Goal: Transaction & Acquisition: Purchase product/service

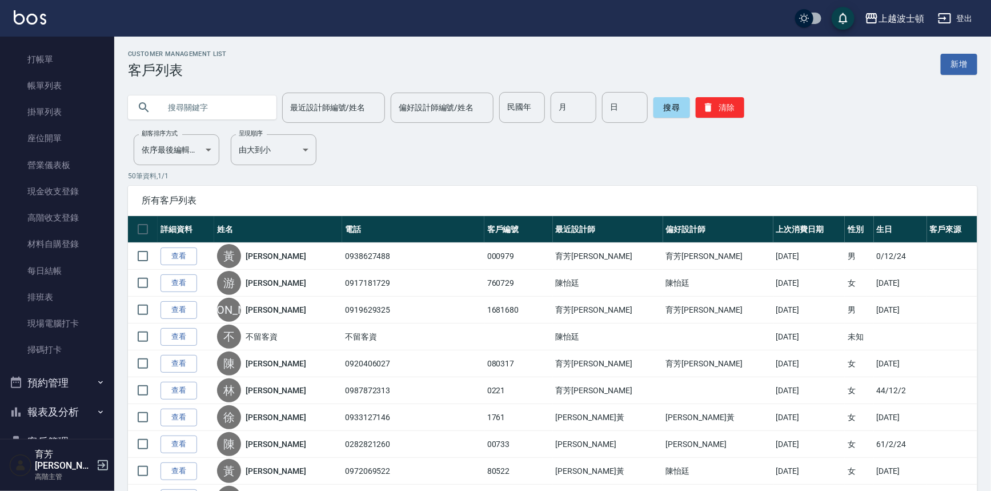
scroll to position [13, 0]
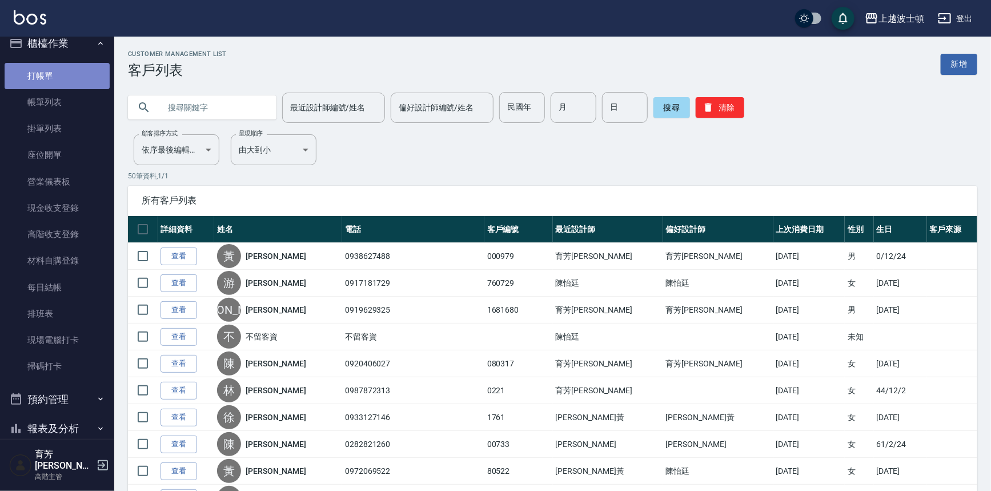
click at [93, 72] on link "打帳單" at bounding box center [57, 76] width 105 height 26
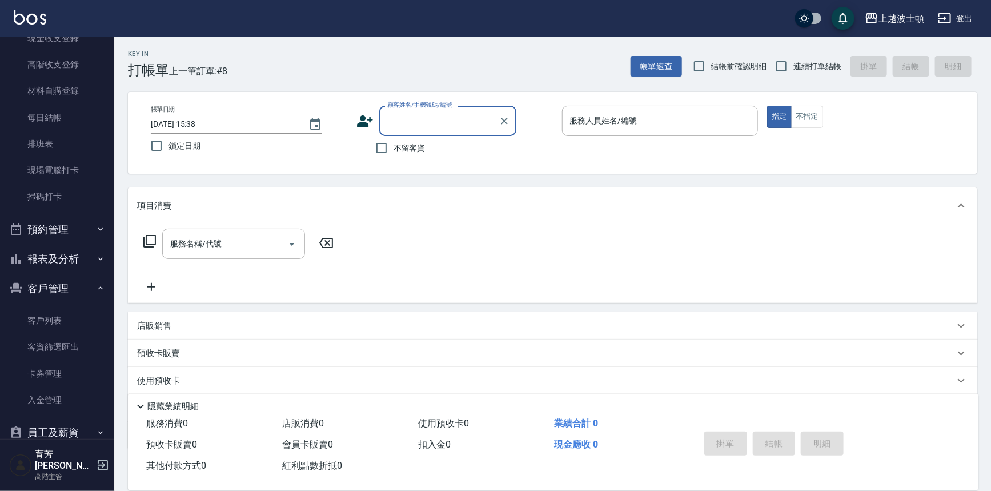
scroll to position [190, 0]
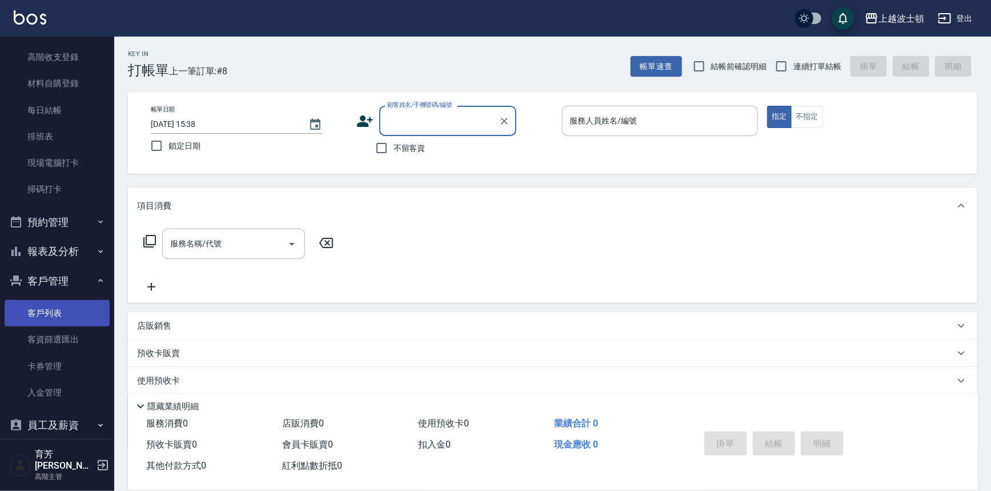
click at [77, 306] on link "客戶列表" at bounding box center [57, 313] width 105 height 26
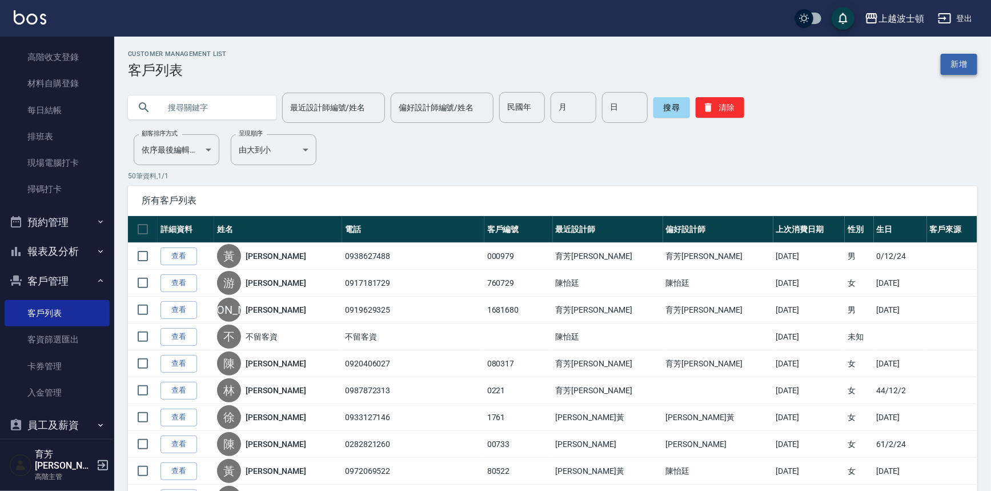
click at [960, 67] on link "新增" at bounding box center [959, 64] width 37 height 21
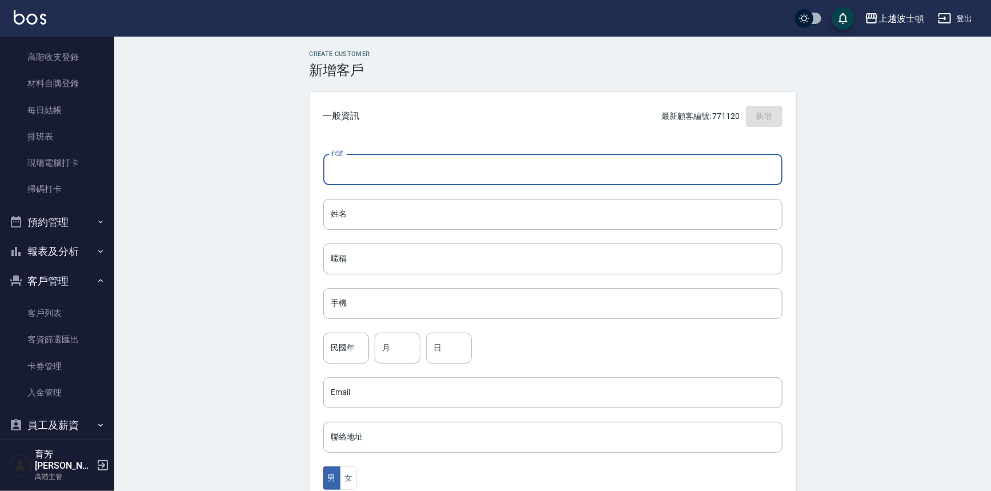
click at [422, 172] on input "代號" at bounding box center [552, 169] width 459 height 31
type input "0910037747"
click at [391, 200] on input "姓名" at bounding box center [552, 214] width 459 height 31
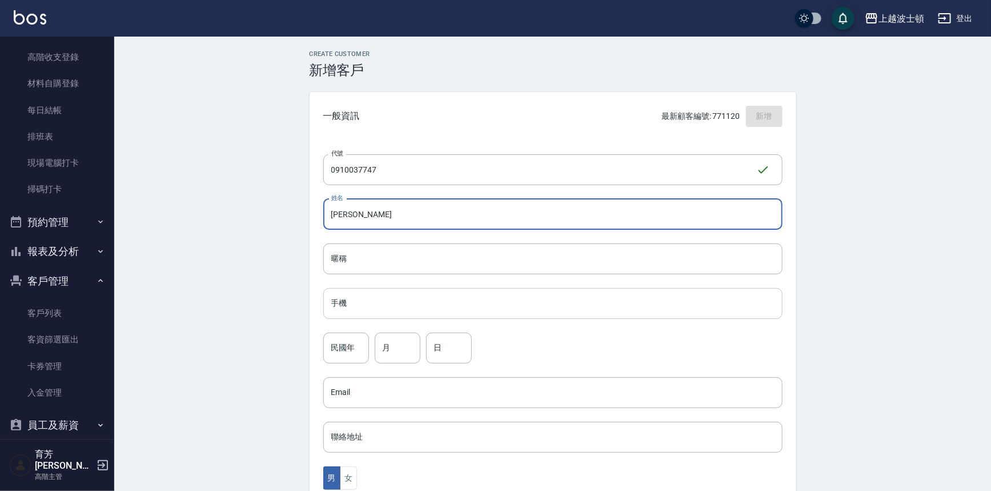
type input "[PERSON_NAME]"
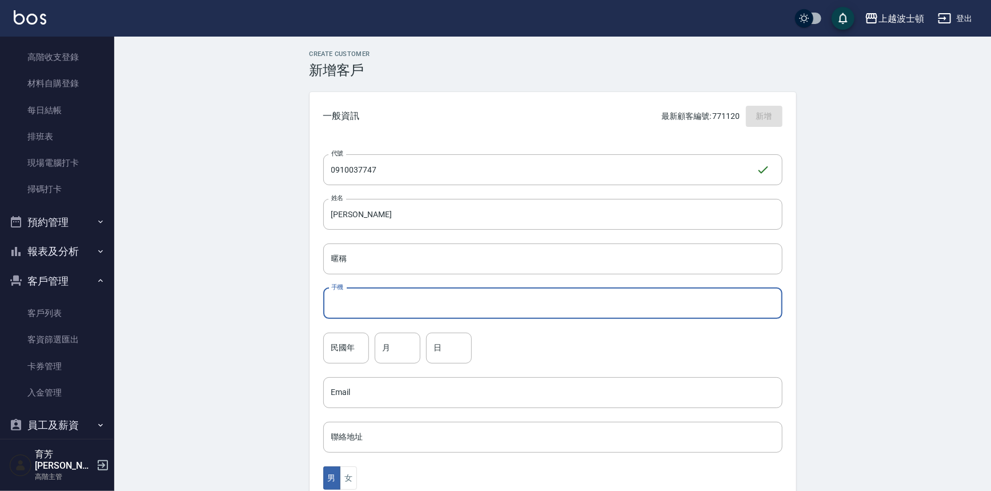
click at [390, 316] on input "手機" at bounding box center [552, 303] width 459 height 31
type input "0910037747"
click at [352, 472] on button "女" at bounding box center [348, 477] width 17 height 23
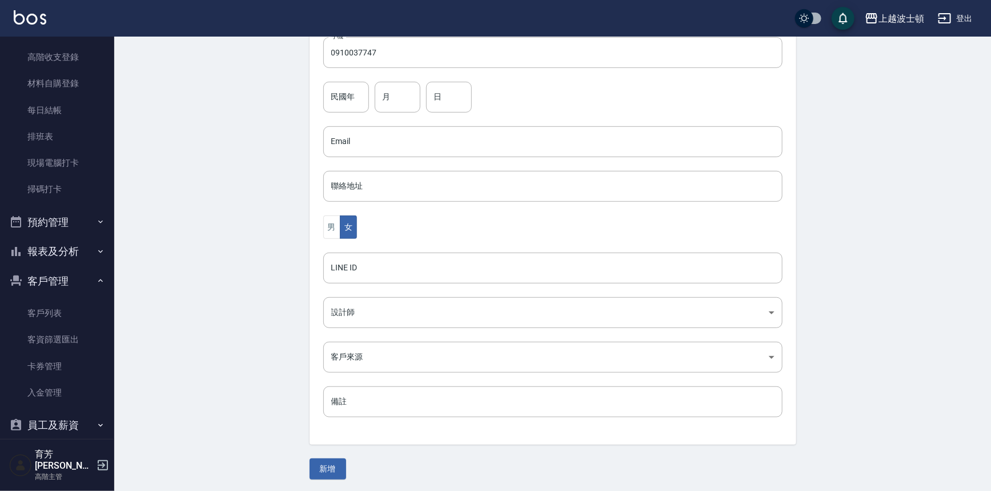
scroll to position [252, 0]
click at [319, 457] on button "新增" at bounding box center [328, 467] width 37 height 21
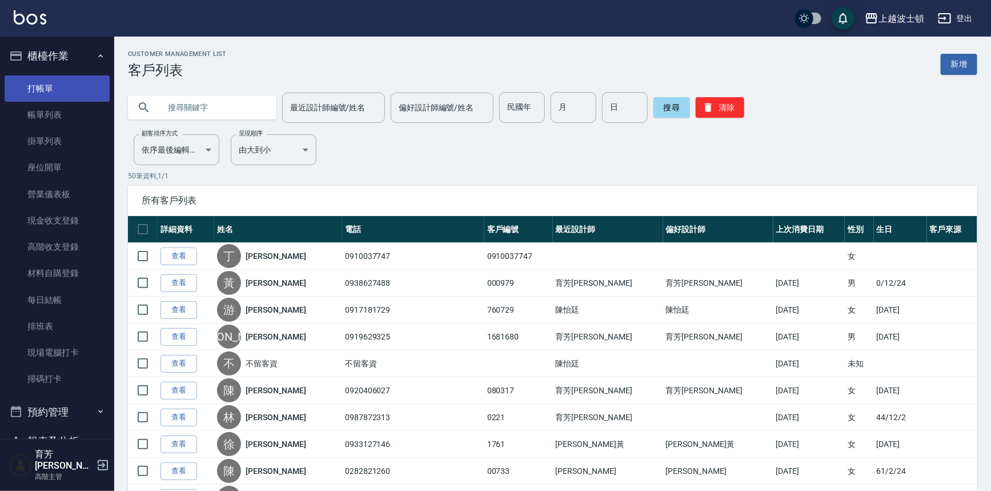
click at [57, 86] on link "打帳單" at bounding box center [57, 88] width 105 height 26
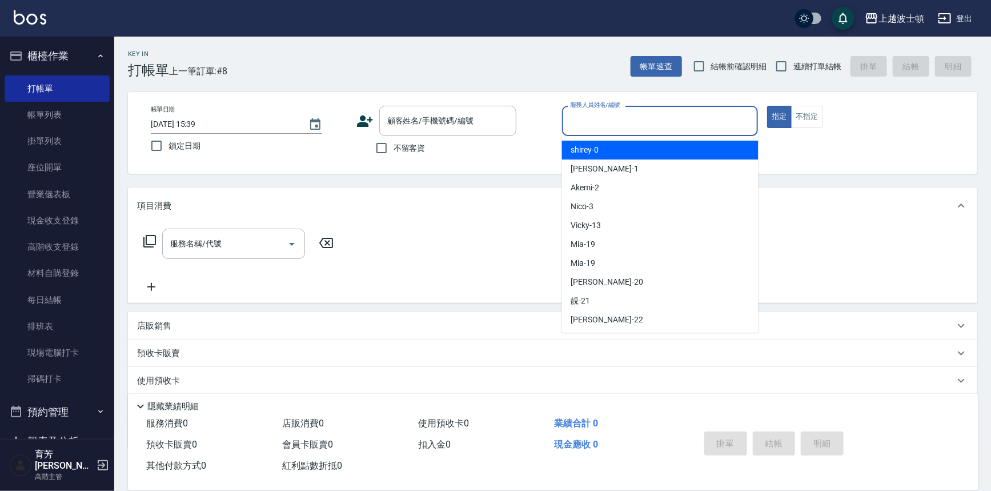
click at [602, 112] on div "服務人員姓名/編號 服務人員姓名/編號" at bounding box center [660, 121] width 196 height 30
click at [588, 150] on span "shirey -0" at bounding box center [585, 150] width 28 height 12
type input "shirey-0"
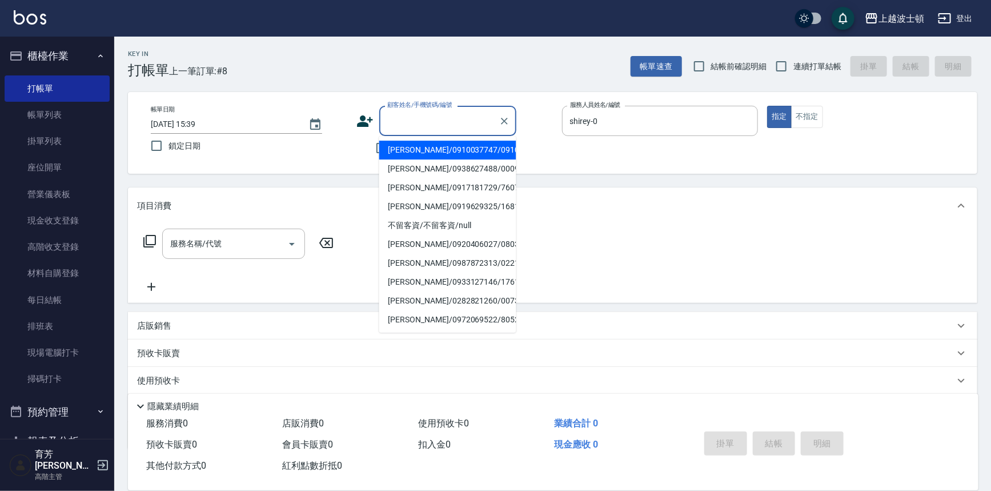
click at [387, 119] on input "顧客姓名/手機號碼/編號" at bounding box center [439, 121] width 110 height 20
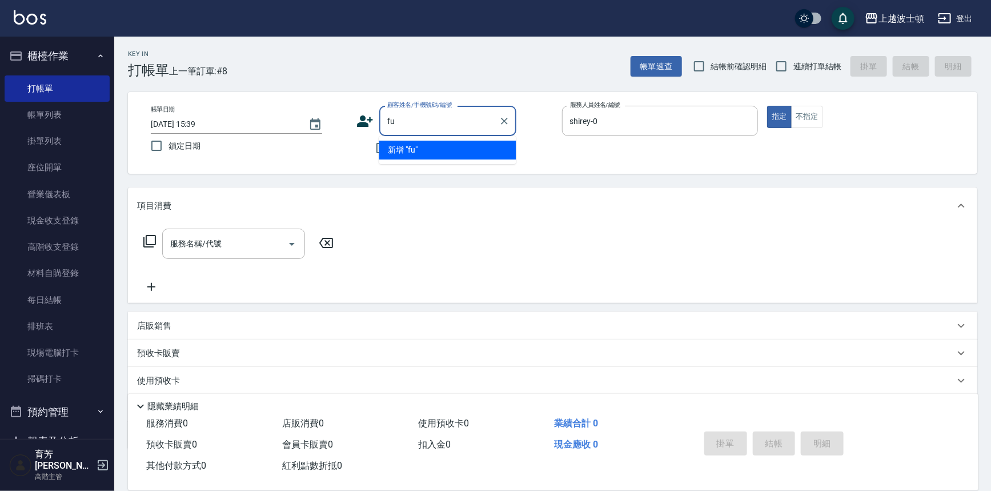
type input "f"
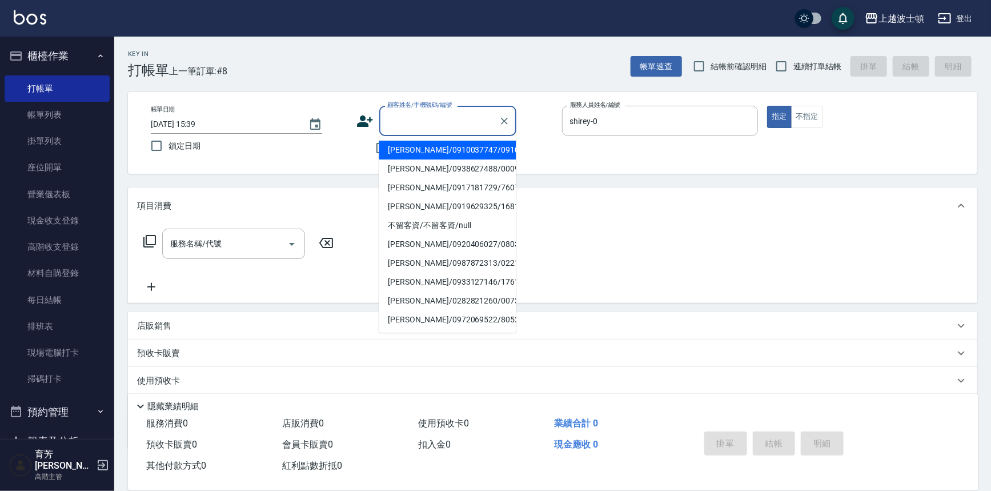
click at [399, 108] on label "顧客姓名/手機號碼/編號" at bounding box center [419, 105] width 65 height 9
click at [399, 111] on input "顧客姓名/手機號碼/編號" at bounding box center [439, 121] width 110 height 20
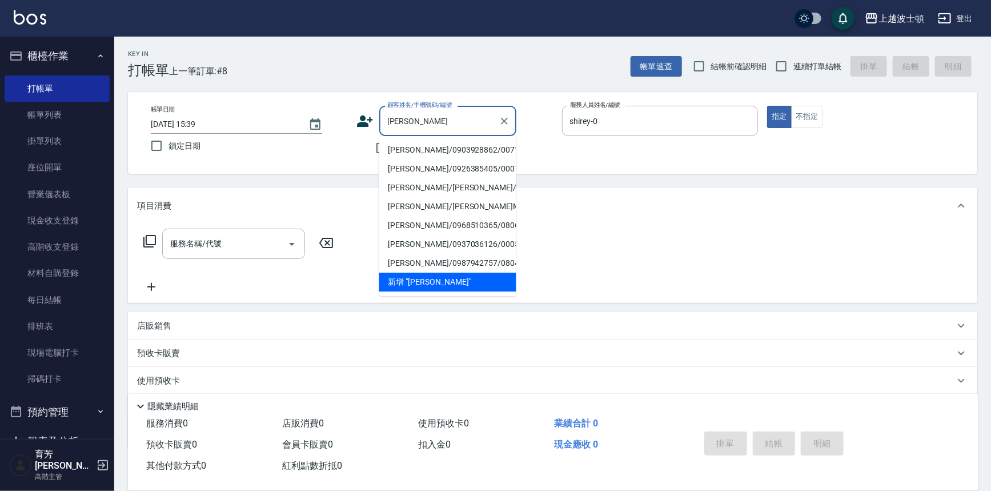
click at [451, 149] on li "[PERSON_NAME]/0903928862/00710" at bounding box center [447, 150] width 137 height 19
type input "[PERSON_NAME]/0903928862/00710"
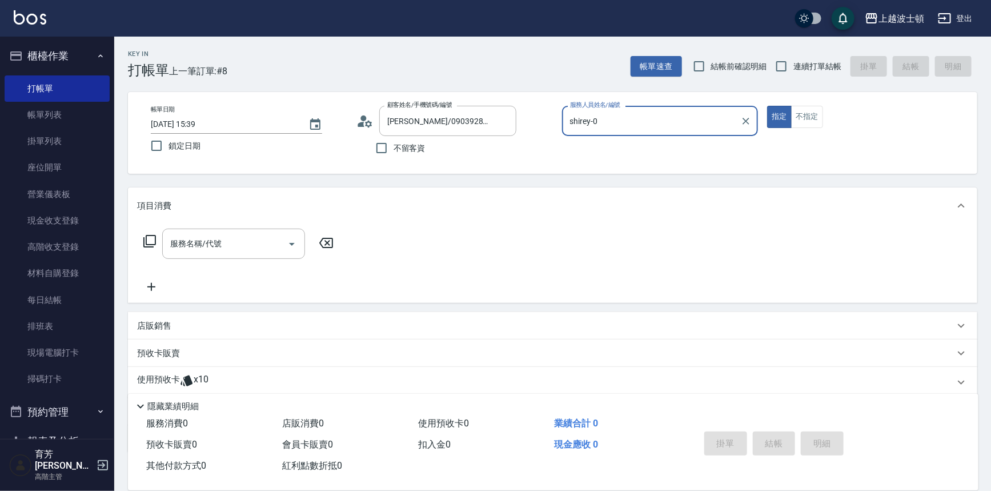
click at [150, 235] on icon at bounding box center [149, 241] width 13 height 13
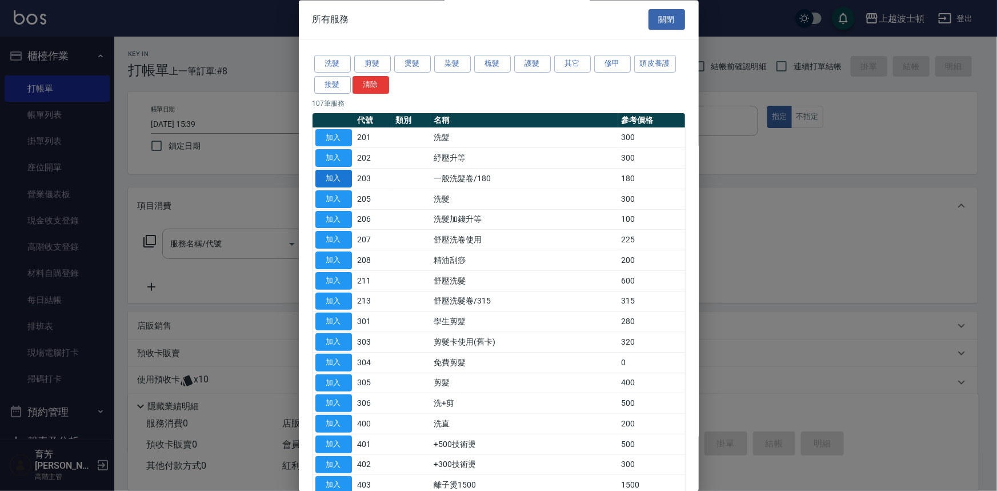
click at [344, 175] on button "加入" at bounding box center [333, 179] width 37 height 18
type input "一般洗髮卷/180(203)"
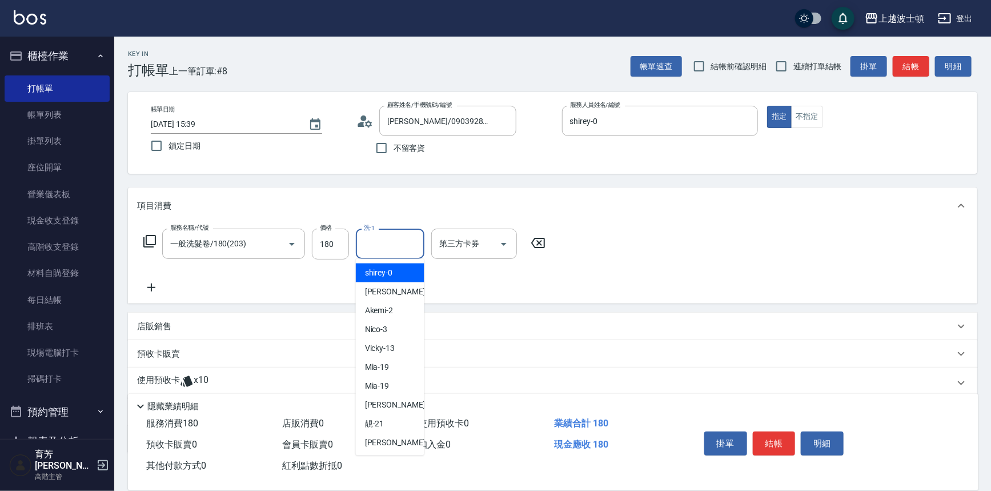
click at [387, 235] on input "洗-1" at bounding box center [390, 244] width 58 height 20
drag, startPoint x: 387, startPoint y: 270, endPoint x: 458, endPoint y: 268, distance: 70.3
click at [388, 270] on span "shirey -0" at bounding box center [379, 273] width 28 height 12
type input "shirey-0"
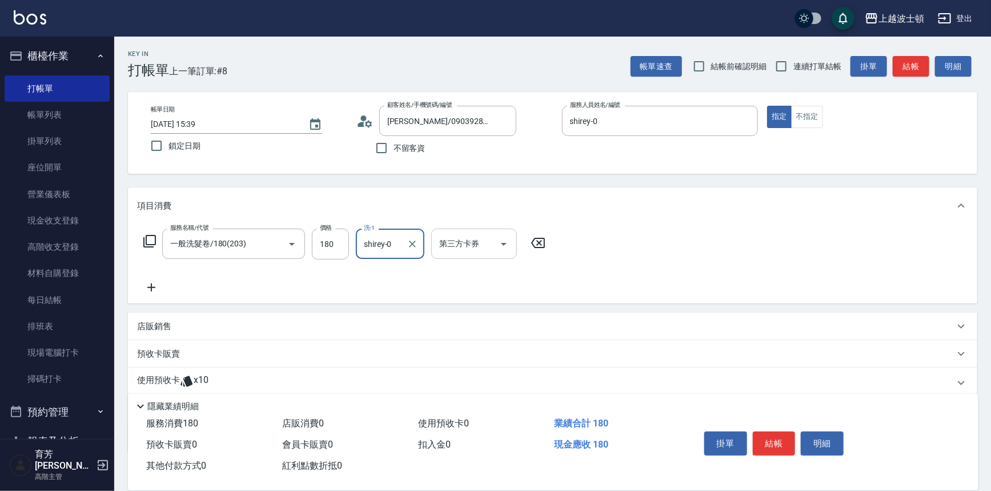
click at [502, 242] on icon "Open" at bounding box center [504, 244] width 14 height 14
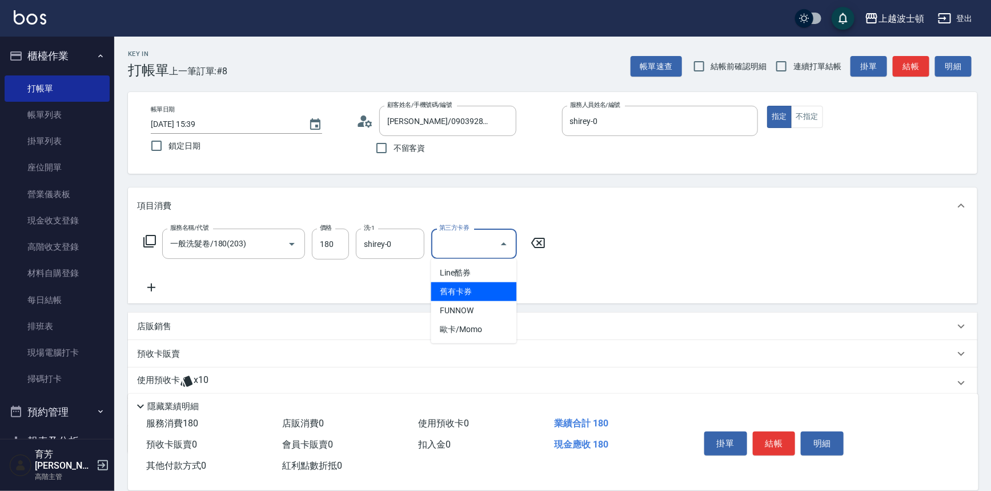
click at [464, 287] on span "舊有卡券" at bounding box center [474, 291] width 86 height 19
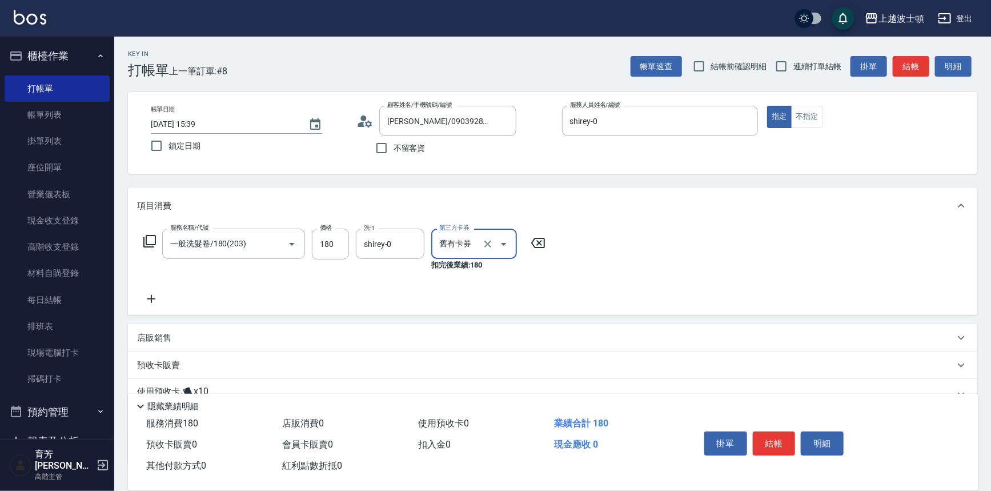
type input "舊有卡券"
click at [780, 441] on button "結帳" at bounding box center [774, 443] width 43 height 24
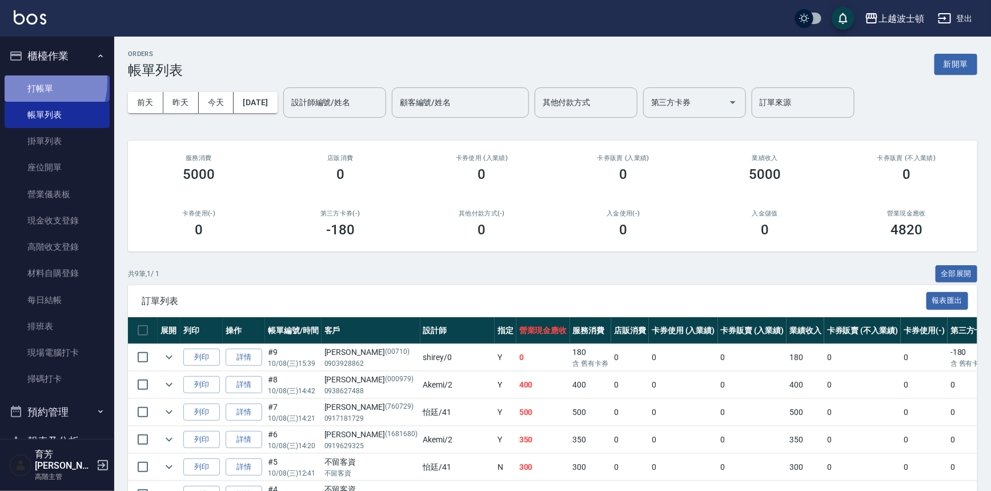
click at [30, 82] on link "打帳單" at bounding box center [57, 88] width 105 height 26
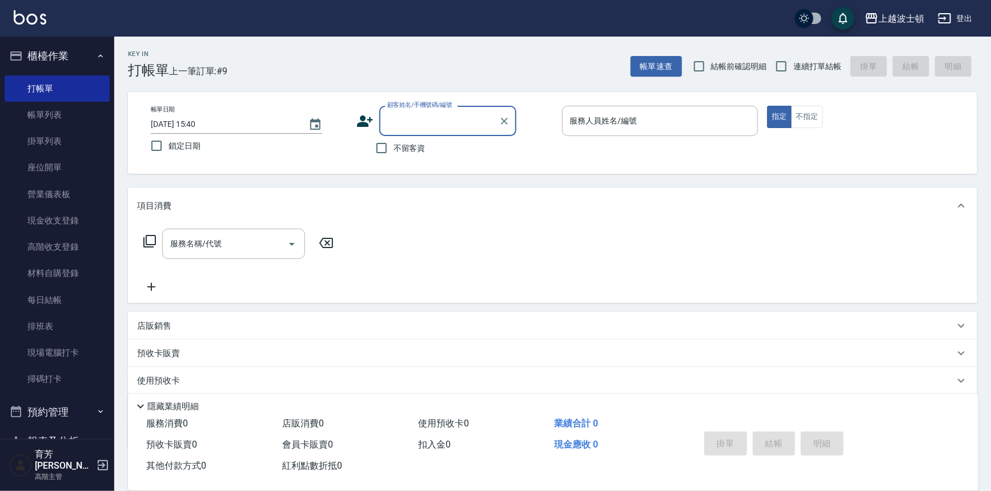
click at [442, 127] on input "顧客姓名/手機號碼/編號" at bounding box center [439, 121] width 110 height 20
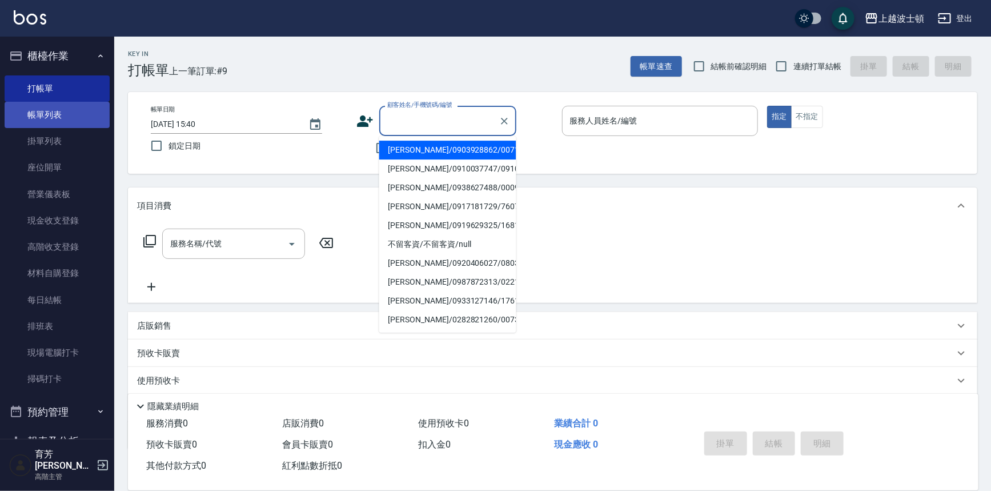
click at [69, 113] on link "帳單列表" at bounding box center [57, 115] width 105 height 26
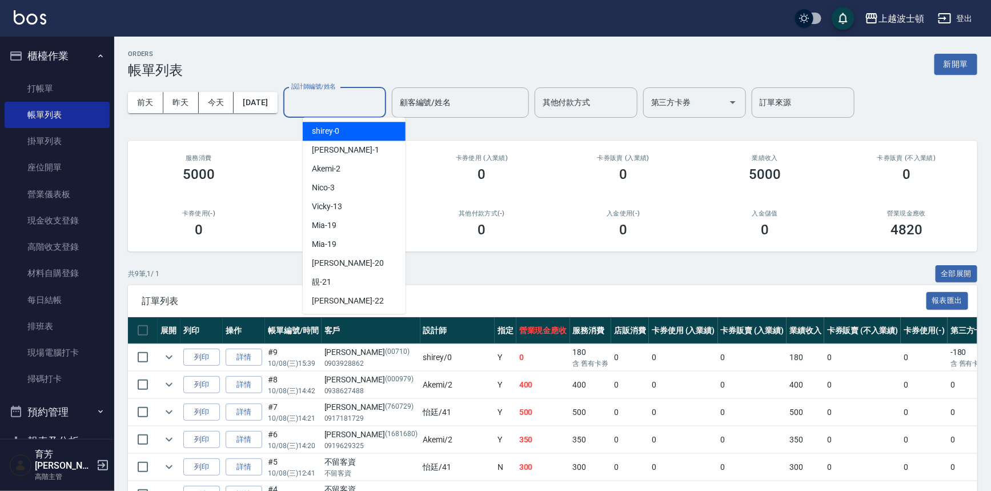
click at [336, 103] on input "設計師編號/姓名" at bounding box center [334, 103] width 93 height 20
click at [340, 131] on div "shirey -0" at bounding box center [354, 131] width 103 height 19
type input "shirey-0"
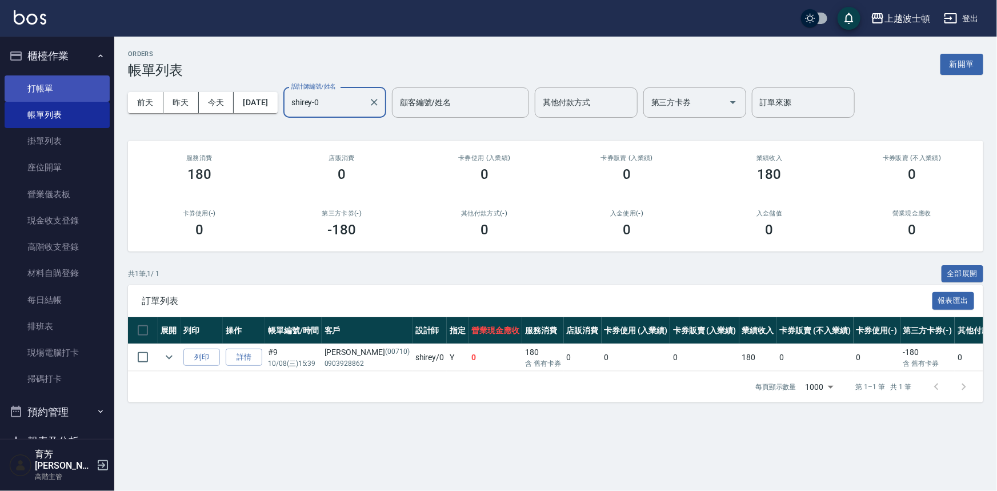
click at [54, 86] on link "打帳單" at bounding box center [57, 88] width 105 height 26
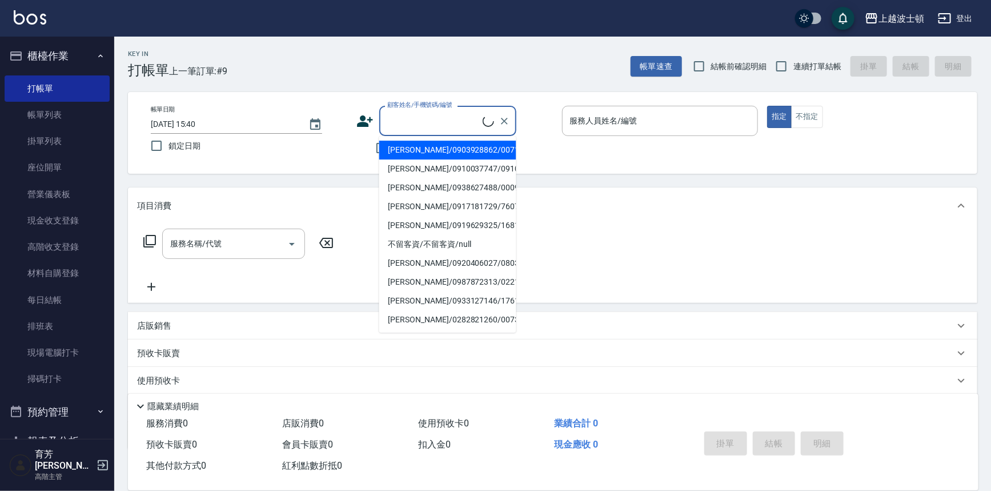
click at [398, 120] on input "顧客姓名/手機號碼/編號" at bounding box center [433, 121] width 98 height 20
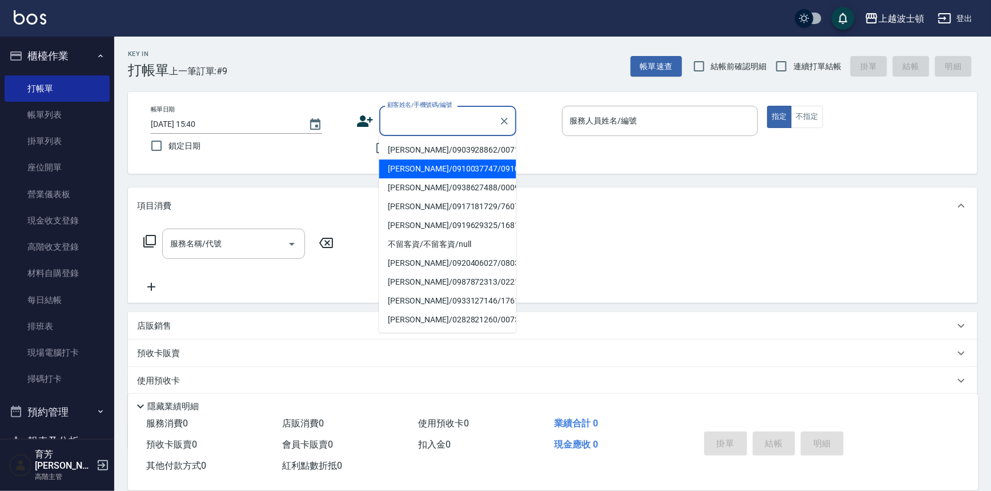
click at [410, 172] on li "[PERSON_NAME]/0910037747/0910037747" at bounding box center [447, 168] width 137 height 19
type input "[PERSON_NAME]/0910037747/0910037747"
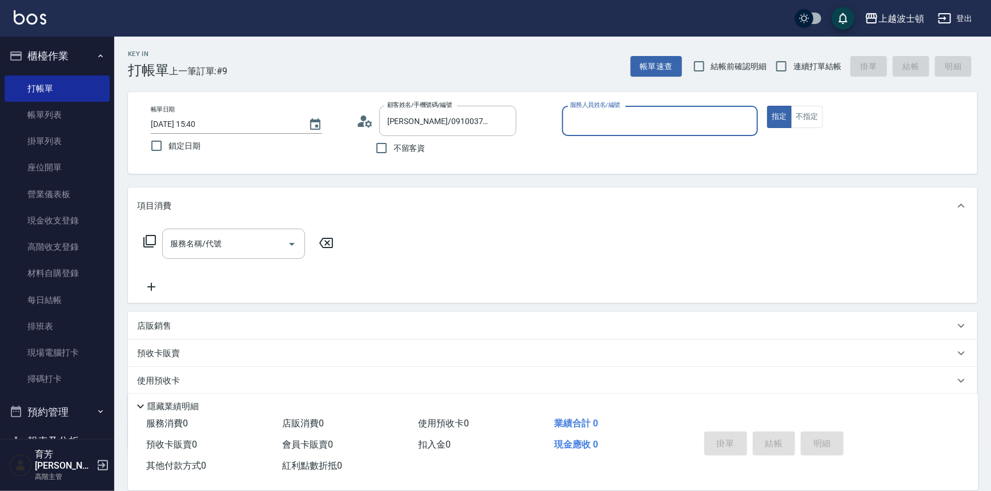
click at [680, 120] on input "服務人員姓名/編號" at bounding box center [660, 121] width 186 height 20
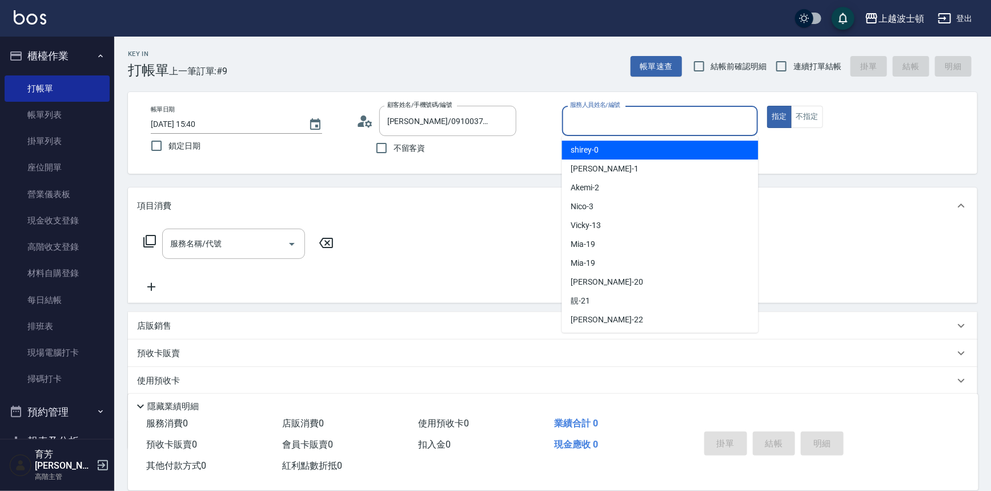
click at [687, 149] on div "shirey -0" at bounding box center [660, 150] width 196 height 19
type input "shirey-0"
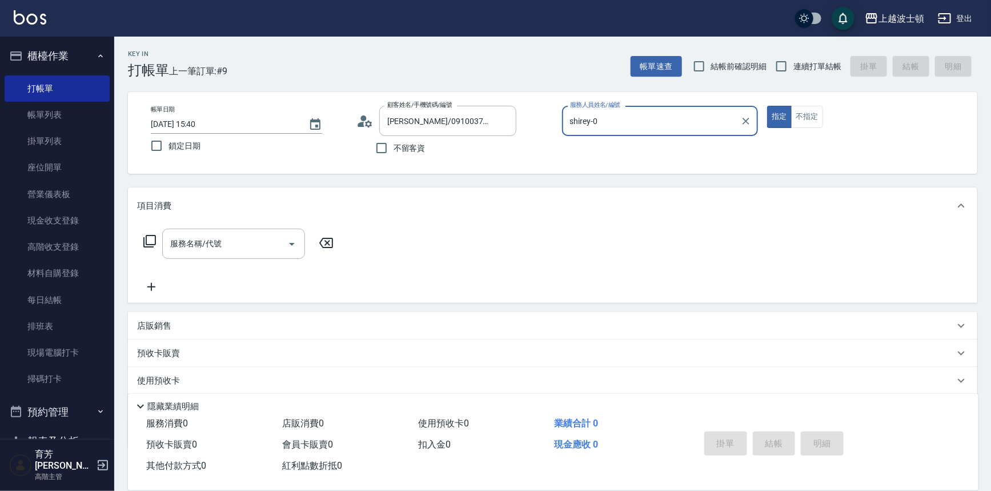
click at [149, 239] on icon at bounding box center [150, 241] width 14 height 14
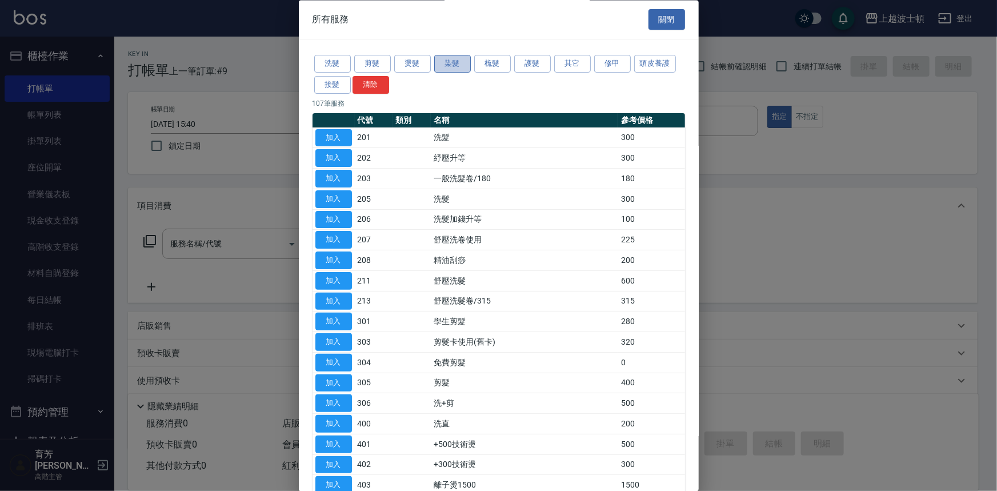
click at [447, 58] on button "染髮" at bounding box center [452, 64] width 37 height 18
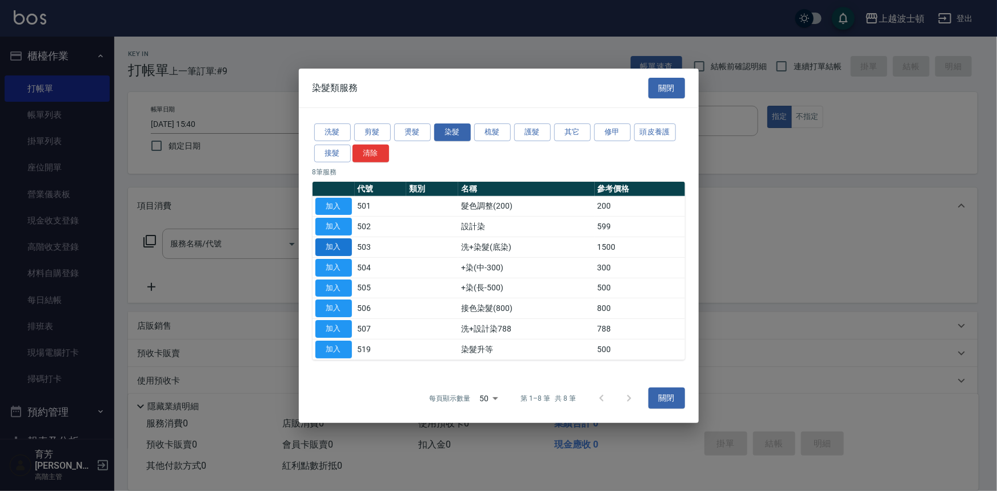
click at [340, 245] on button "加入" at bounding box center [333, 247] width 37 height 18
type input "洗+染髮(底染)(503)"
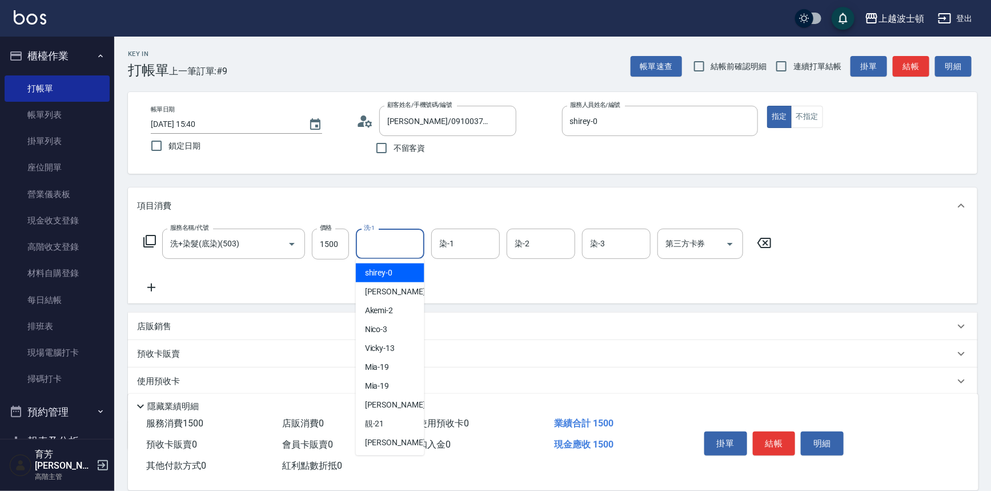
click at [401, 241] on input "洗-1" at bounding box center [390, 244] width 58 height 20
drag, startPoint x: 414, startPoint y: 264, endPoint x: 439, endPoint y: 263, distance: 25.2
click at [414, 264] on div "shirey -0" at bounding box center [390, 272] width 69 height 19
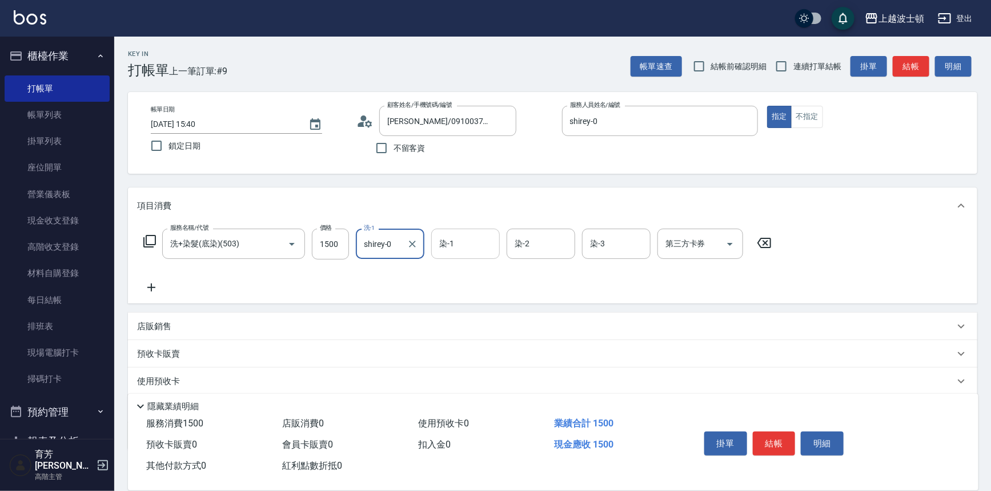
type input "shirey-0"
click at [480, 248] on input "染-1" at bounding box center [465, 244] width 58 height 20
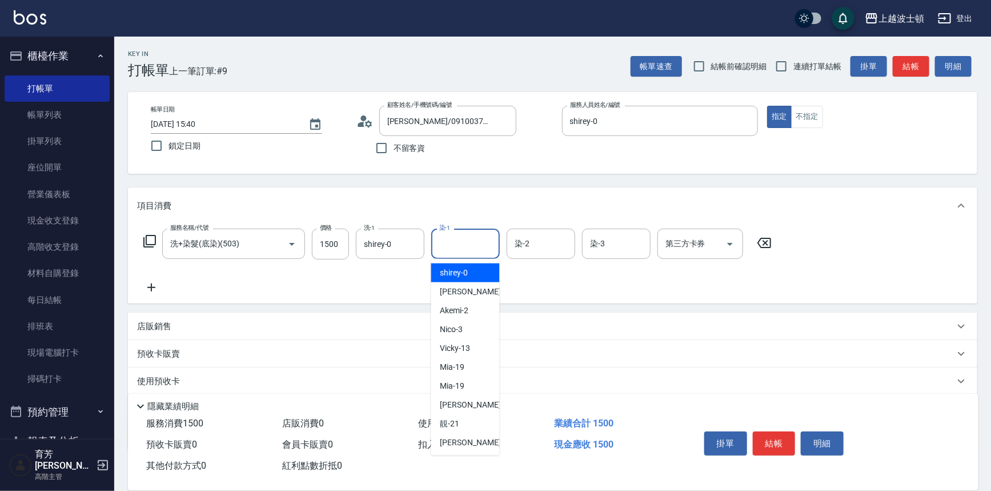
click at [479, 267] on div "shirey -0" at bounding box center [465, 272] width 69 height 19
type input "shirey-0"
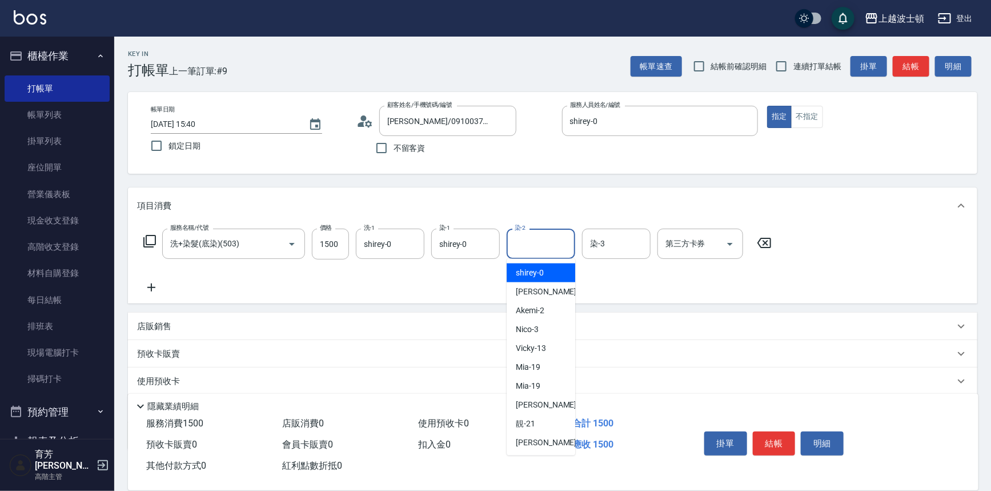
click at [530, 247] on input "染-2" at bounding box center [541, 244] width 58 height 20
click at [535, 274] on span "shirey -0" at bounding box center [530, 273] width 28 height 12
type input "shirey-0"
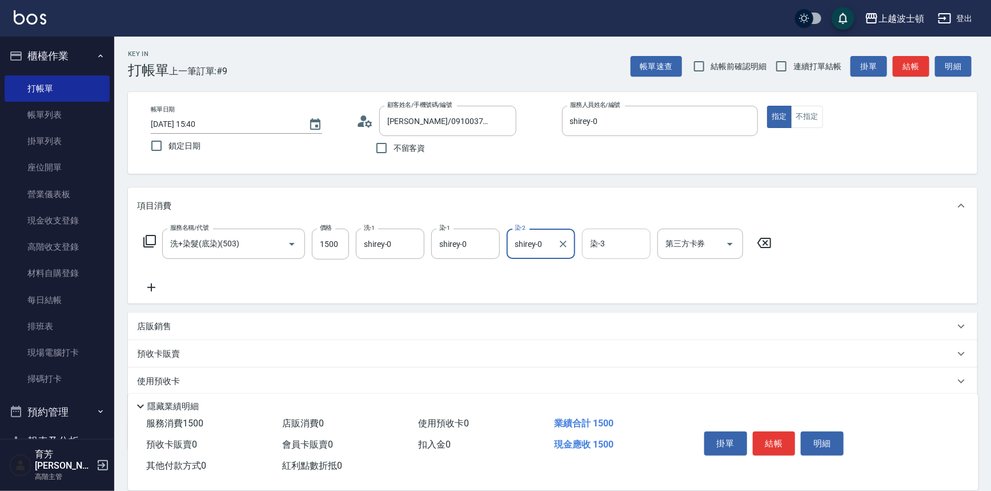
click at [607, 248] on input "染-3" at bounding box center [616, 244] width 58 height 20
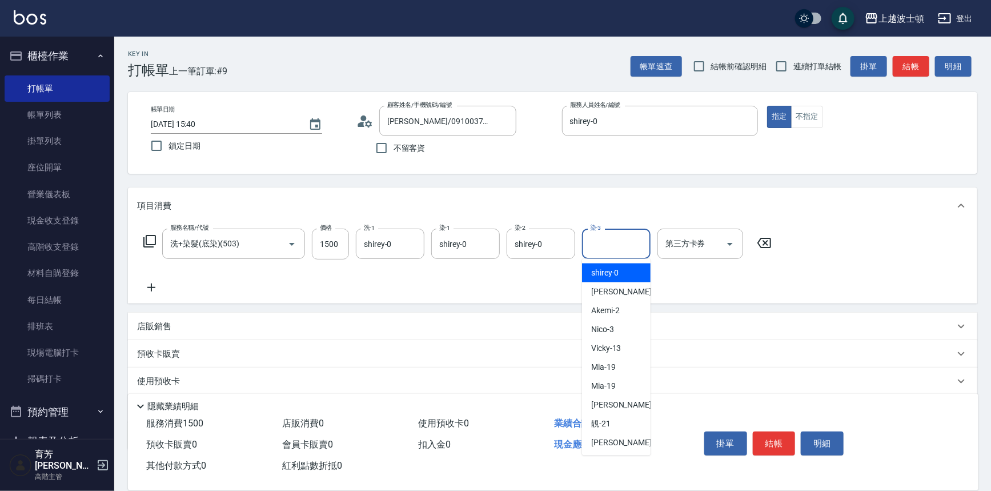
click at [605, 271] on span "shirey -0" at bounding box center [605, 273] width 28 height 12
type input "shirey-0"
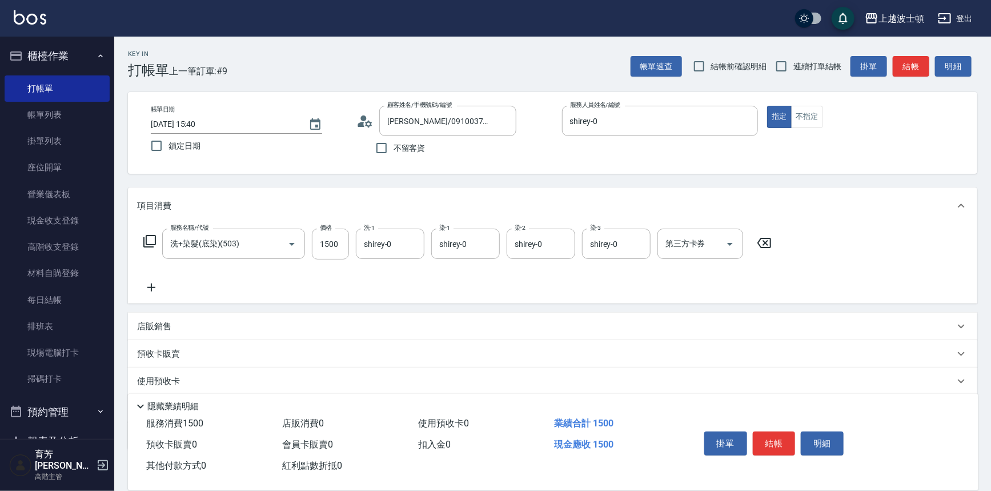
click at [147, 239] on icon at bounding box center [150, 241] width 14 height 14
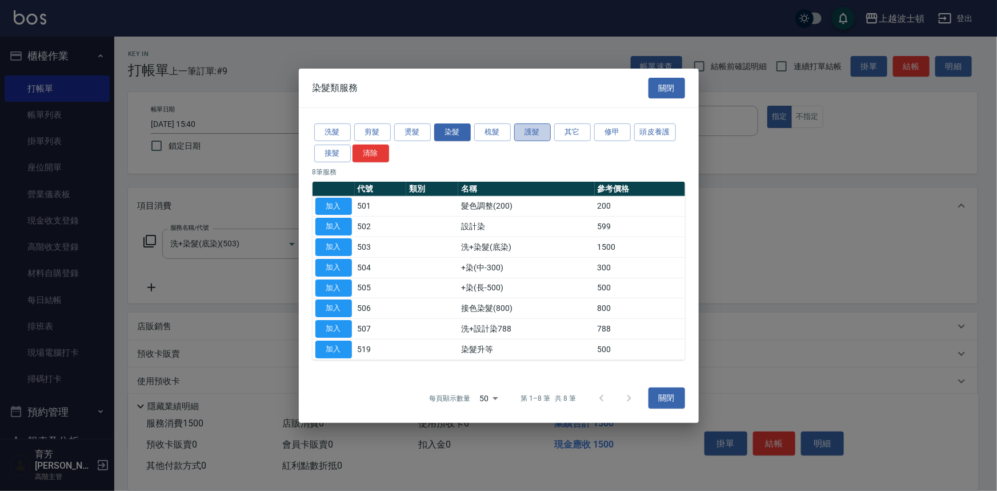
click at [525, 128] on button "護髮" at bounding box center [532, 132] width 37 height 18
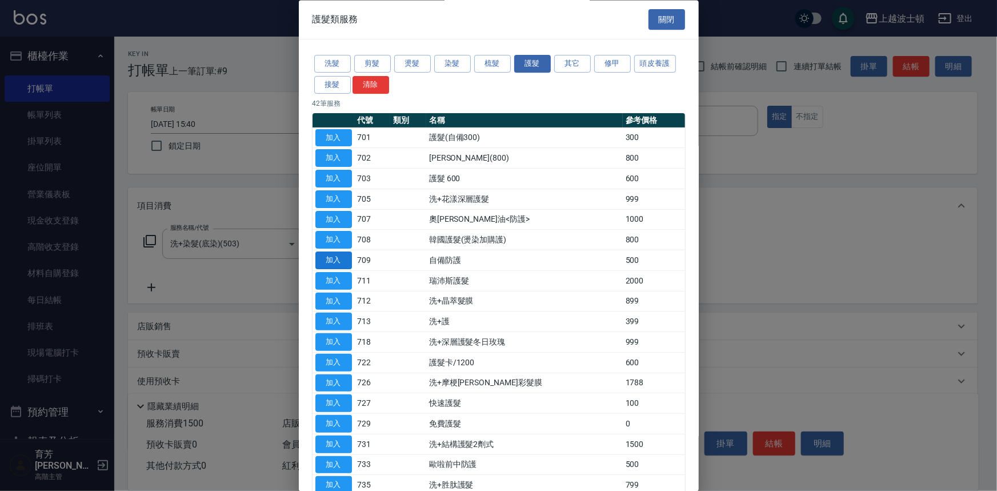
click at [338, 256] on button "加入" at bounding box center [333, 261] width 37 height 18
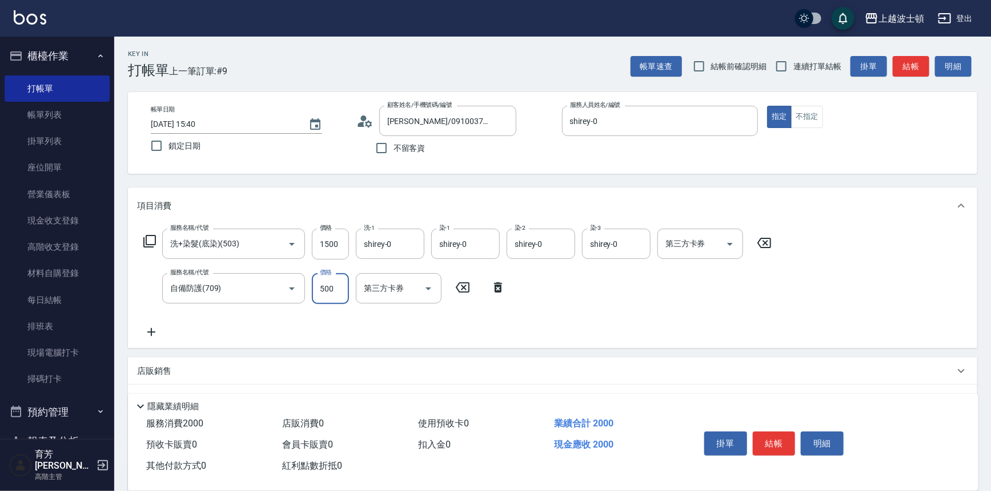
click at [339, 274] on input "500" at bounding box center [330, 288] width 37 height 31
type input "300"
click at [150, 236] on icon at bounding box center [150, 241] width 14 height 14
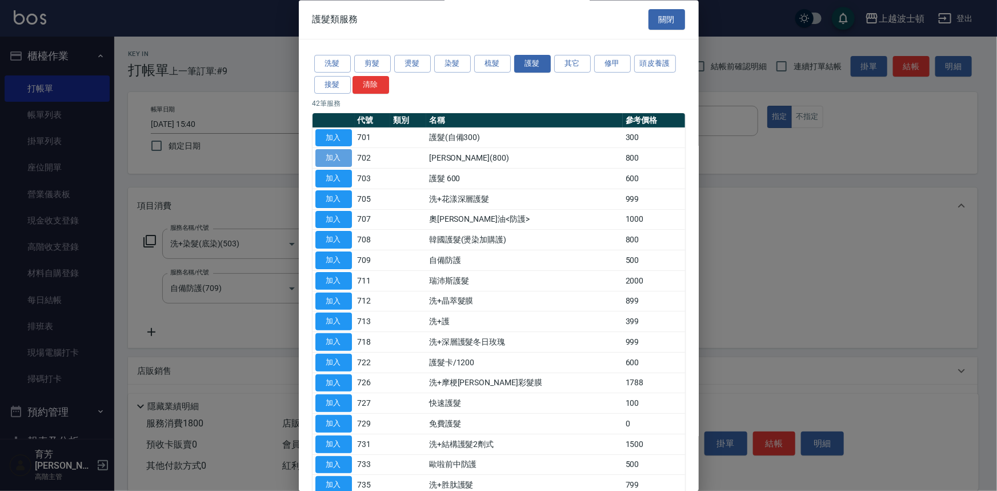
click at [332, 154] on button "加入" at bounding box center [333, 159] width 37 height 18
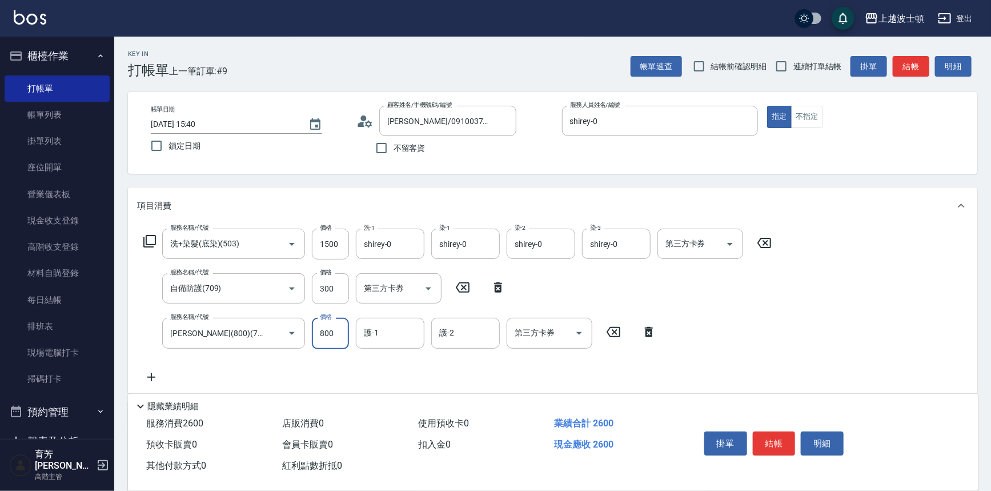
click at [328, 325] on input "800" at bounding box center [330, 333] width 37 height 31
click at [332, 327] on input "800" at bounding box center [330, 333] width 37 height 31
drag, startPoint x: 334, startPoint y: 327, endPoint x: 345, endPoint y: 338, distance: 15.8
click at [345, 338] on input "80" at bounding box center [330, 333] width 37 height 31
type input "400"
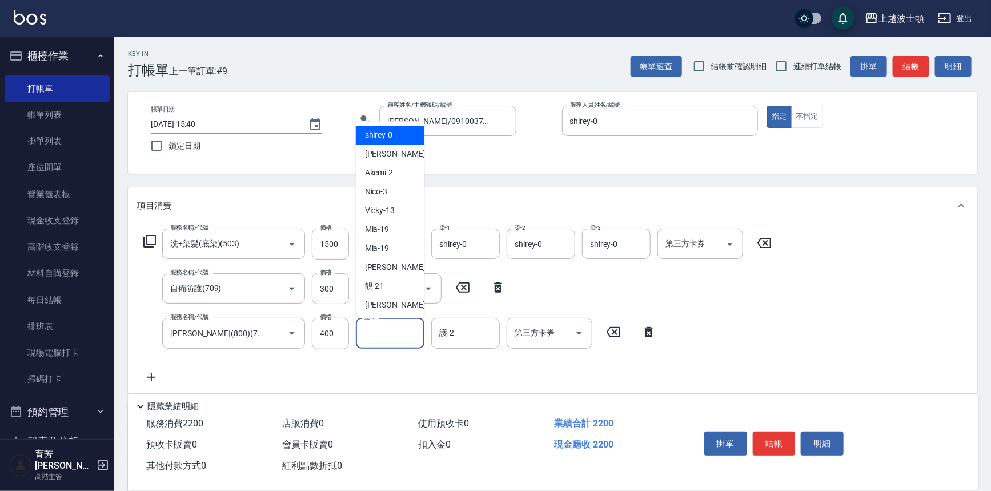
click at [388, 331] on input "護-1" at bounding box center [390, 333] width 58 height 20
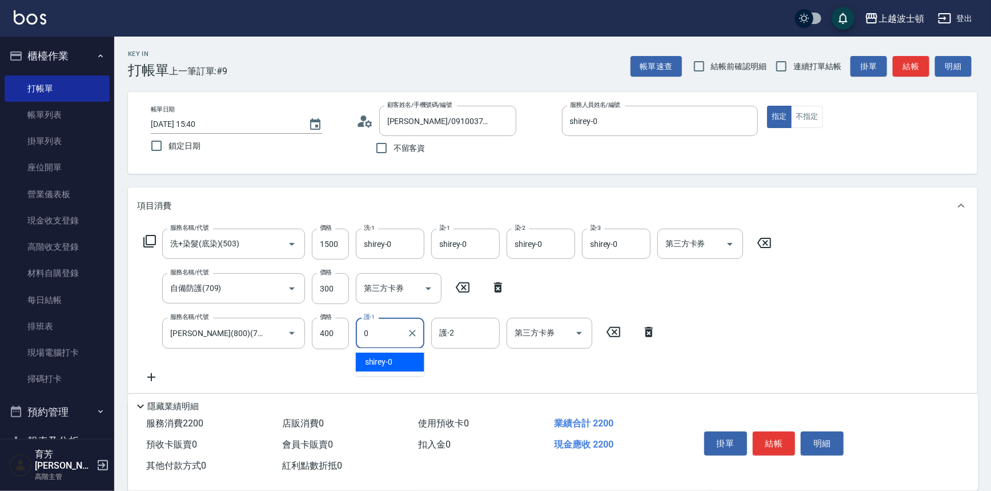
drag, startPoint x: 395, startPoint y: 360, endPoint x: 450, endPoint y: 355, distance: 55.1
click at [403, 361] on div "shirey -0" at bounding box center [390, 361] width 69 height 19
type input "shirey-0"
click at [467, 332] on input "護-2" at bounding box center [465, 333] width 58 height 20
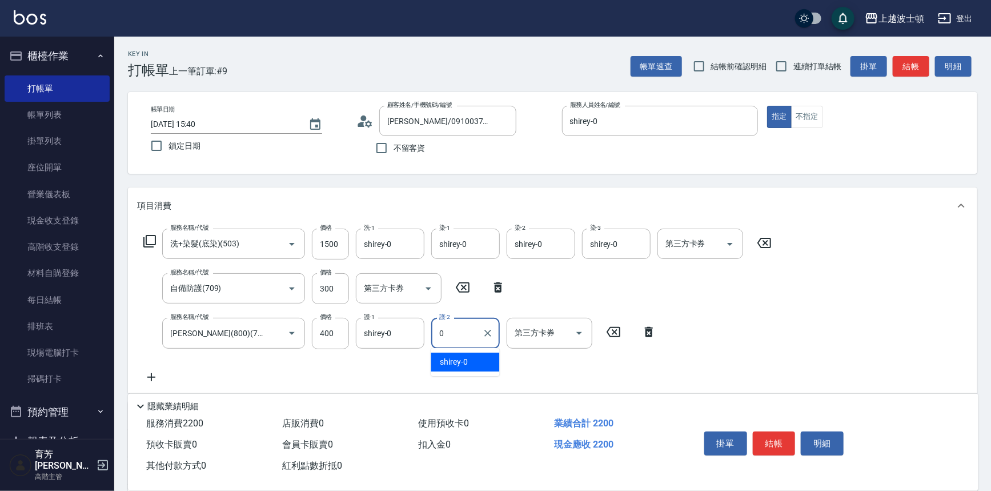
click at [470, 362] on div "shirey -0" at bounding box center [465, 361] width 69 height 19
type input "shirey-0"
click at [151, 240] on icon at bounding box center [150, 241] width 14 height 14
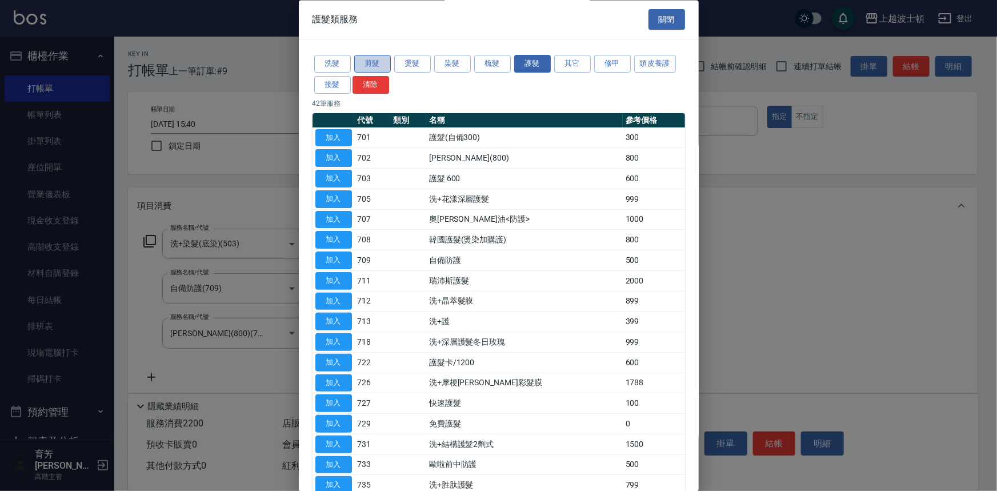
click at [372, 63] on button "剪髮" at bounding box center [372, 64] width 37 height 18
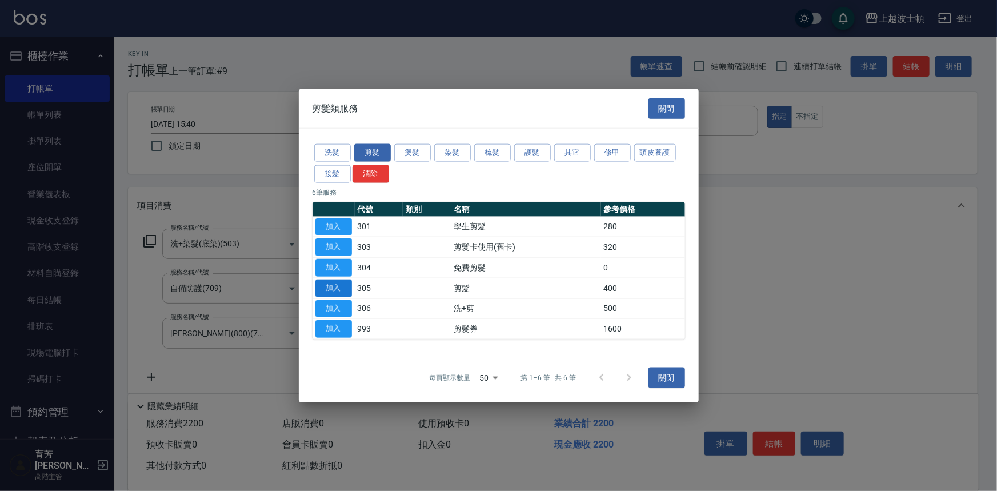
click at [341, 284] on button "加入" at bounding box center [333, 288] width 37 height 18
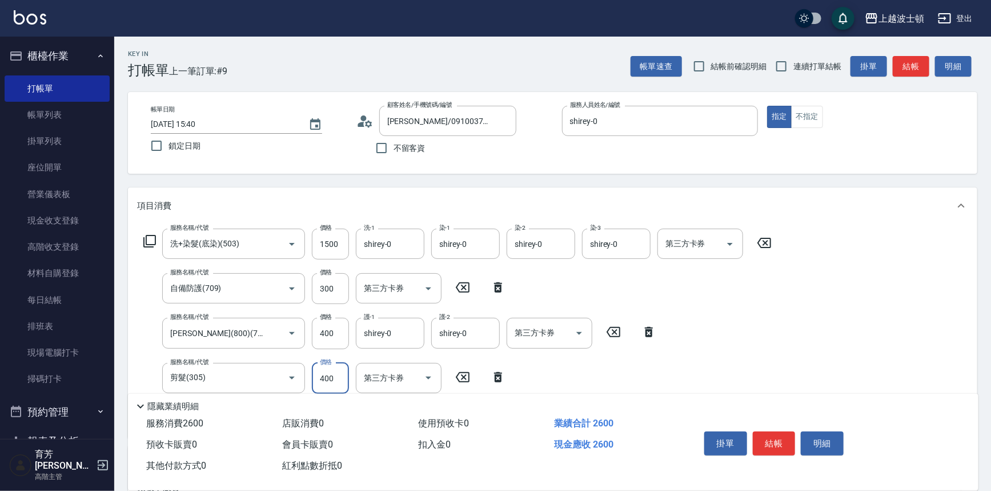
click at [333, 378] on input "400" at bounding box center [330, 378] width 37 height 31
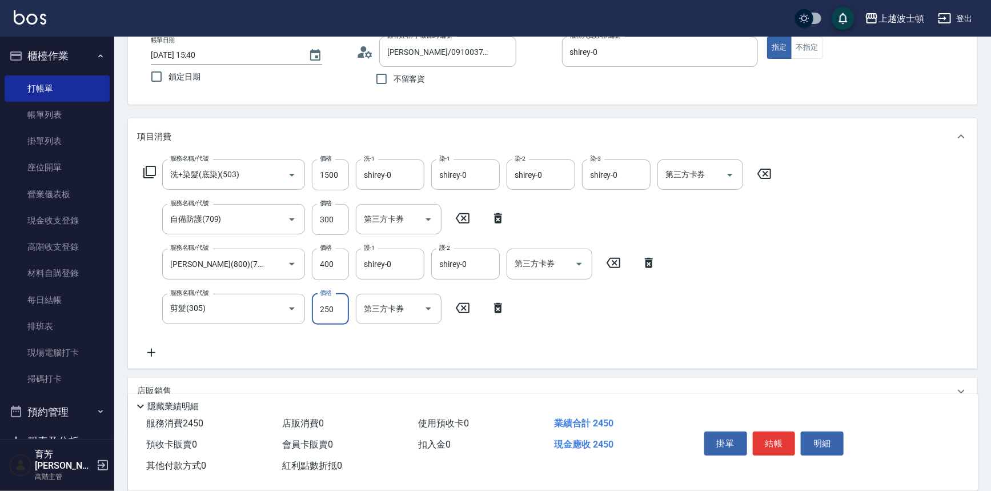
scroll to position [78, 0]
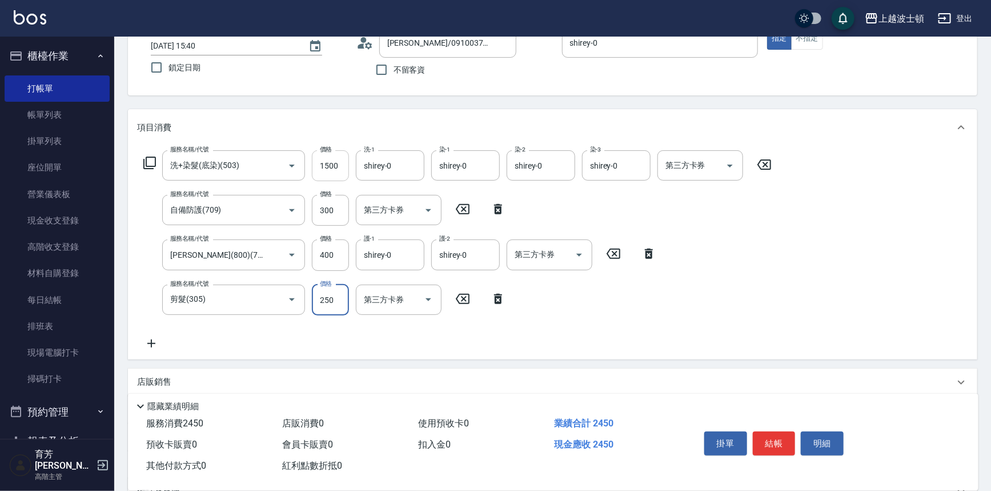
type input "250"
click at [338, 156] on input "1500" at bounding box center [330, 165] width 37 height 31
drag, startPoint x: 339, startPoint y: 163, endPoint x: 311, endPoint y: 168, distance: 28.9
click at [311, 168] on div "服務名稱/代號 洗+染髮(底染)(503) 服務名稱/代號 價格 1400 價格 洗-1 shirey-0 洗-1 染-1 shirey-0 染-1 染-2 …" at bounding box center [457, 165] width 641 height 31
type input "1300"
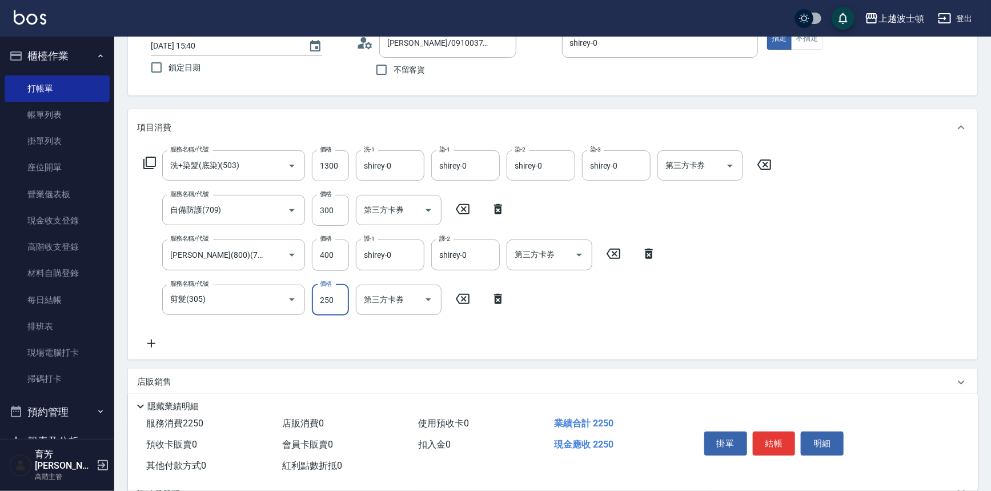
click at [342, 297] on input "250" at bounding box center [330, 299] width 37 height 31
type input "350"
click at [768, 440] on button "結帳" at bounding box center [774, 443] width 43 height 24
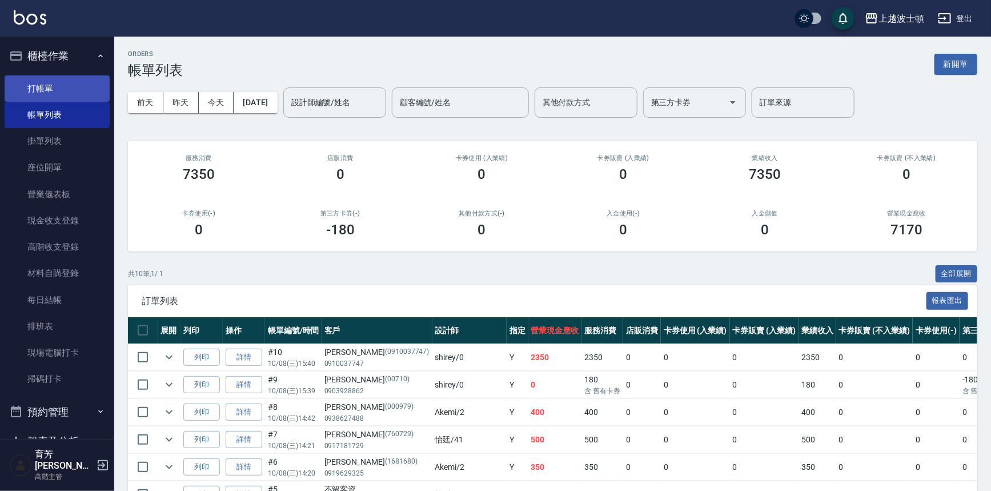
click at [53, 80] on link "打帳單" at bounding box center [57, 88] width 105 height 26
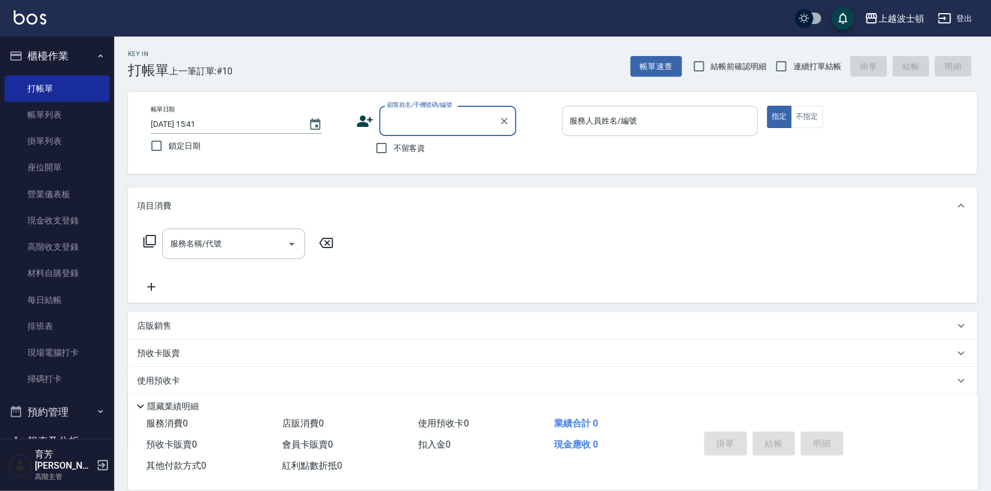
click at [592, 126] on input "服務人員姓名/編號" at bounding box center [660, 121] width 186 height 20
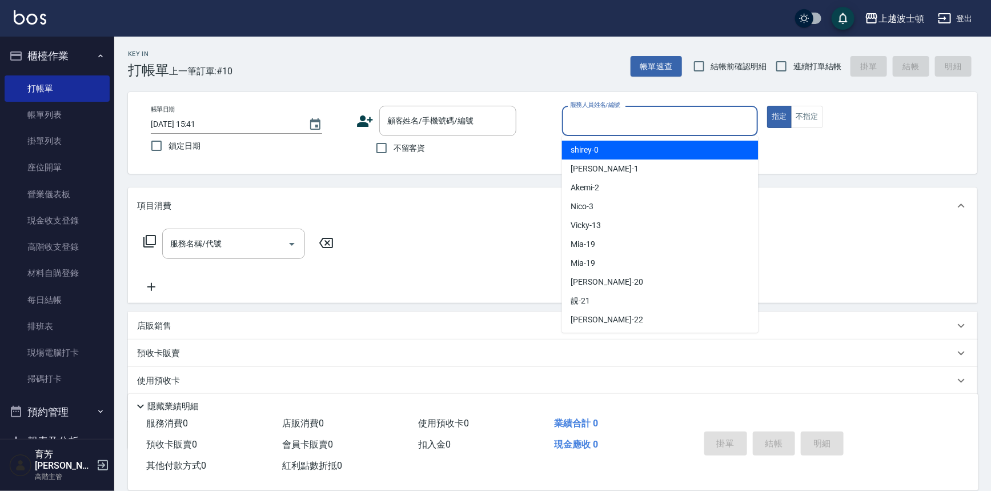
click at [600, 153] on div "shirey -0" at bounding box center [660, 150] width 196 height 19
type input "shirey-0"
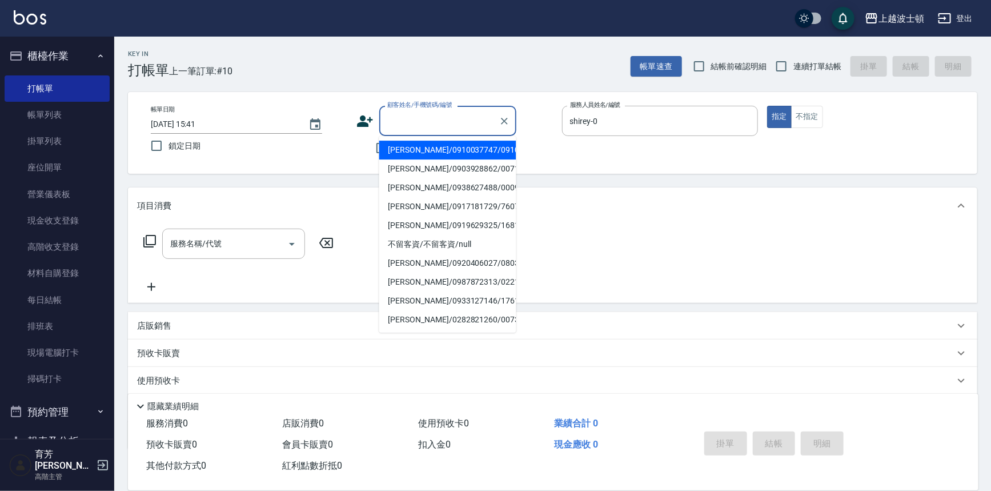
click at [408, 129] on input "顧客姓名/手機號碼/編號" at bounding box center [439, 121] width 110 height 20
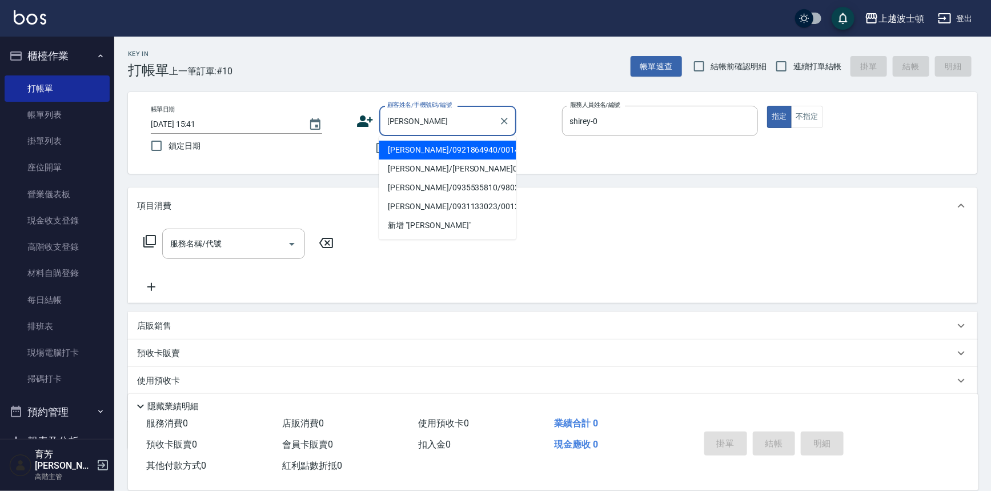
click at [443, 152] on li "[PERSON_NAME]/0921864940/001465" at bounding box center [447, 150] width 137 height 19
type input "[PERSON_NAME]/0921864940/001465"
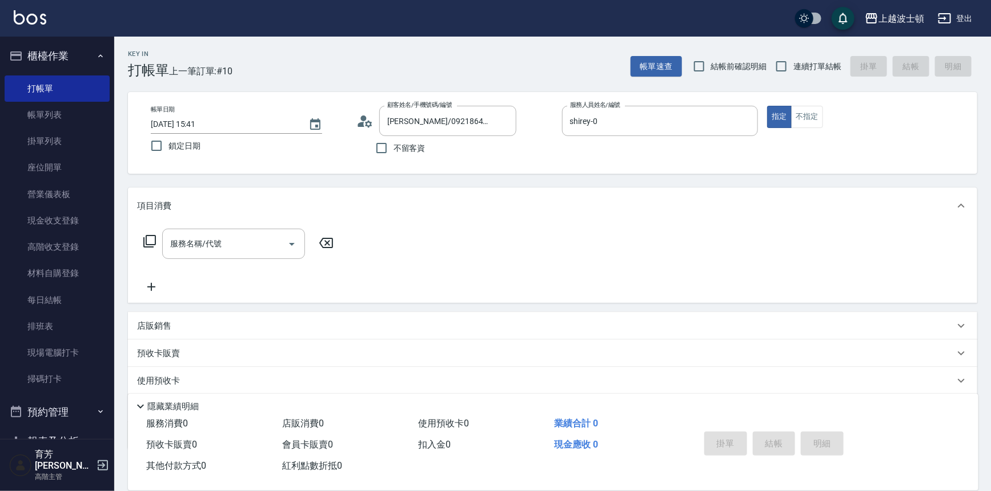
click at [148, 236] on icon at bounding box center [150, 241] width 14 height 14
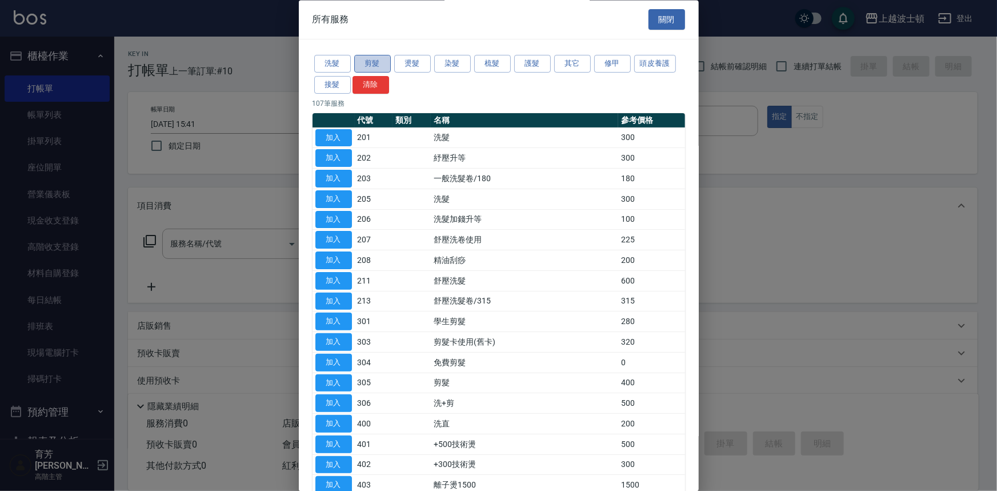
click at [377, 57] on button "剪髮" at bounding box center [372, 64] width 37 height 18
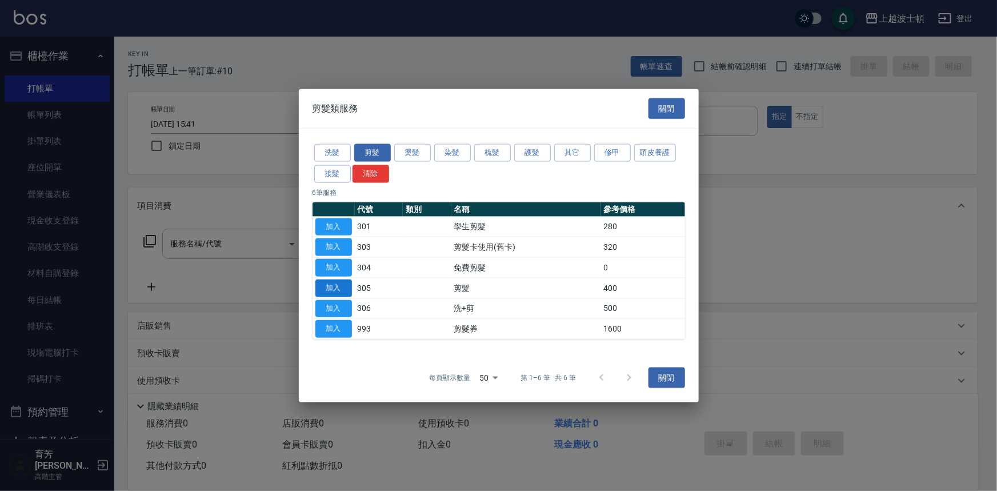
click at [336, 287] on button "加入" at bounding box center [333, 288] width 37 height 18
type input "剪髮(305)"
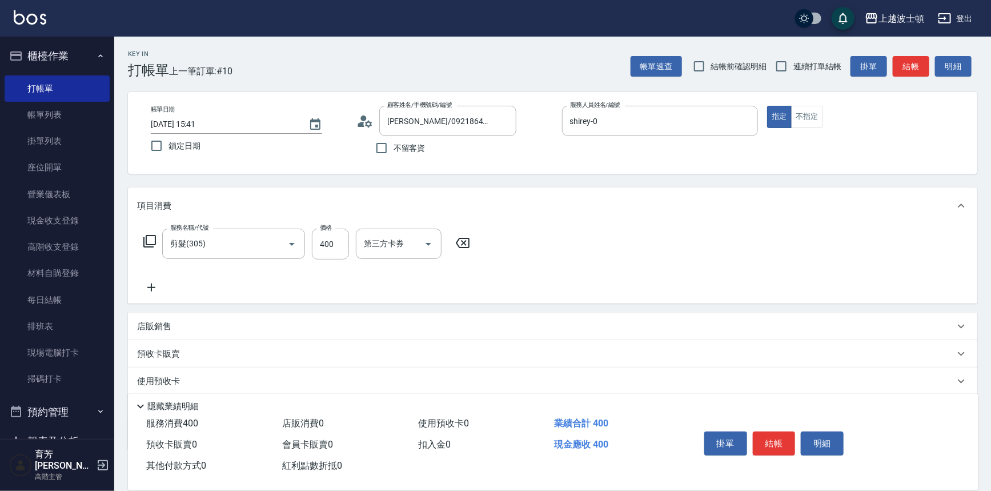
click at [338, 226] on div "服務名稱/代號 剪髮(305) 服務名稱/代號 價格 400 價格 第三方卡券 第三方卡券" at bounding box center [552, 263] width 849 height 79
click at [337, 239] on input "400" at bounding box center [330, 243] width 37 height 31
type input "350"
click at [781, 435] on button "結帳" at bounding box center [774, 443] width 43 height 24
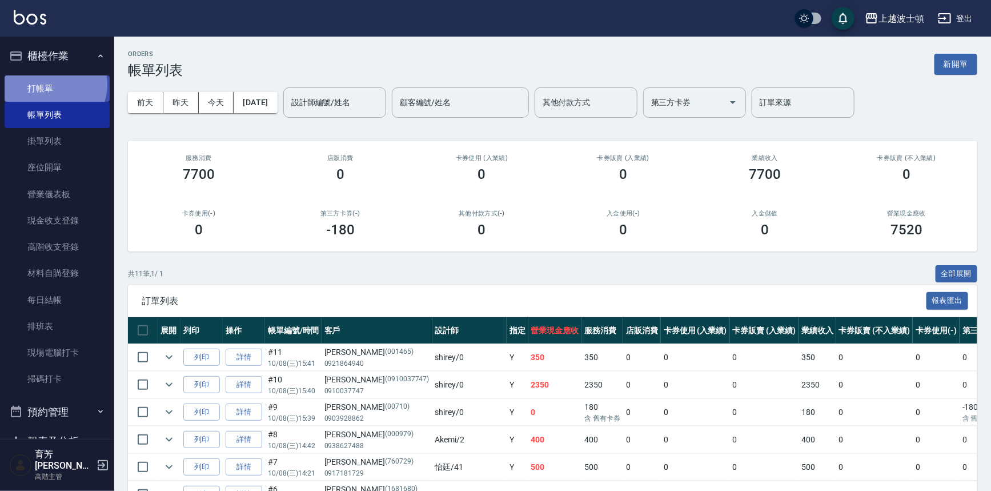
click at [51, 84] on link "打帳單" at bounding box center [57, 88] width 105 height 26
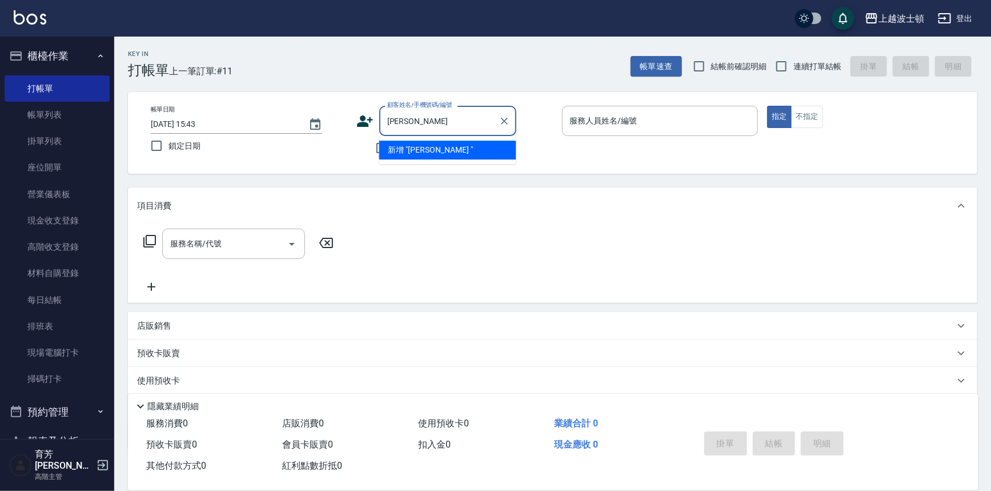
type input "[PERSON_NAME]"
click at [502, 120] on icon "Clear" at bounding box center [504, 120] width 11 height 11
click at [424, 116] on input "顧客姓名/手機號碼/編號" at bounding box center [439, 121] width 110 height 20
type input "0932240361"
click at [444, 119] on input "0932240361" at bounding box center [439, 121] width 110 height 20
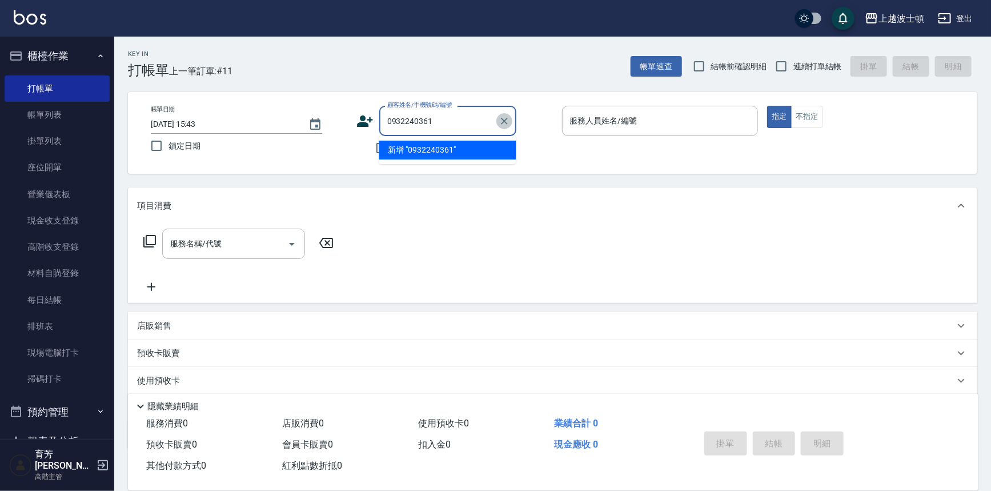
click at [502, 117] on icon "Clear" at bounding box center [504, 120] width 11 height 11
click at [437, 113] on input "顧客姓名/手機號碼/編號" at bounding box center [439, 121] width 110 height 20
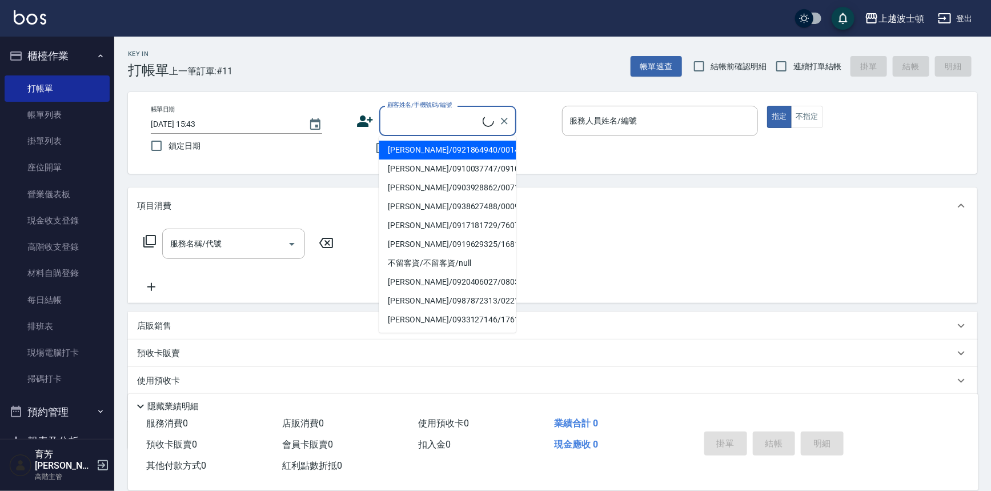
click at [434, 115] on input "顧客姓名/手機號碼/編號" at bounding box center [433, 121] width 98 height 20
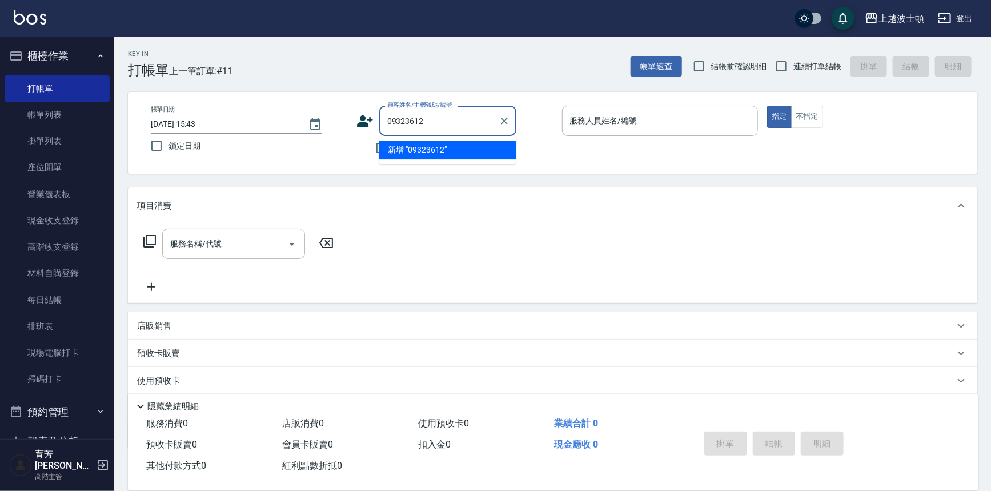
type input "093236124"
click at [507, 123] on icon "Clear" at bounding box center [504, 121] width 7 height 7
click at [463, 118] on input "顧客姓名/手機號碼/編號" at bounding box center [439, 121] width 110 height 20
click at [118, 218] on div "Key In 打帳單 上一筆訂單:#11 帳單速查 結帳前確認明細 連續打單結帳 掛單 結帳 明細 帳單日期 [DATE] 15:43 鎖定日期 顧客姓名/手…" at bounding box center [552, 297] width 877 height 520
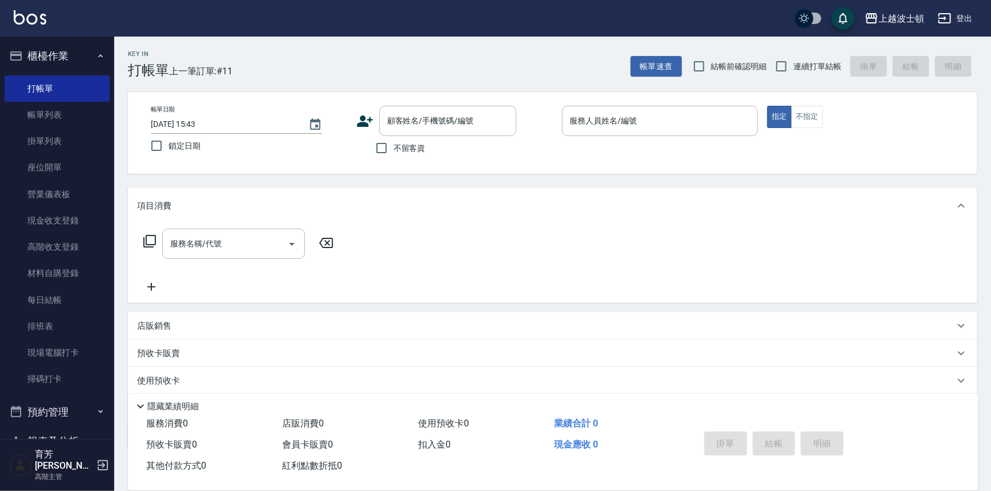
click at [122, 213] on div "Key In 打帳單 上一筆訂單:#11 帳單速查 結帳前確認明細 連續打單結帳 掛單 結帳 明細 帳單日期 [DATE] 15:43 鎖定日期 顧客姓名/手…" at bounding box center [552, 297] width 877 height 520
click at [122, 212] on div "Key In 打帳單 上一筆訂單:#11 帳單速查 結帳前確認明細 連續打單結帳 掛單 結帳 明細 帳單日期 [DATE] 15:43 鎖定日期 顧客姓名/手…" at bounding box center [552, 297] width 877 height 520
click at [121, 212] on div "Key In 打帳單 上一筆訂單:#11 帳單速查 結帳前確認明細 連續打單結帳 掛單 結帳 明細 帳單日期 [DATE] 15:43 鎖定日期 顧客姓名/手…" at bounding box center [552, 297] width 877 height 520
click at [33, 254] on link "高階收支登錄" at bounding box center [57, 247] width 105 height 26
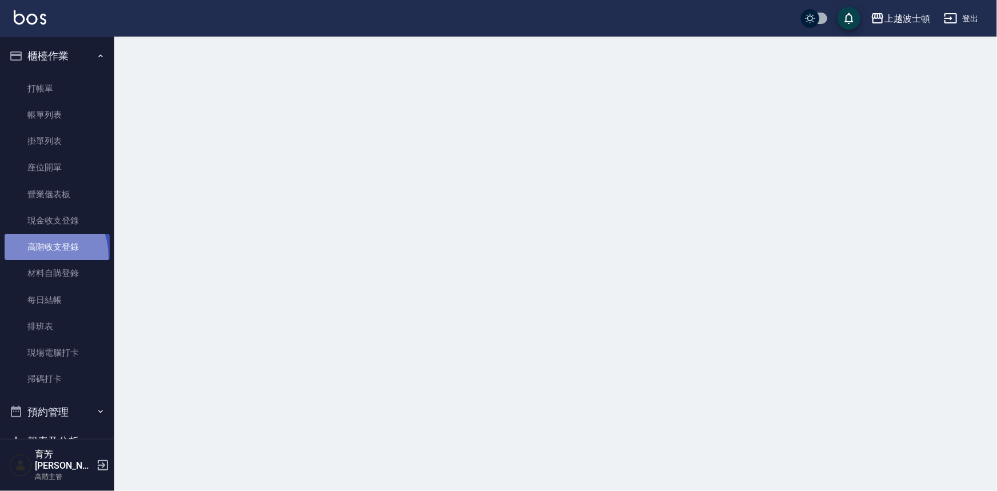
click at [31, 257] on link "高階收支登錄" at bounding box center [57, 247] width 105 height 26
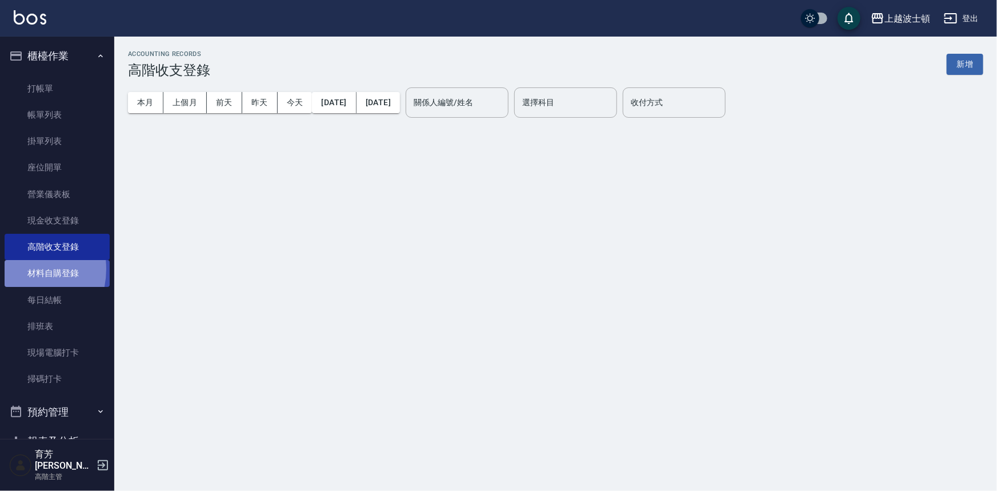
click at [17, 269] on link "材料自購登錄" at bounding box center [57, 273] width 105 height 26
click at [21, 279] on link "材料自購登錄" at bounding box center [57, 273] width 105 height 26
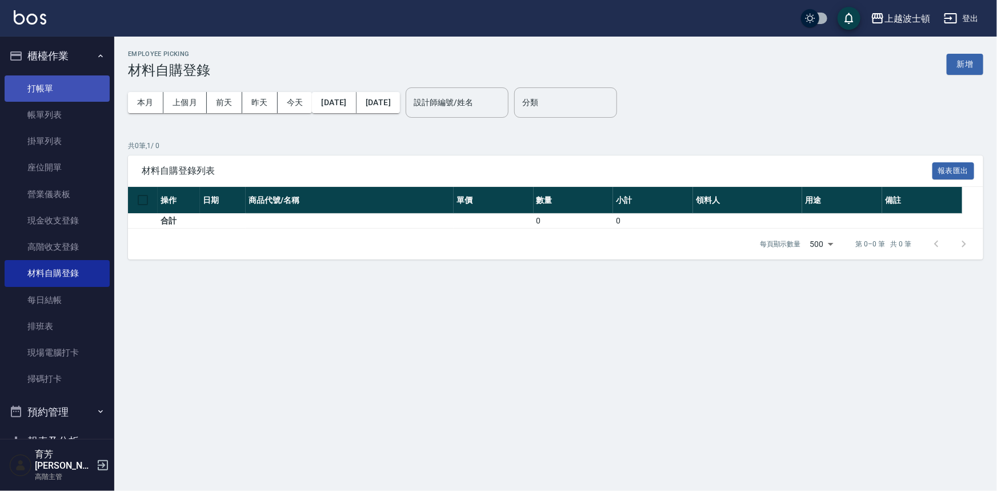
drag, startPoint x: 35, startPoint y: 68, endPoint x: 35, endPoint y: 86, distance: 17.7
click at [36, 71] on li "櫃檯作業 打帳單 帳單列表 掛單列表 座位開單 營業儀表板 現金收支登錄 高階收支登錄 材料自購登錄 每日結帳 排班表 現場電腦打卡 掃碼打卡" at bounding box center [57, 219] width 105 height 356
click at [38, 86] on link "打帳單" at bounding box center [57, 88] width 105 height 26
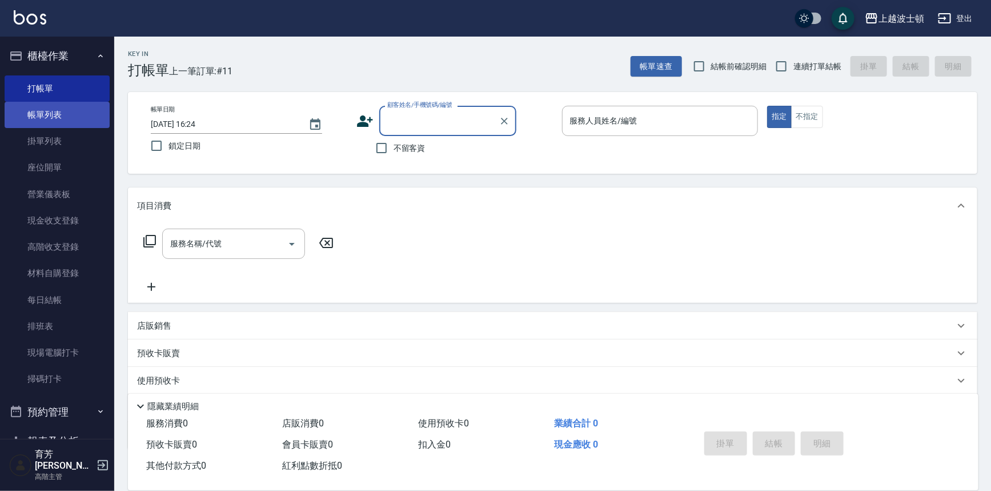
click at [43, 118] on link "帳單列表" at bounding box center [57, 115] width 105 height 26
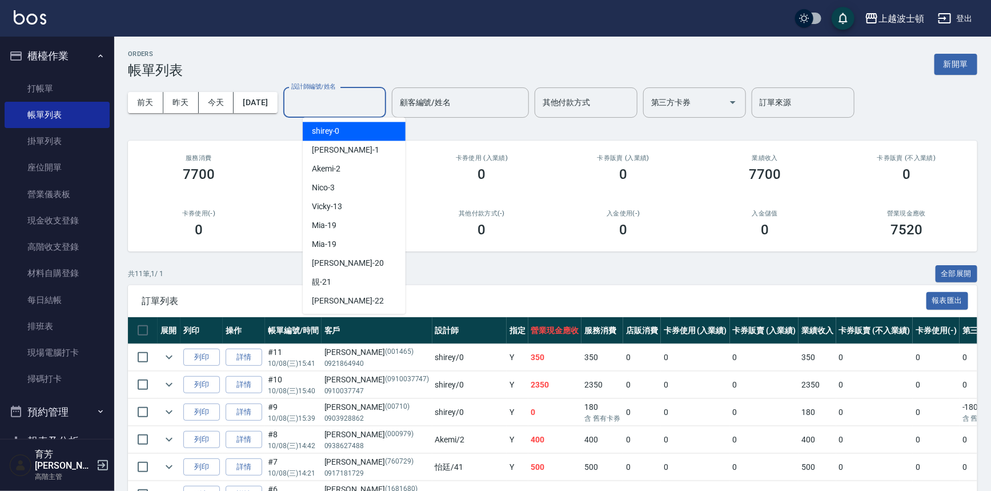
click at [381, 98] on input "設計師編號/姓名" at bounding box center [334, 103] width 93 height 20
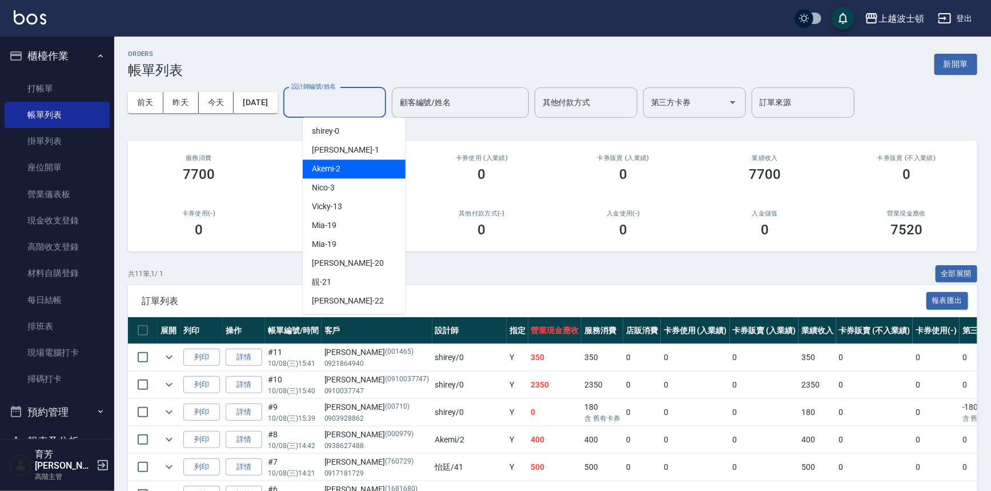
click at [375, 164] on div "Akemi -2" at bounding box center [354, 168] width 103 height 19
type input "Akemi-2"
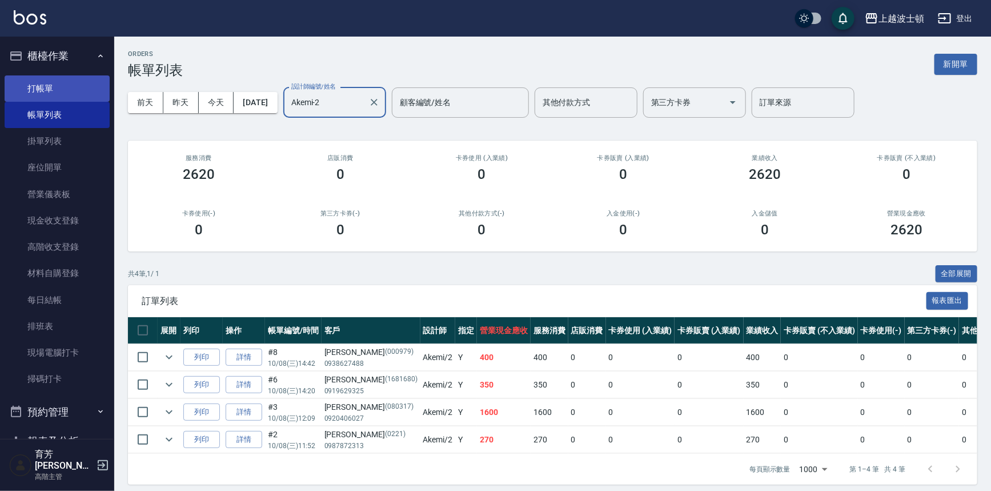
click at [67, 93] on link "打帳單" at bounding box center [57, 88] width 105 height 26
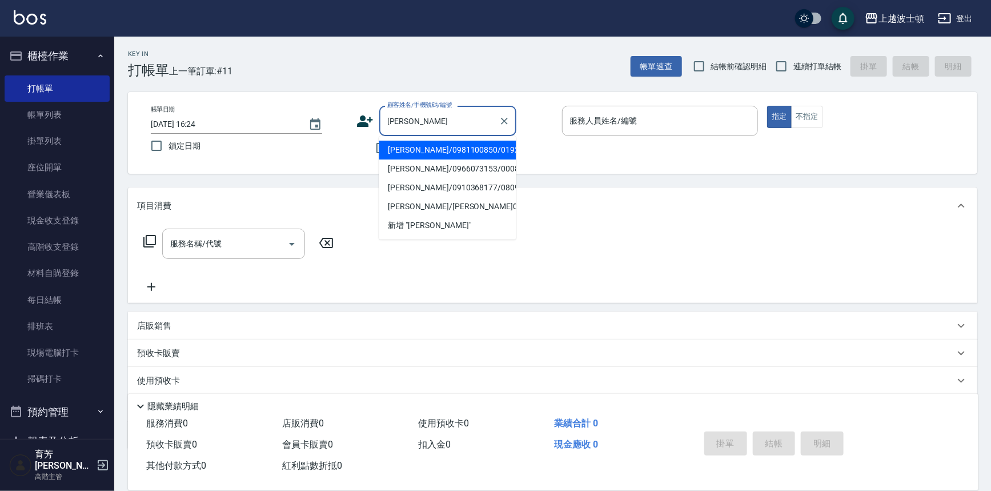
click at [428, 146] on li "[PERSON_NAME]/0981100850/019204" at bounding box center [447, 150] width 137 height 19
type input "[PERSON_NAME]/0981100850/019204"
type input "Akemi-2"
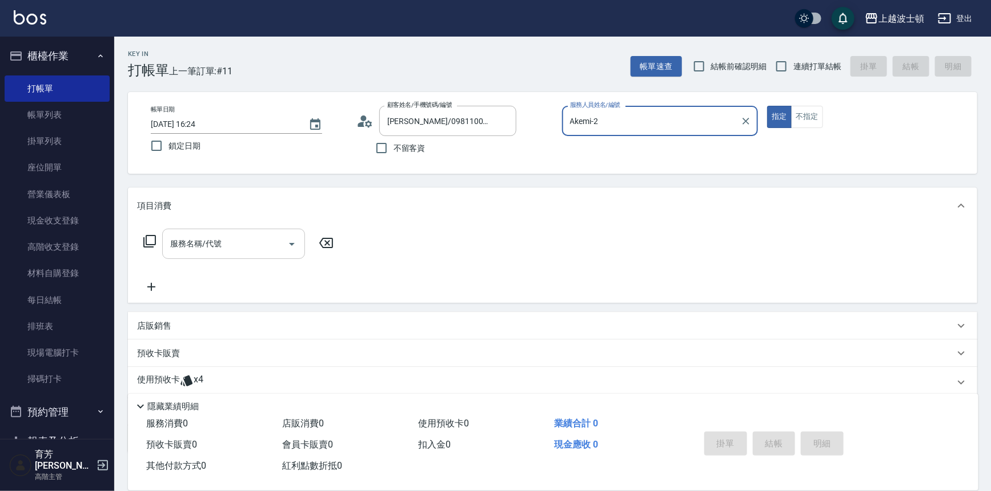
click at [274, 234] on input "服務名稱/代號" at bounding box center [224, 244] width 115 height 20
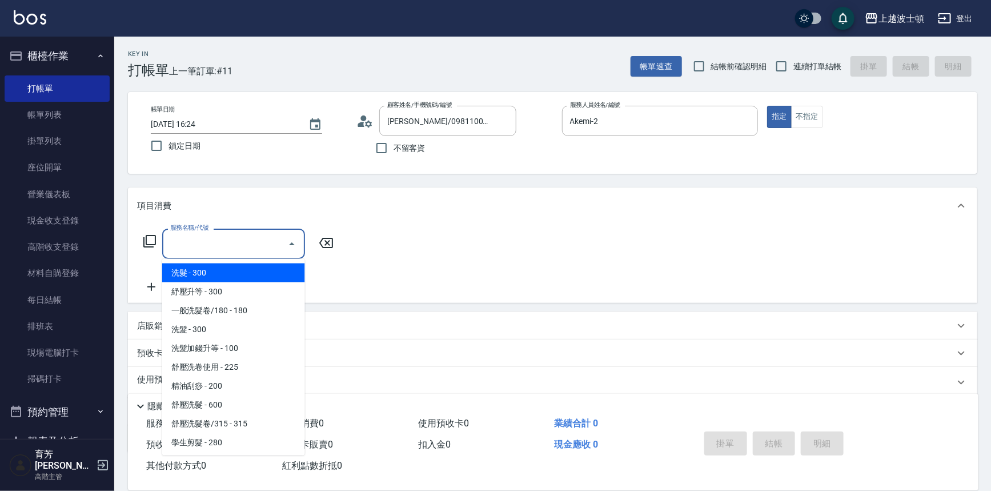
click at [272, 275] on span "洗髮 - 300" at bounding box center [233, 272] width 143 height 19
type input "洗髮(201)"
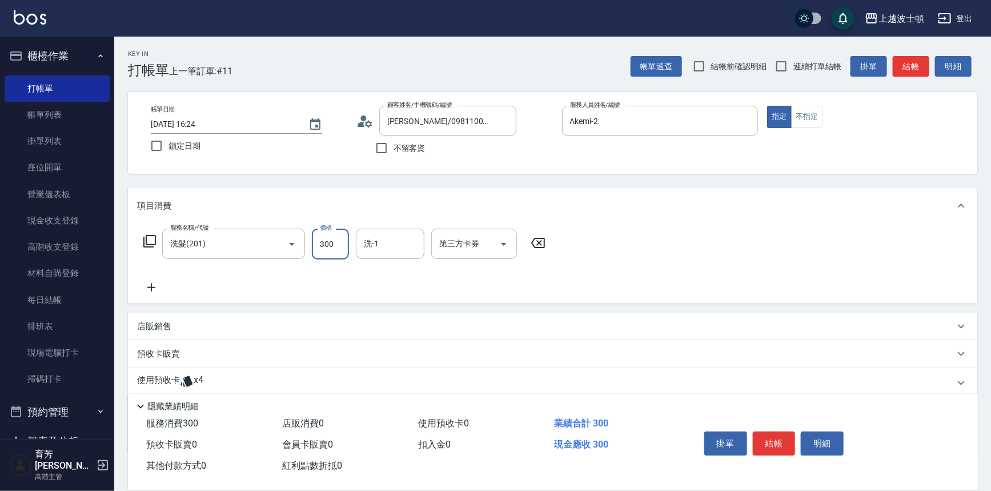
drag, startPoint x: 338, startPoint y: 242, endPoint x: 331, endPoint y: 240, distance: 6.5
click at [338, 242] on input "300" at bounding box center [330, 243] width 37 height 31
type input "270"
click at [400, 234] on input "洗-1" at bounding box center [390, 244] width 58 height 20
click at [375, 271] on span "Akemi -2" at bounding box center [379, 273] width 29 height 12
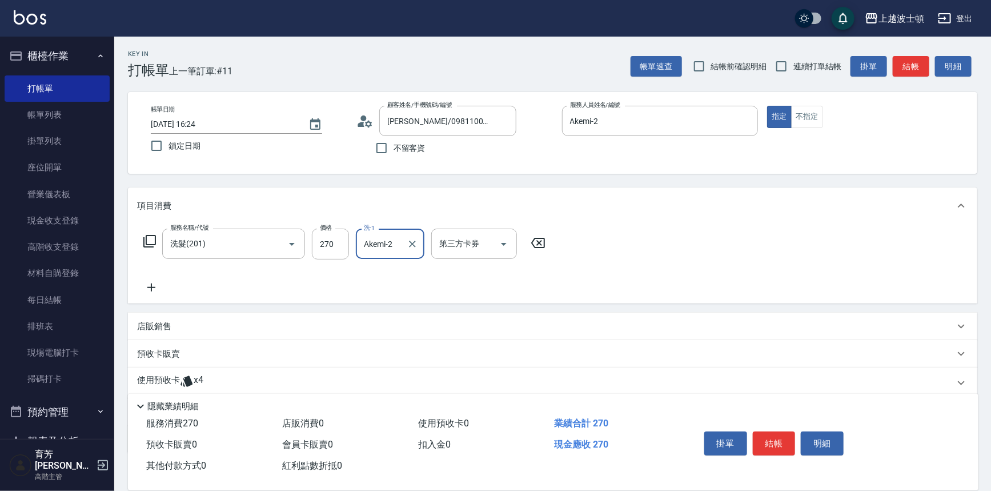
type input "Akemi-2"
click at [150, 286] on icon at bounding box center [151, 287] width 29 height 14
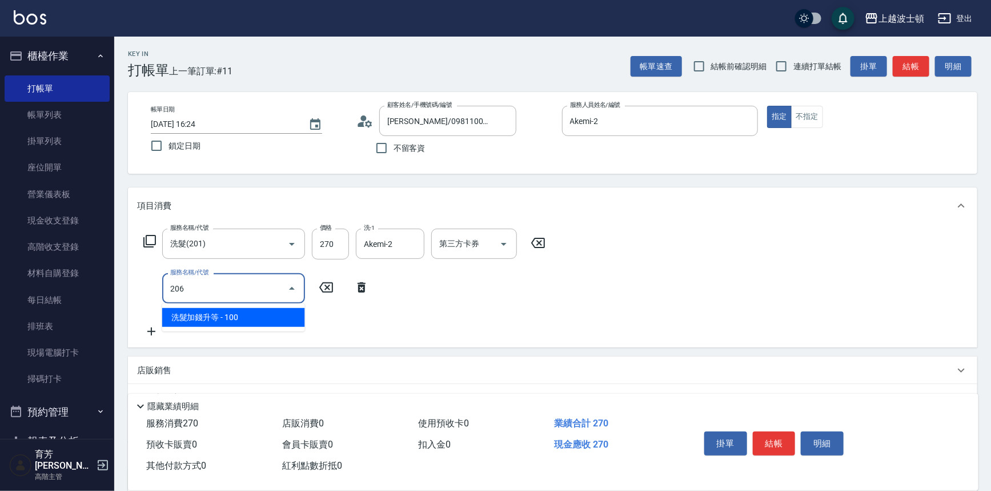
click at [266, 319] on span "洗髮加錢升等 - 100" at bounding box center [233, 317] width 143 height 19
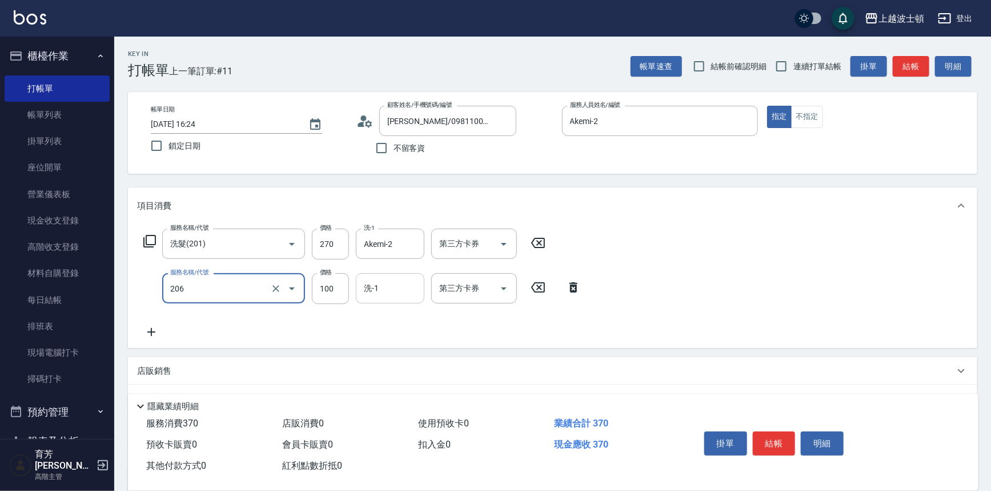
type input "洗髮加錢升等(206)"
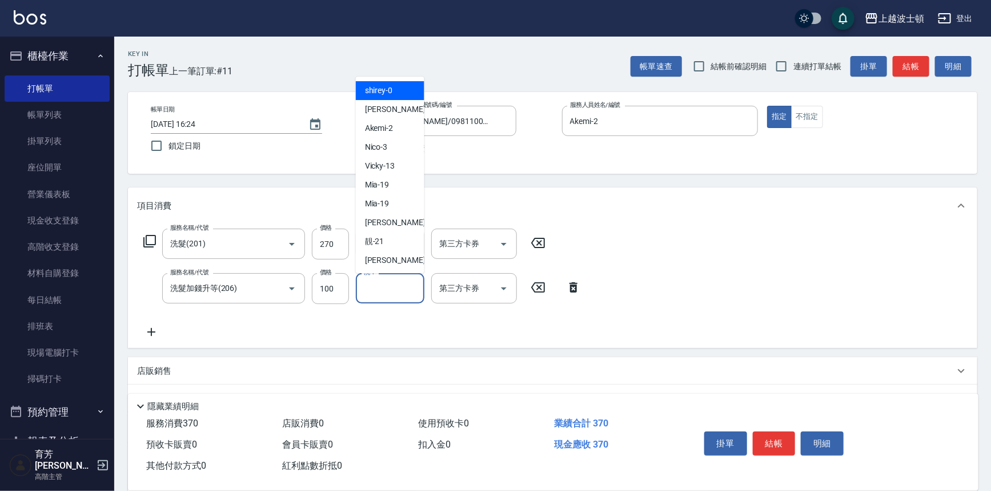
click at [398, 290] on input "洗-1" at bounding box center [390, 288] width 58 height 20
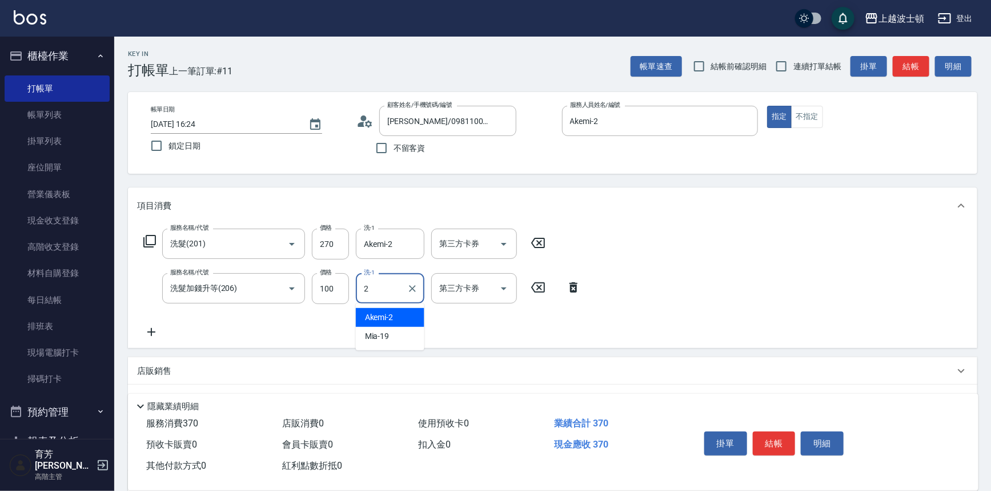
click at [418, 314] on div "Akemi -2" at bounding box center [390, 317] width 69 height 19
type input "Akemi-2"
click at [744, 297] on div "服務名稱/代號 洗髮(201) 服務名稱/代號 價格 270 價格 洗-1 Akemi-2 洗-1 第三方卡券 第三方卡券 服務名稱/代號 洗髮加錢升等(20…" at bounding box center [552, 286] width 849 height 124
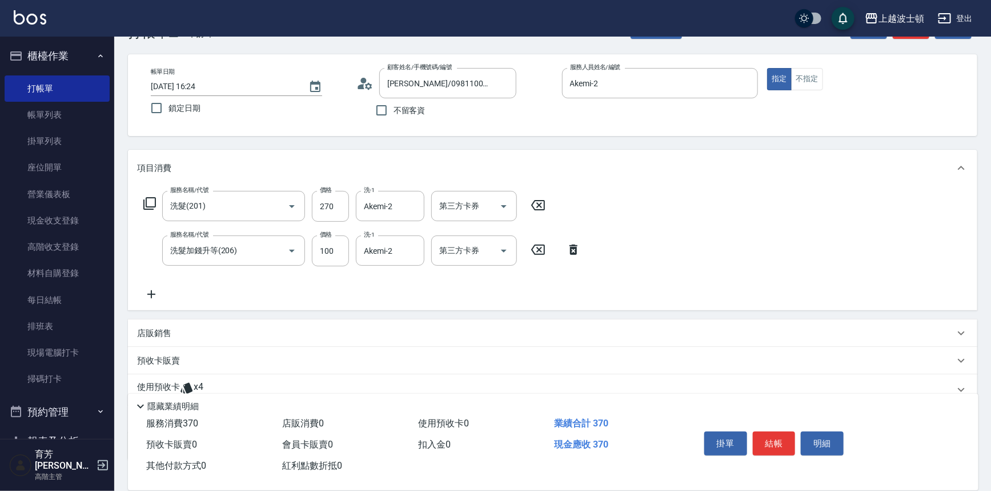
scroll to position [114, 0]
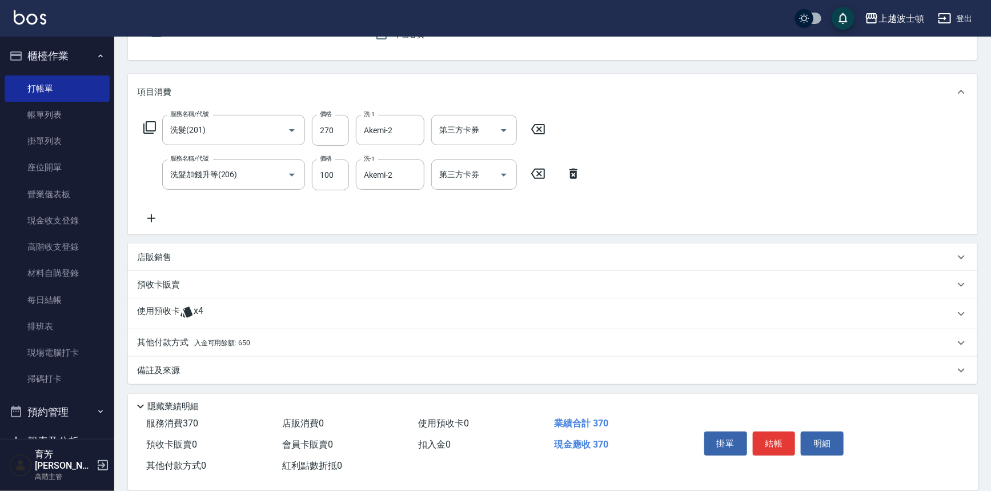
click at [228, 343] on span "入金可用餘額: 650" at bounding box center [222, 343] width 56 height 8
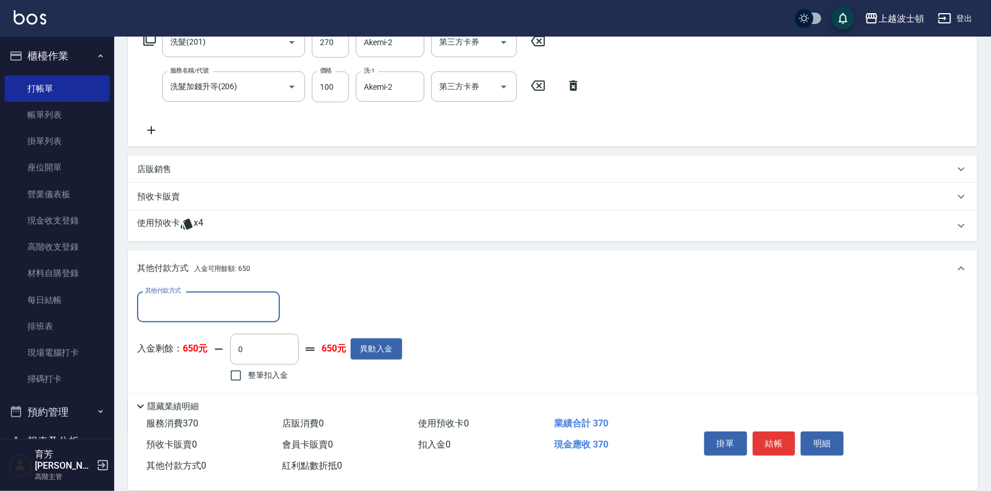
scroll to position [248, 0]
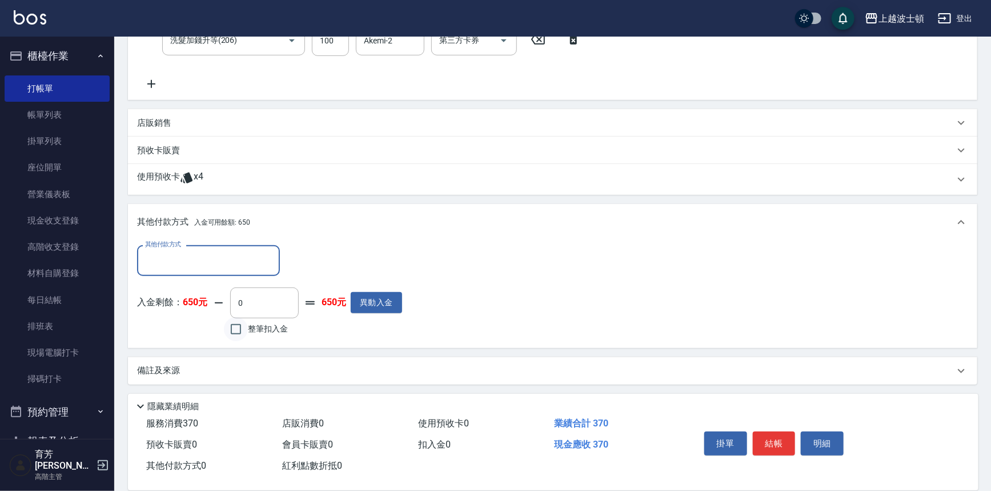
click at [239, 327] on input "整筆扣入金" at bounding box center [236, 329] width 24 height 24
checkbox input "true"
type input "370"
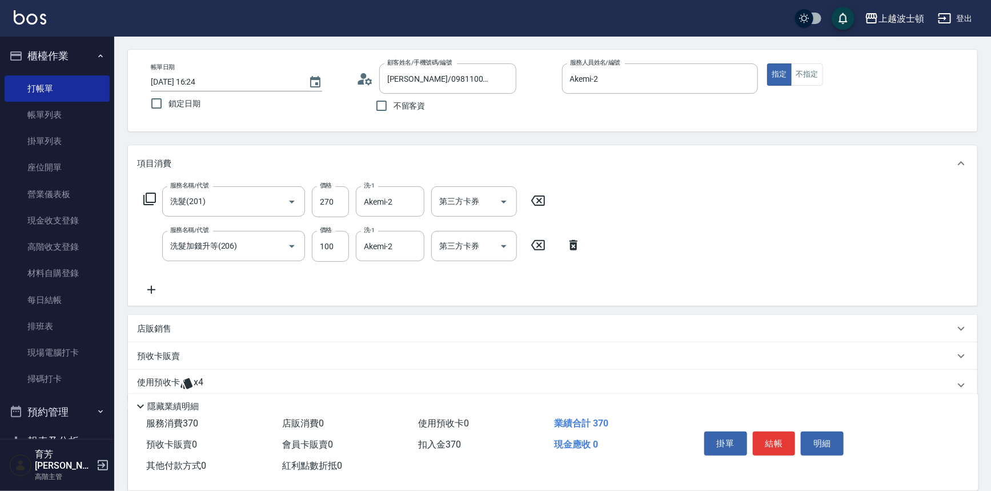
scroll to position [0, 0]
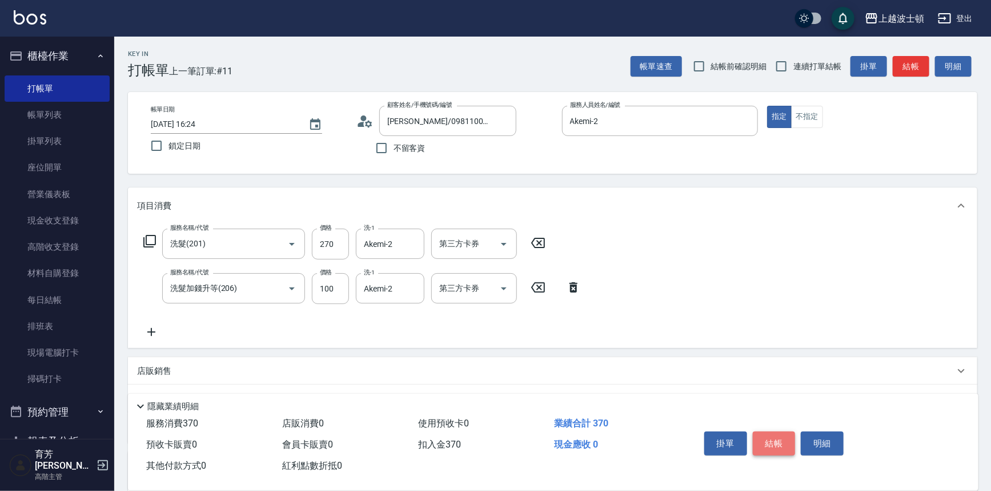
click at [776, 446] on button "結帳" at bounding box center [774, 443] width 43 height 24
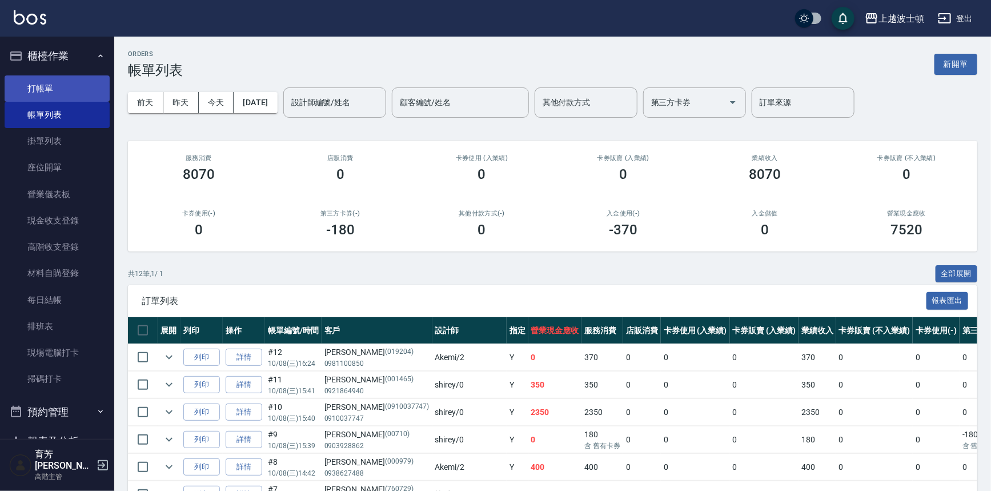
click at [51, 91] on link "打帳單" at bounding box center [57, 88] width 105 height 26
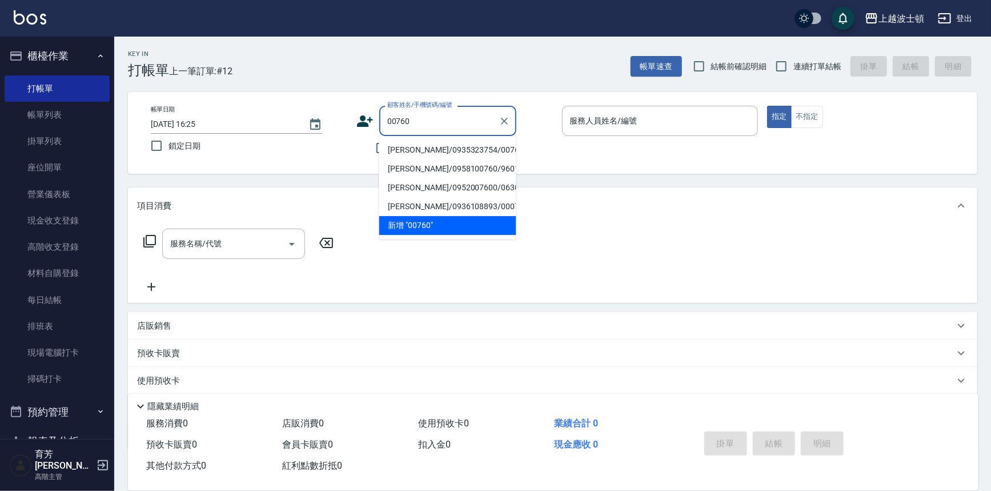
click at [438, 147] on li "[PERSON_NAME]/0935323754/00760" at bounding box center [447, 150] width 137 height 19
type input "[PERSON_NAME]/0935323754/00760"
type input "Akemi-2"
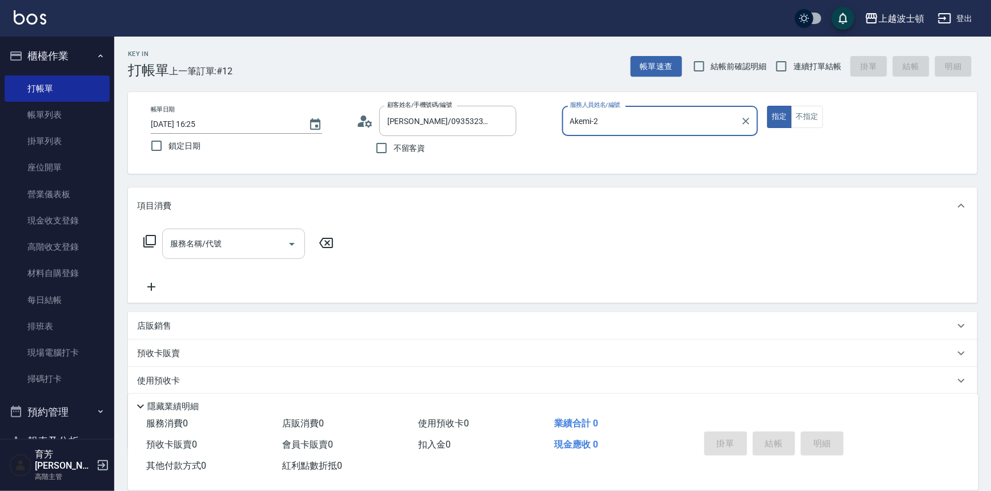
click at [238, 245] on input "服務名稱/代號" at bounding box center [224, 244] width 115 height 20
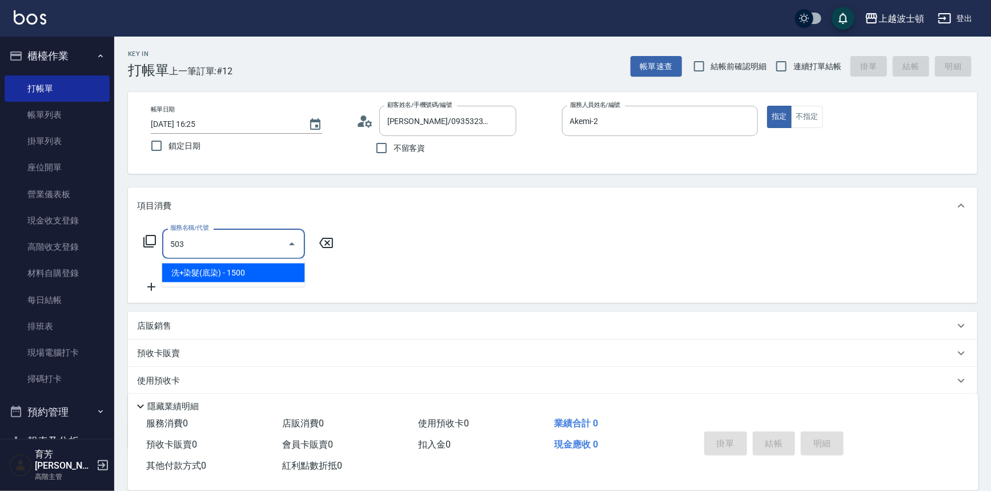
click at [251, 272] on span "洗+染髮(底染) - 1500" at bounding box center [233, 272] width 143 height 19
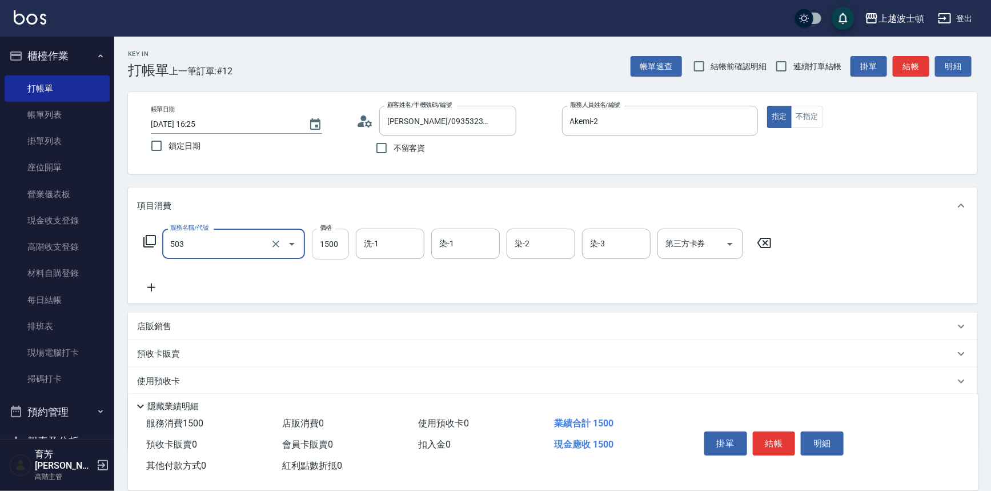
type input "洗+染髮(底染)(503)"
click at [320, 252] on input "1500" at bounding box center [330, 243] width 37 height 31
type input "1200"
click at [393, 242] on input "洗-1" at bounding box center [390, 244] width 58 height 20
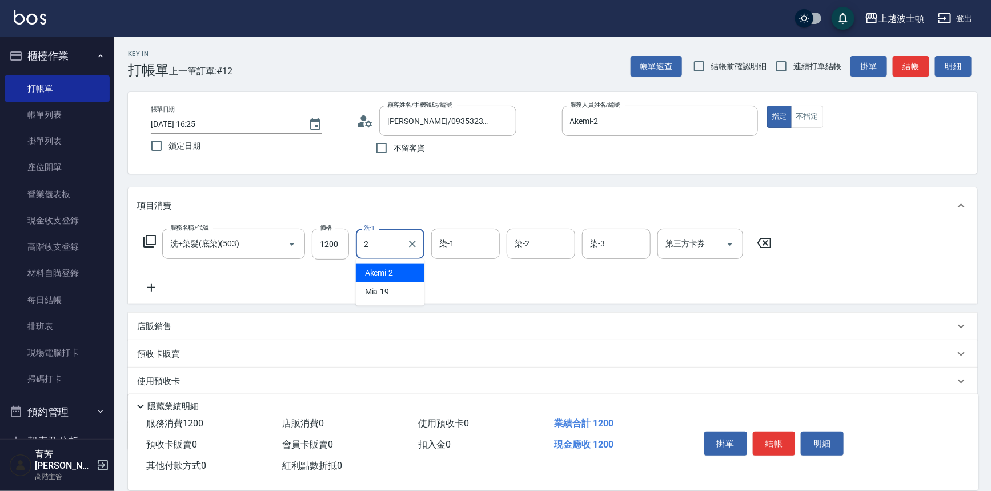
click at [411, 271] on div "Akemi -2" at bounding box center [390, 272] width 69 height 19
type input "Akemi-2"
click at [455, 251] on input "染-1" at bounding box center [465, 244] width 58 height 20
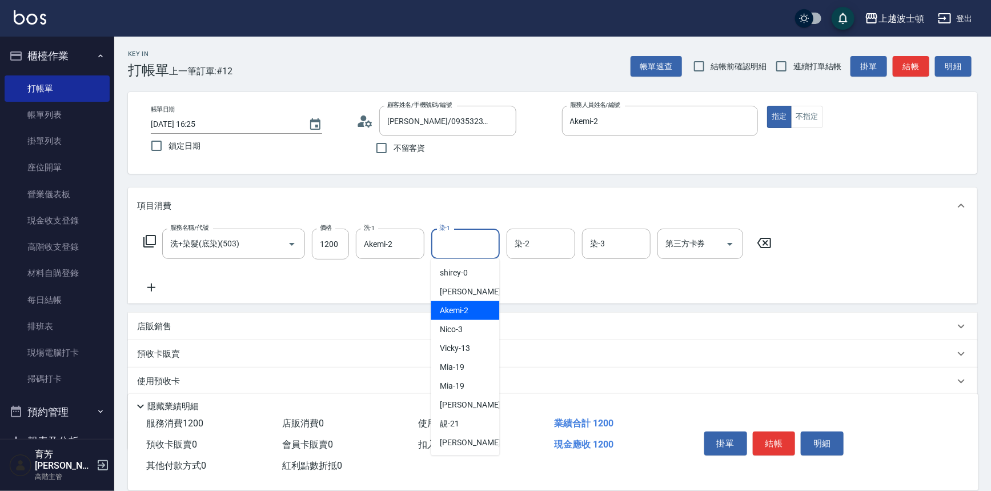
click at [467, 307] on span "Akemi -2" at bounding box center [454, 310] width 29 height 12
type input "Akemi-2"
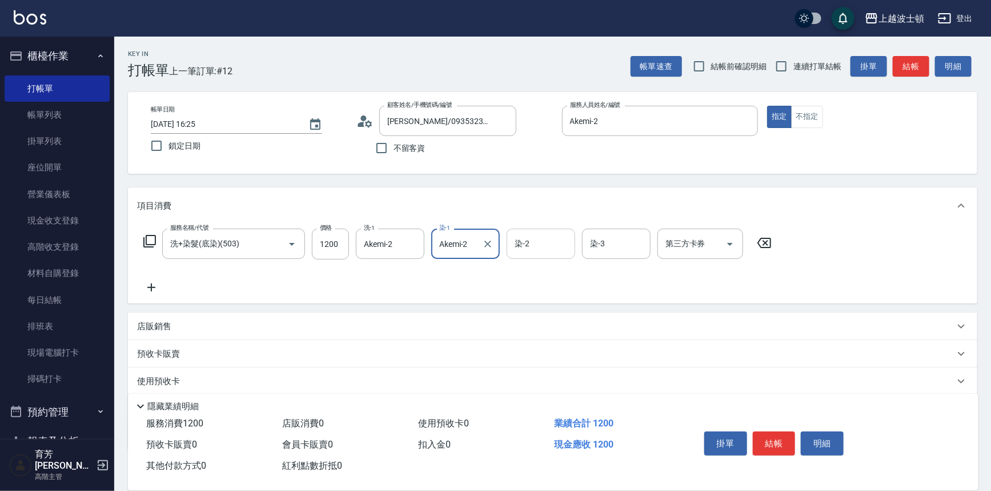
click at [527, 247] on input "染-2" at bounding box center [541, 244] width 58 height 20
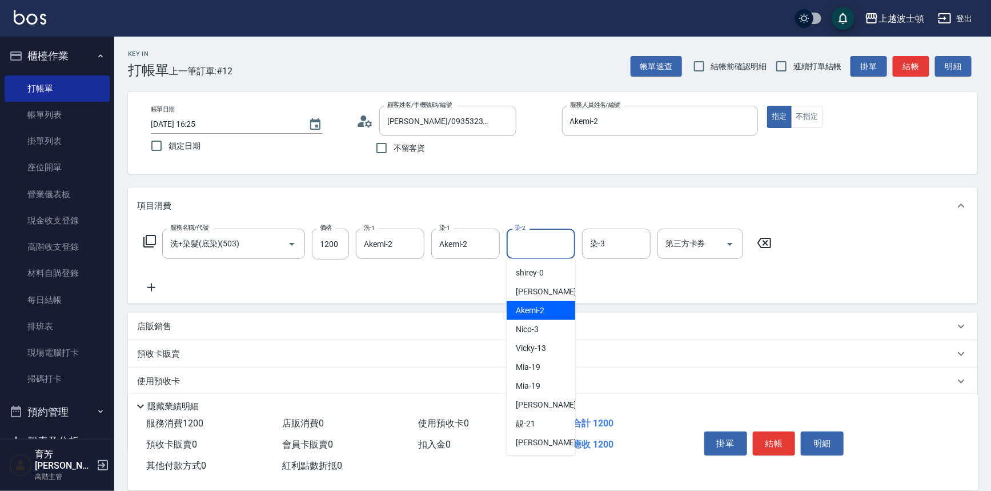
click at [542, 307] on span "Akemi -2" at bounding box center [530, 310] width 29 height 12
type input "Akemi-2"
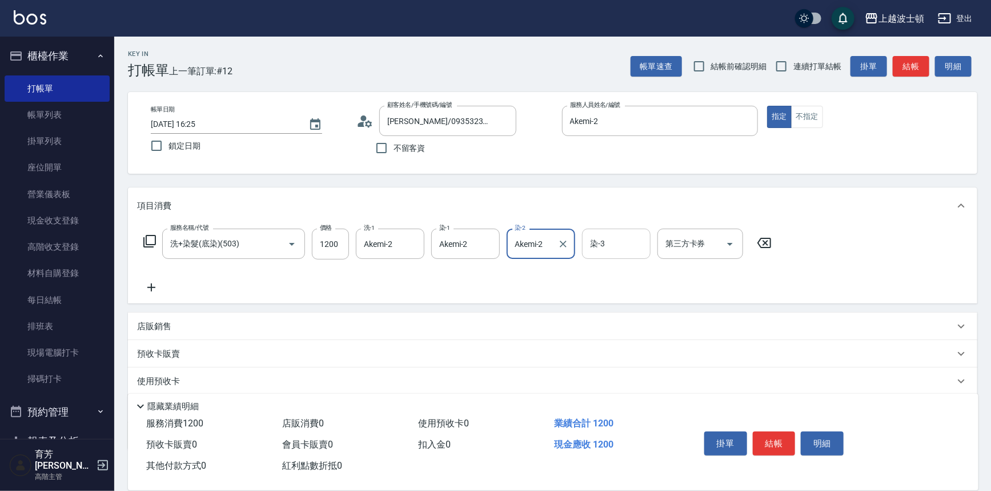
click at [607, 251] on input "染-3" at bounding box center [616, 244] width 58 height 20
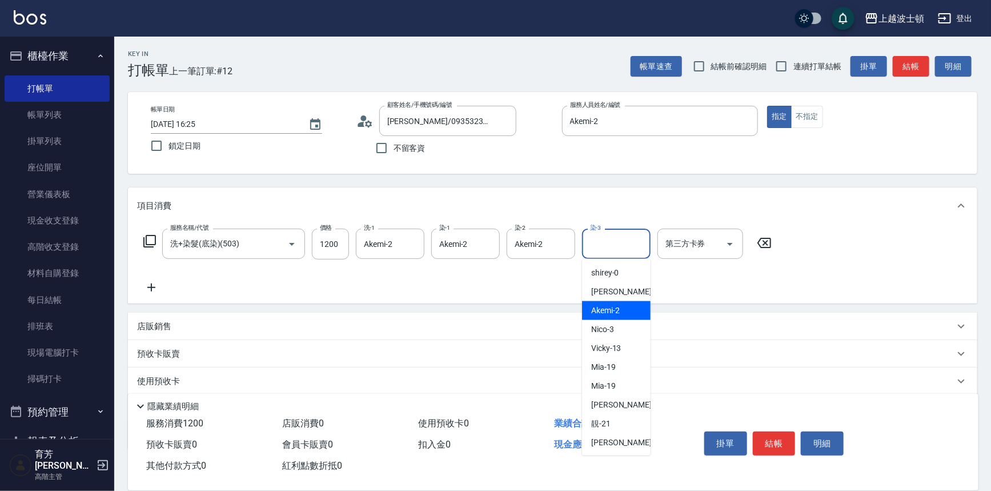
click at [620, 306] on span "Akemi -2" at bounding box center [605, 310] width 29 height 12
type input "Akemi-2"
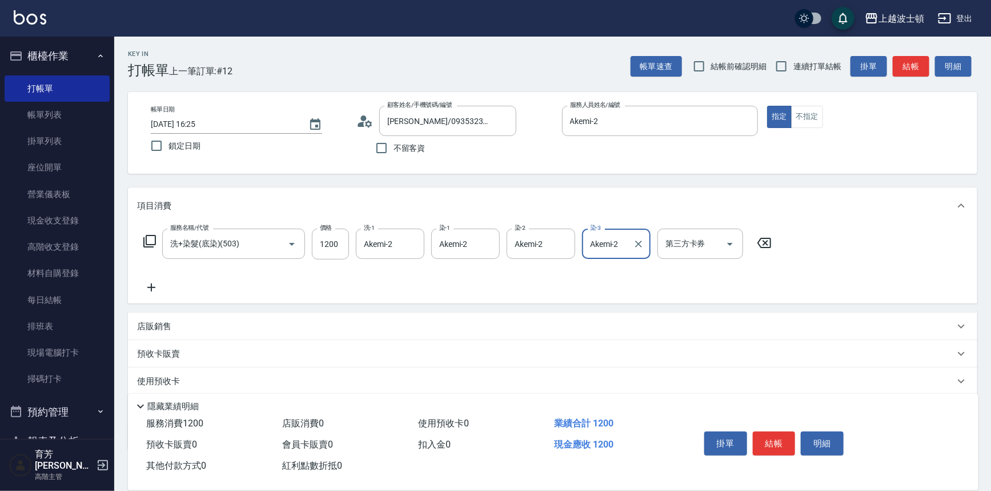
scroll to position [66, 0]
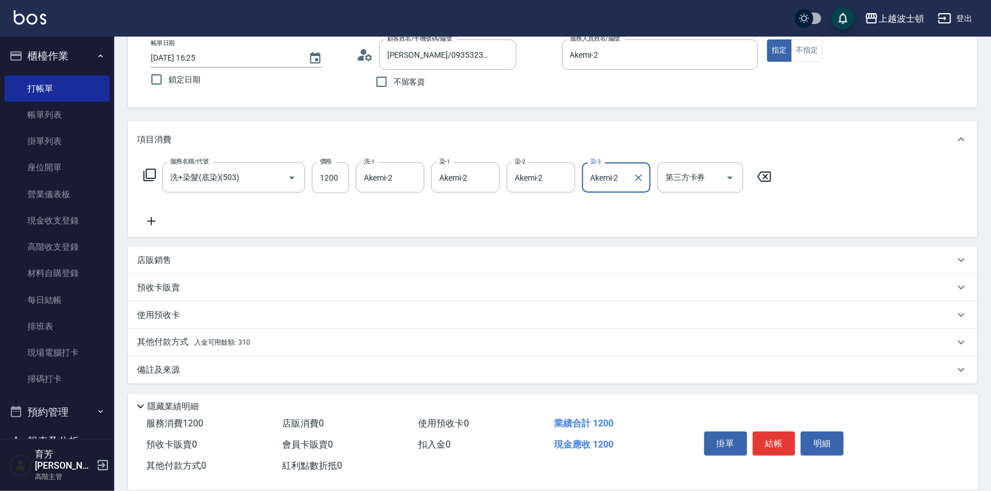
click at [149, 173] on icon at bounding box center [150, 175] width 14 height 14
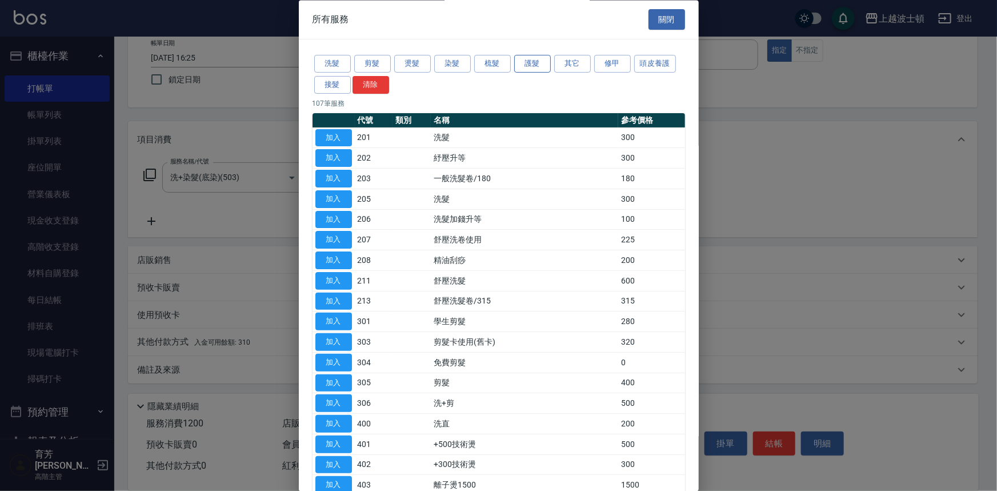
click at [541, 66] on button "護髮" at bounding box center [532, 64] width 37 height 18
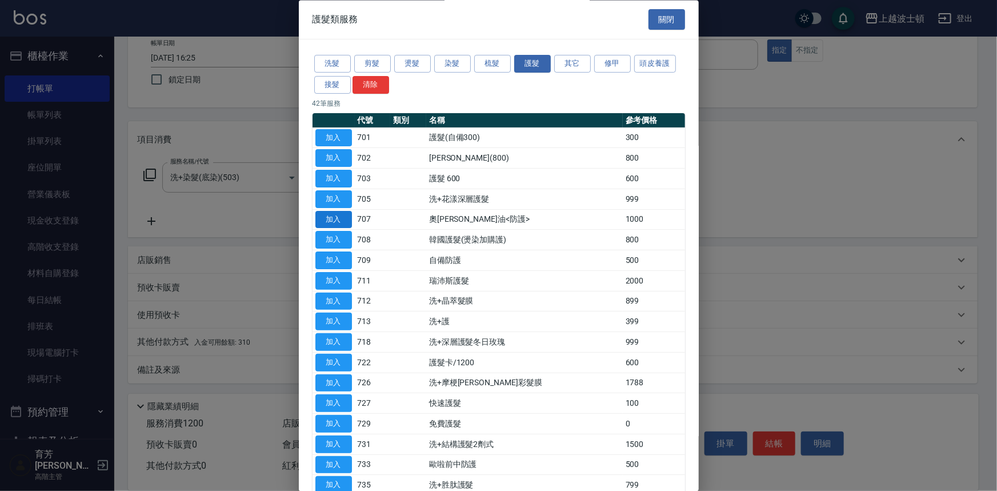
click at [339, 213] on button "加入" at bounding box center [333, 220] width 37 height 18
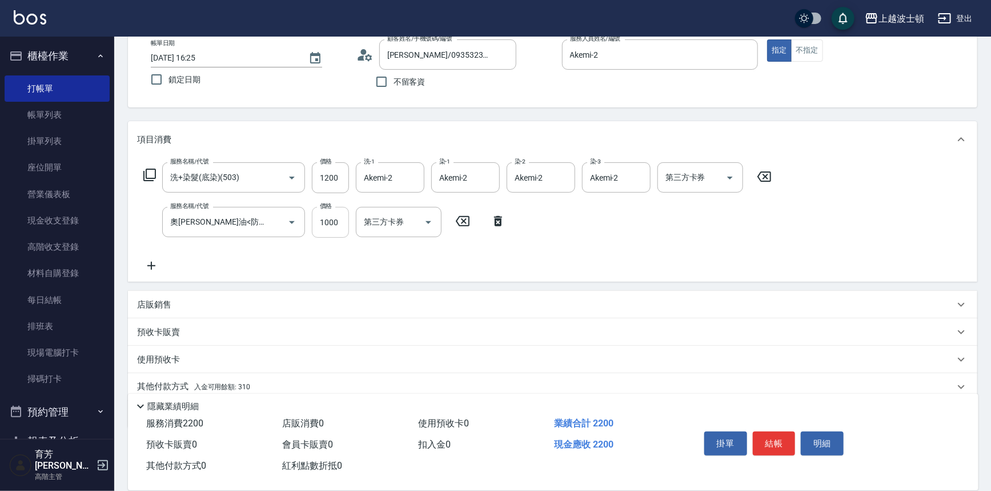
click at [321, 228] on input "1000" at bounding box center [330, 222] width 37 height 31
type input "800"
click at [151, 267] on icon at bounding box center [151, 266] width 8 height 8
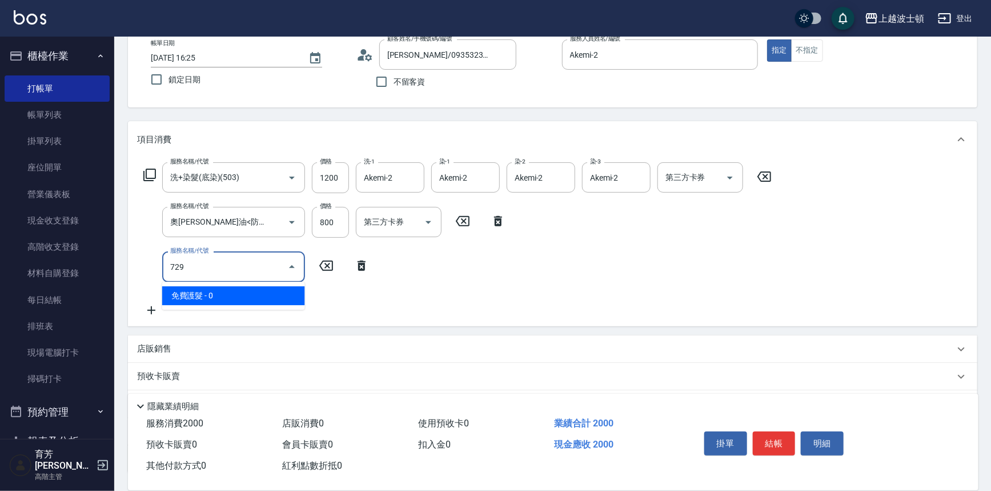
click at [264, 294] on span "免費護髮 - 0" at bounding box center [233, 295] width 143 height 19
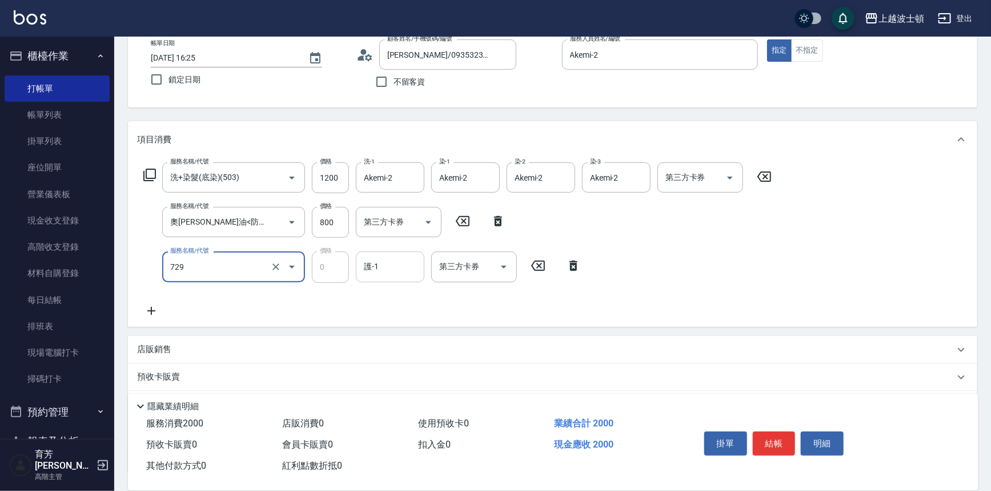
click at [392, 278] on div "護-1" at bounding box center [390, 266] width 69 height 30
type input "免費護髮(729)"
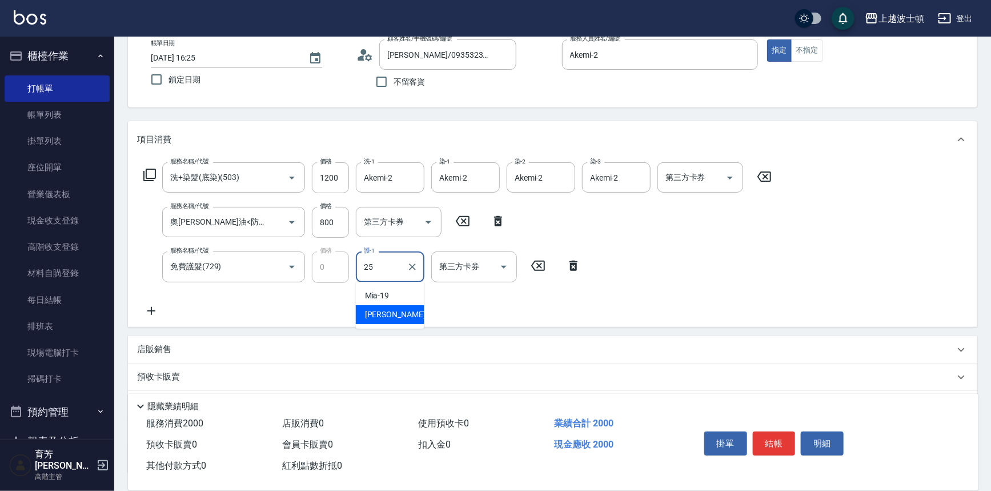
click at [396, 319] on span "[PERSON_NAME]-25" at bounding box center [401, 314] width 72 height 12
type input "[PERSON_NAME]-25"
click at [150, 309] on icon at bounding box center [151, 311] width 29 height 14
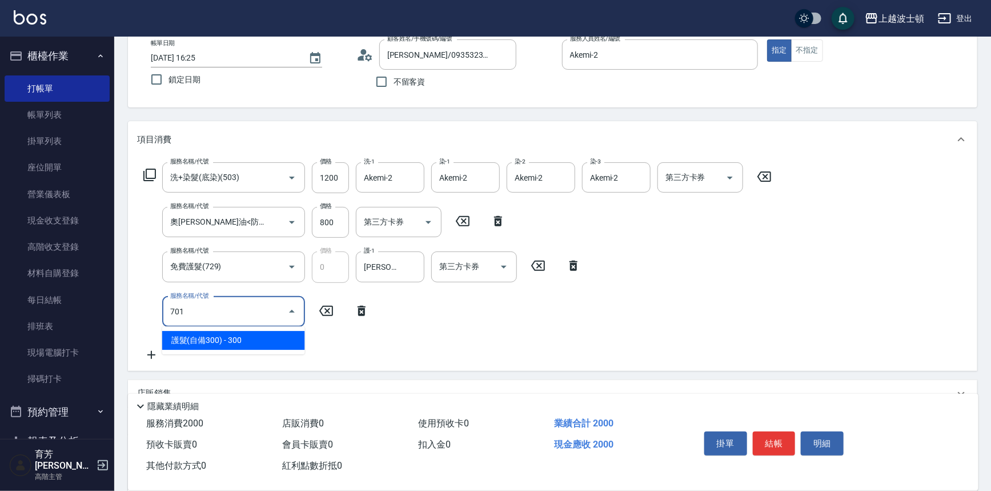
click at [222, 331] on span "護髮(自備300) - 300" at bounding box center [233, 340] width 143 height 19
type input "護髮(自備300)(701)"
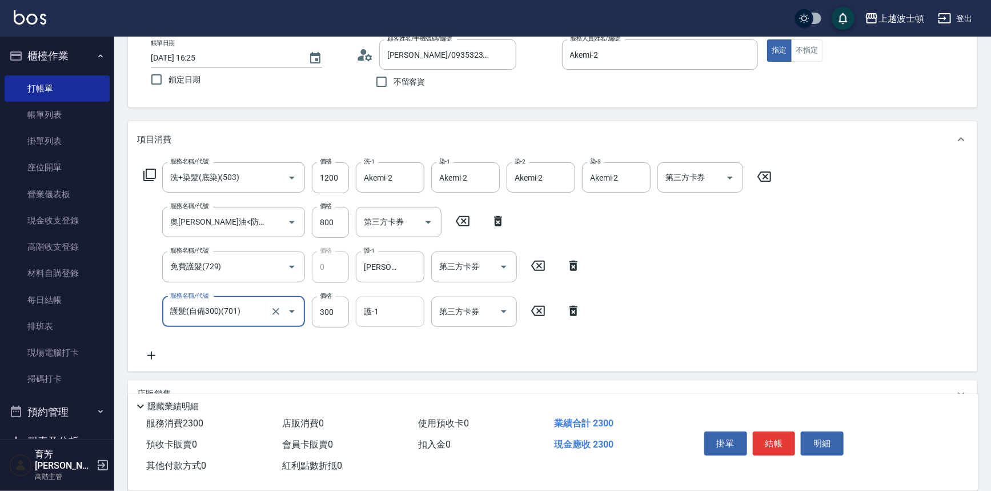
click at [374, 314] on input "護-1" at bounding box center [390, 312] width 58 height 20
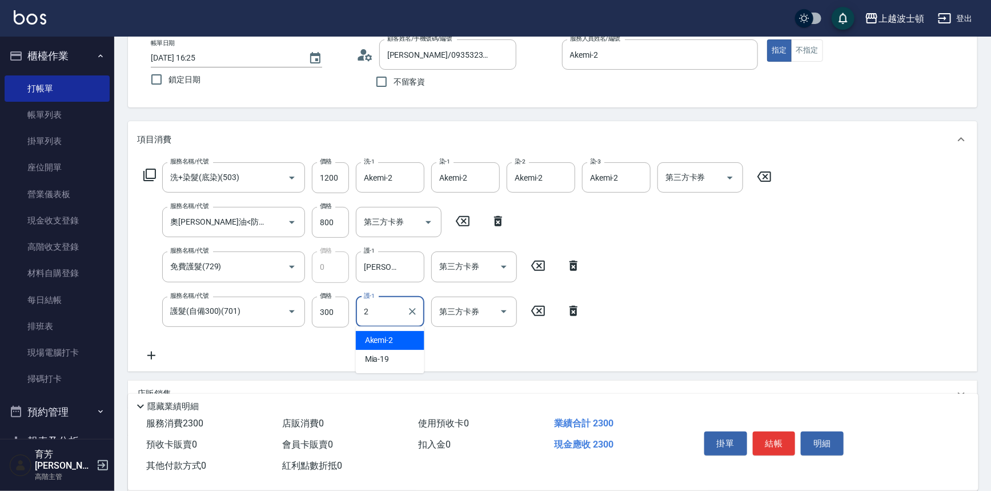
click at [386, 339] on span "Akemi -2" at bounding box center [379, 340] width 29 height 12
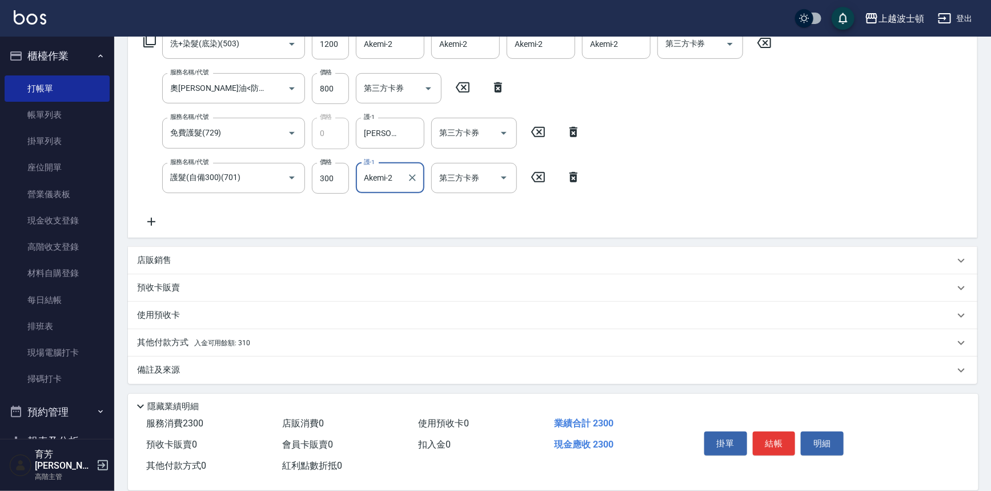
type input "Akemi-2"
click at [149, 220] on icon at bounding box center [151, 222] width 29 height 14
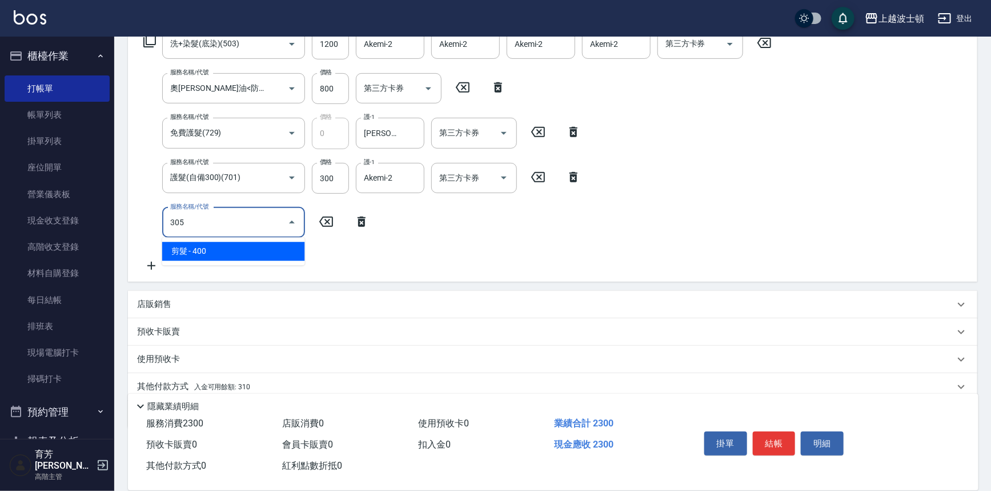
click at [268, 251] on span "剪髮 - 400" at bounding box center [233, 251] width 143 height 19
type input "剪髮(305)"
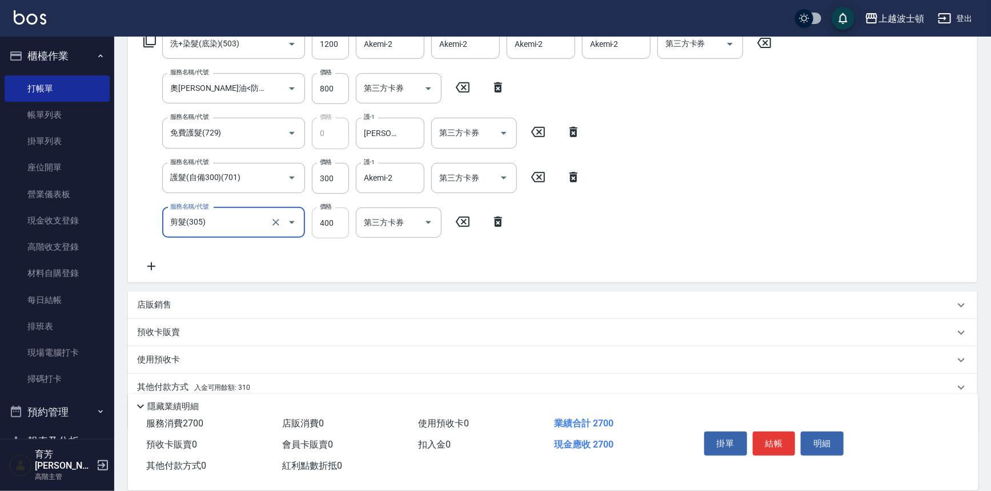
click at [335, 228] on input "400" at bounding box center [330, 222] width 37 height 31
type input "350"
click at [607, 252] on div "服務名稱/代號 洗+染髮(底染)(503) 服務名稱/代號 價格 1200 價格 洗-1 Akemi-2 洗-1 染-1 Akemi-2 染-1 染-2 Ak…" at bounding box center [457, 151] width 641 height 244
click at [158, 306] on p "店販銷售" at bounding box center [154, 305] width 34 height 12
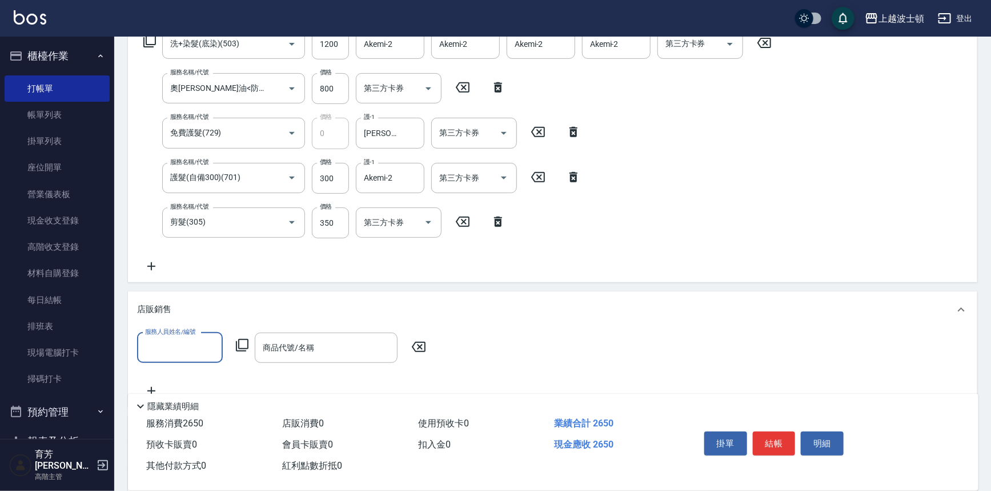
scroll to position [0, 0]
click at [188, 377] on div "Akemi -2" at bounding box center [180, 376] width 86 height 19
type input "Akemi-2"
click at [306, 353] on input "商品代號/名稱" at bounding box center [326, 348] width 133 height 20
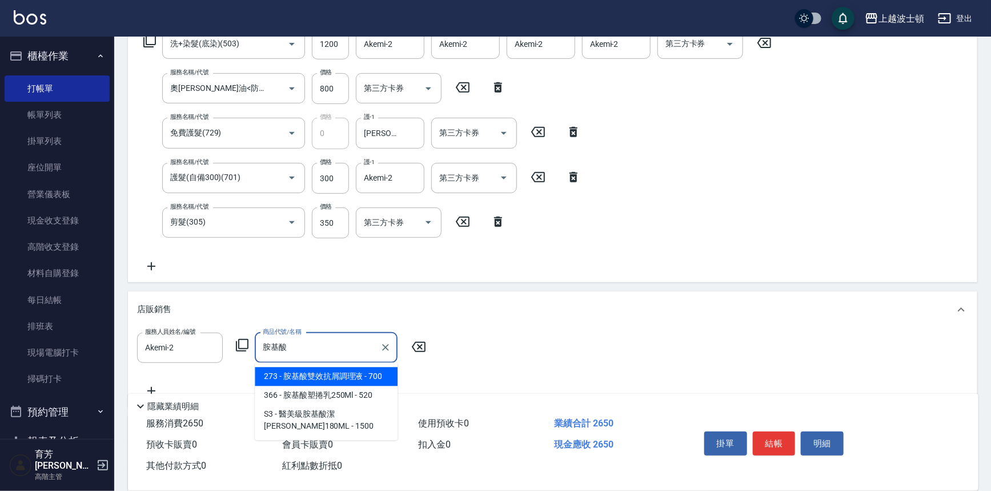
click at [331, 394] on span "366 - 胺基酸塑捲乳250Ml - 520" at bounding box center [326, 395] width 143 height 19
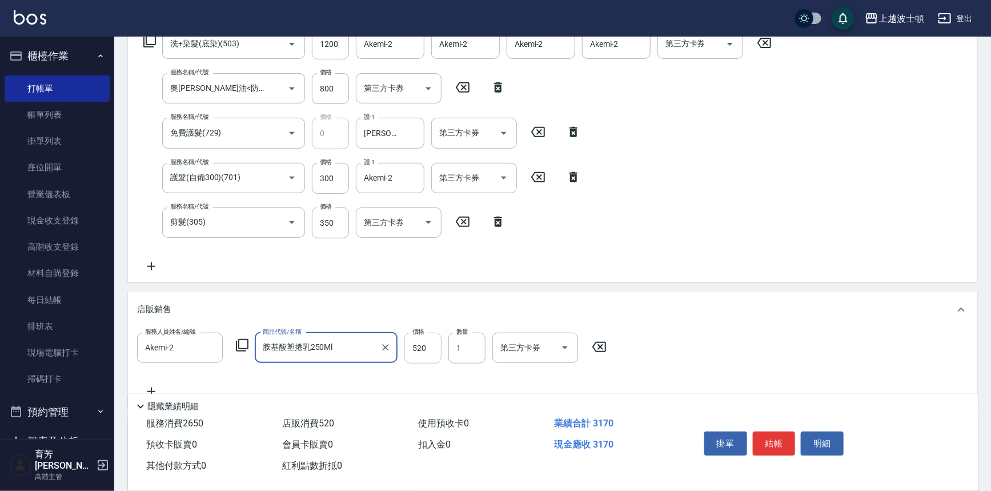
type input "胺基酸塑捲乳250Ml"
click at [424, 355] on input "520" at bounding box center [422, 347] width 37 height 31
type input "468"
click at [675, 320] on div "店販銷售" at bounding box center [552, 309] width 849 height 37
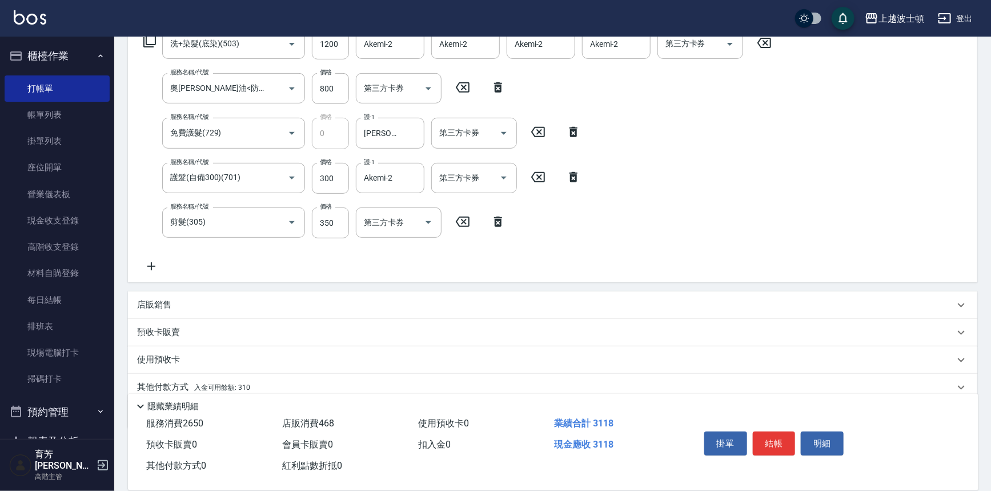
click at [158, 297] on div "店販銷售" at bounding box center [552, 304] width 849 height 27
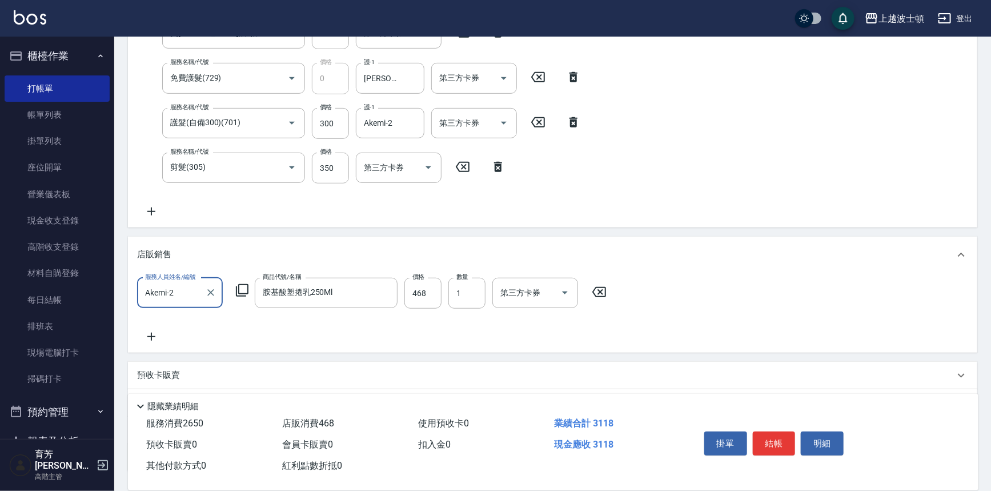
scroll to position [342, 0]
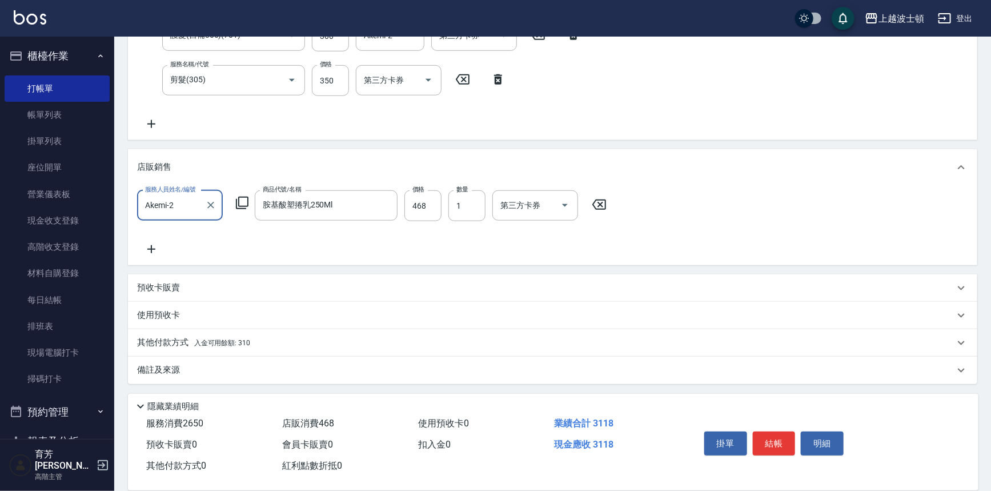
click at [175, 342] on p "其他付款方式 入金可用餘額: 310" at bounding box center [193, 342] width 113 height 13
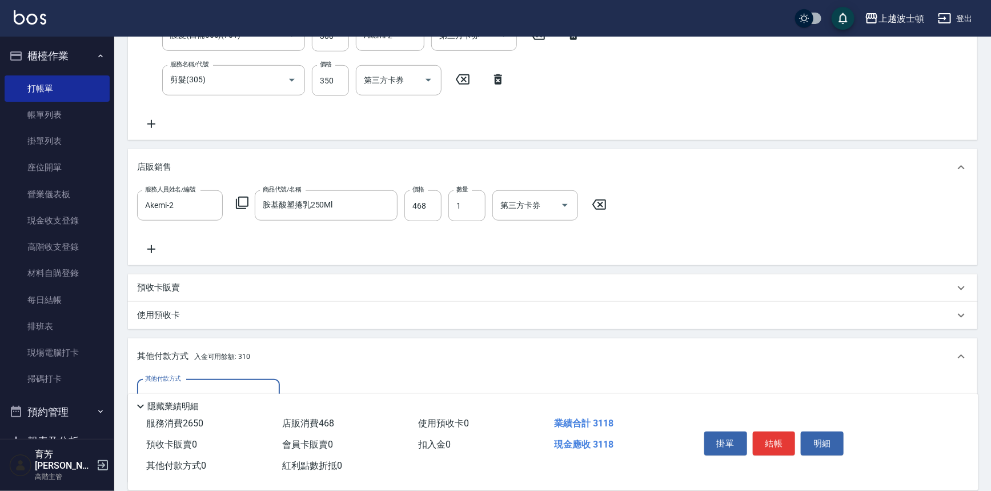
scroll to position [0, 0]
drag, startPoint x: 990, startPoint y: 227, endPoint x: 996, endPoint y: 313, distance: 86.4
click at [990, 313] on html "上越波士頓 登出 櫃檯作業 打帳單 帳單列表 掛單列表 座位開單 營業儀表板 現金收支登錄 高階收支登錄 材料自購登錄 每日結帳 排班表 現場電腦打卡 掃碼打…" at bounding box center [495, 142] width 991 height 968
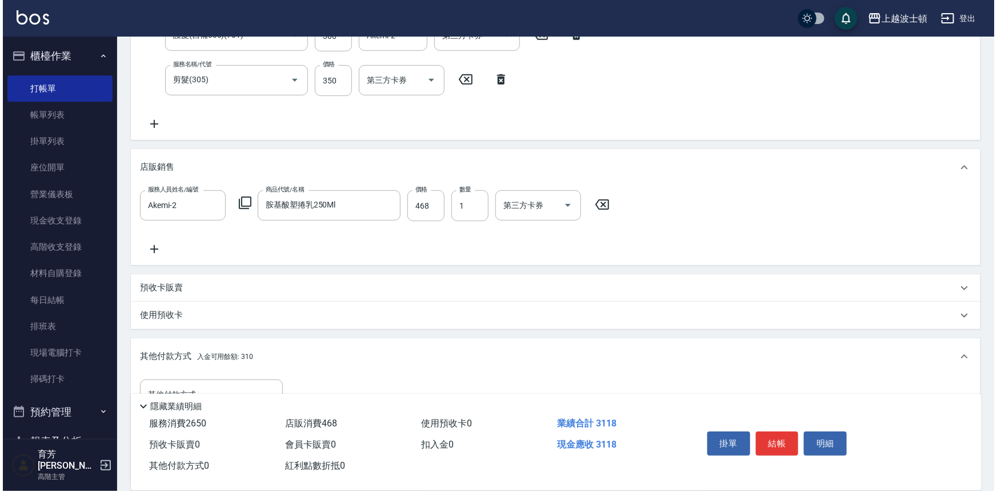
scroll to position [476, 0]
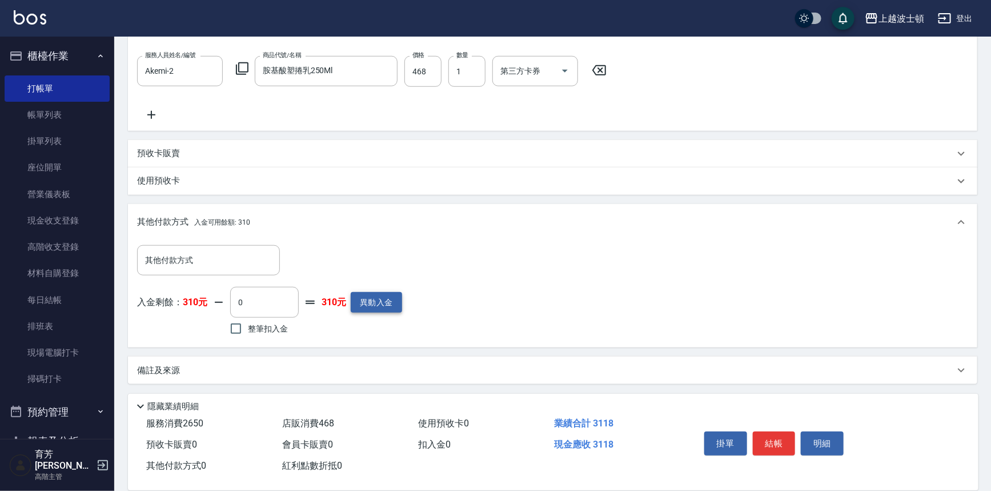
click at [377, 310] on button "異動入金" at bounding box center [376, 302] width 51 height 21
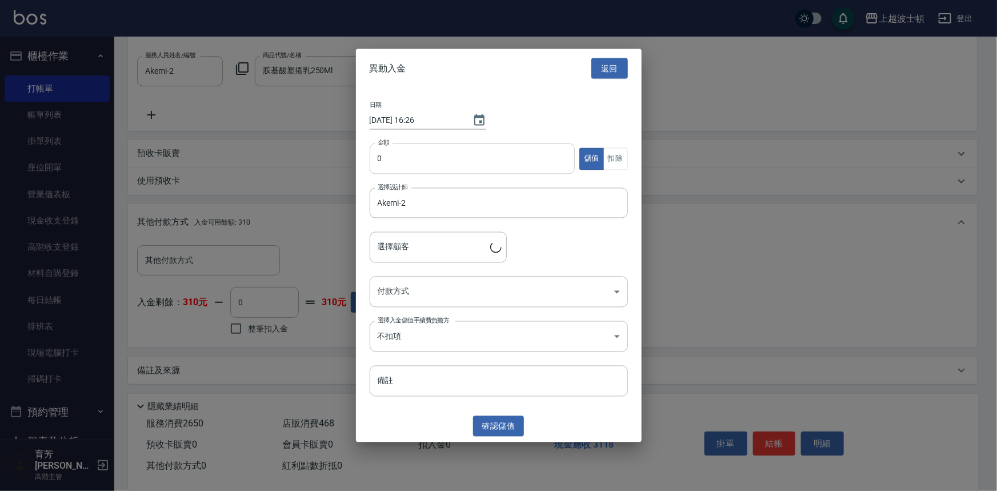
type input "[PERSON_NAME]/0935323754/00760"
click at [388, 161] on input "0" at bounding box center [473, 158] width 206 height 31
type input "3000"
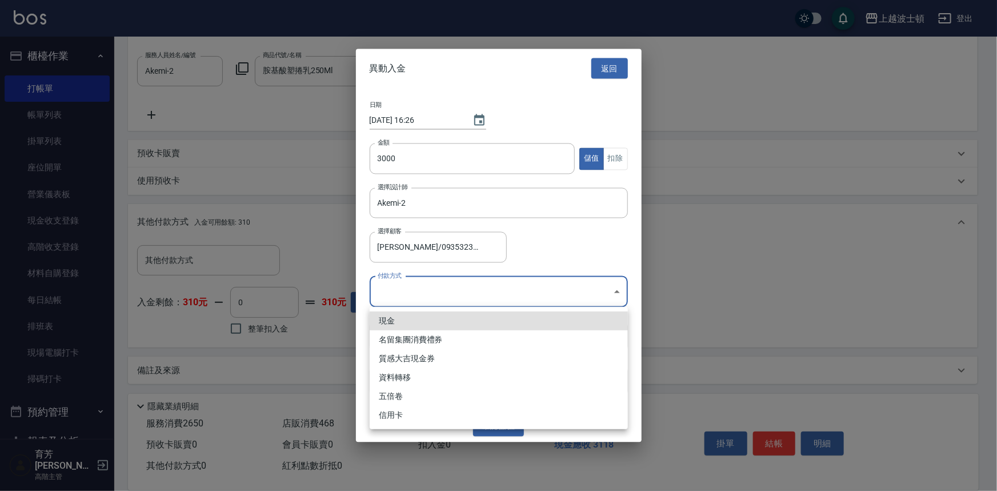
click at [415, 294] on body "上越波士頓 登出 櫃檯作業 打帳單 帳單列表 掛單列表 座位開單 營業儀表板 現金收支登錄 高階收支登錄 材料自購登錄 每日結帳 排班表 現場電腦打卡 掃碼打…" at bounding box center [498, 8] width 997 height 968
click at [415, 319] on li "現金" at bounding box center [499, 320] width 258 height 19
type input "現金"
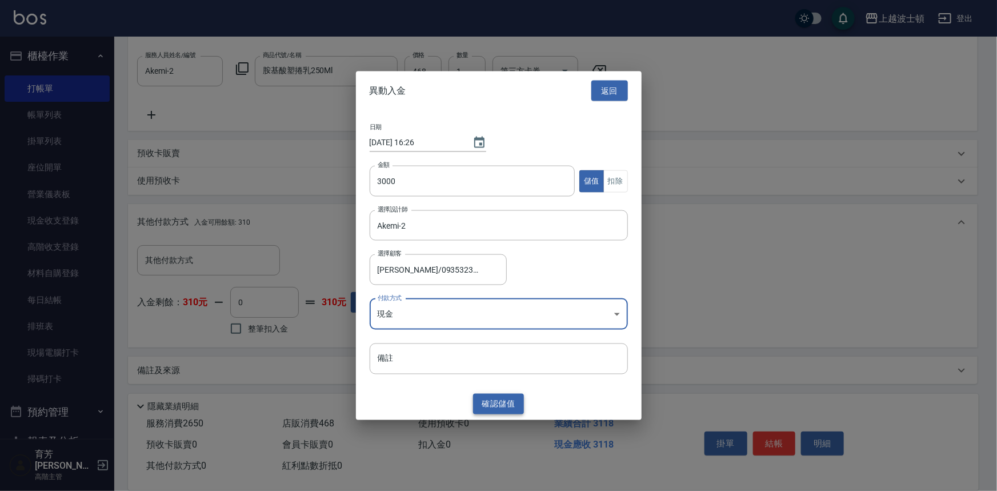
click at [485, 406] on button "確認 儲值" at bounding box center [498, 403] width 51 height 21
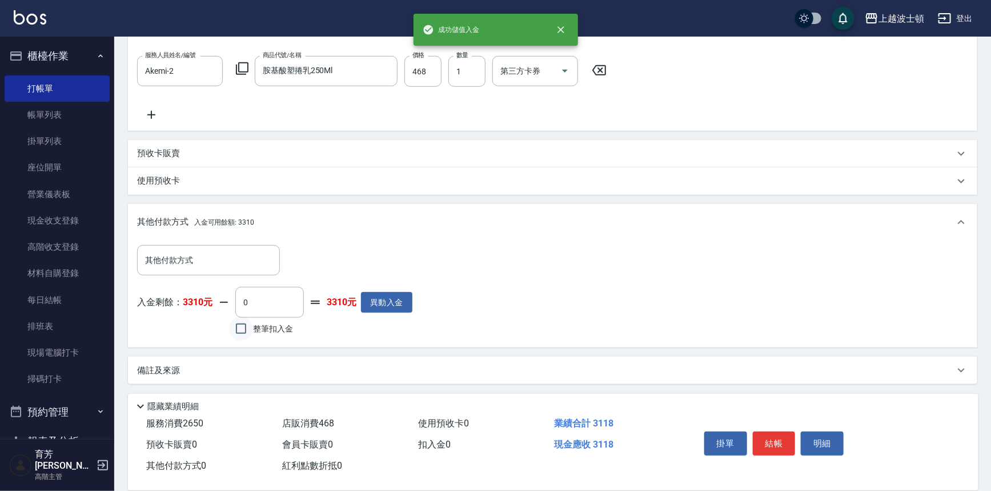
click at [234, 330] on input "整筆扣入金" at bounding box center [241, 328] width 24 height 24
checkbox input "true"
type input "3118"
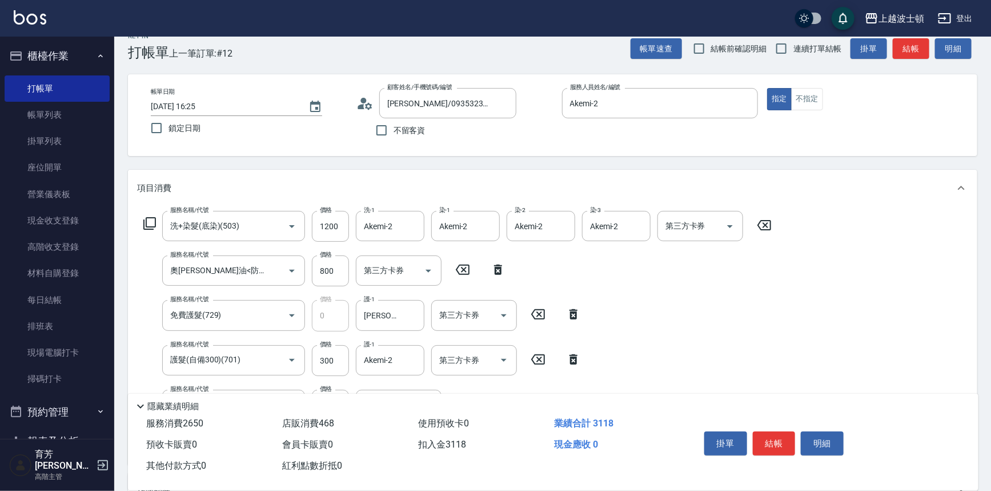
scroll to position [0, 0]
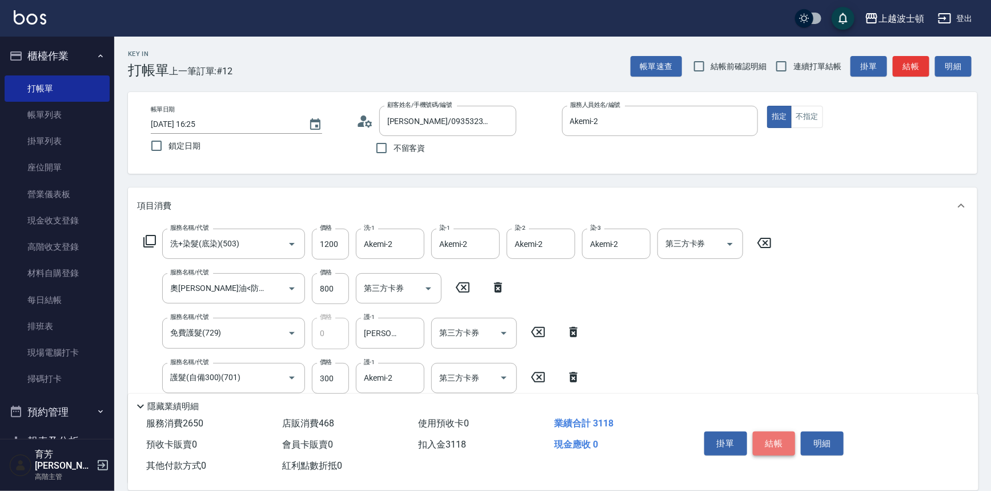
click at [771, 442] on button "結帳" at bounding box center [774, 443] width 43 height 24
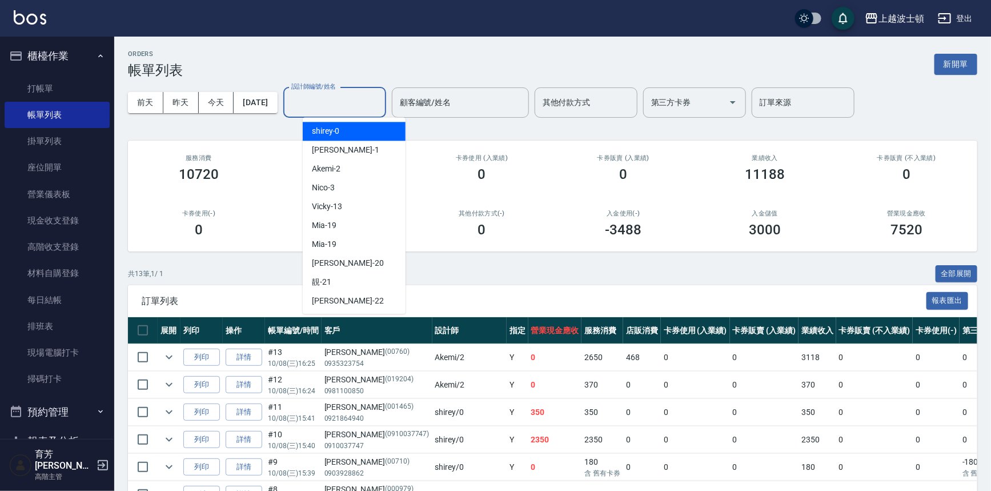
click at [336, 99] on input "設計師編號/姓名" at bounding box center [334, 103] width 93 height 20
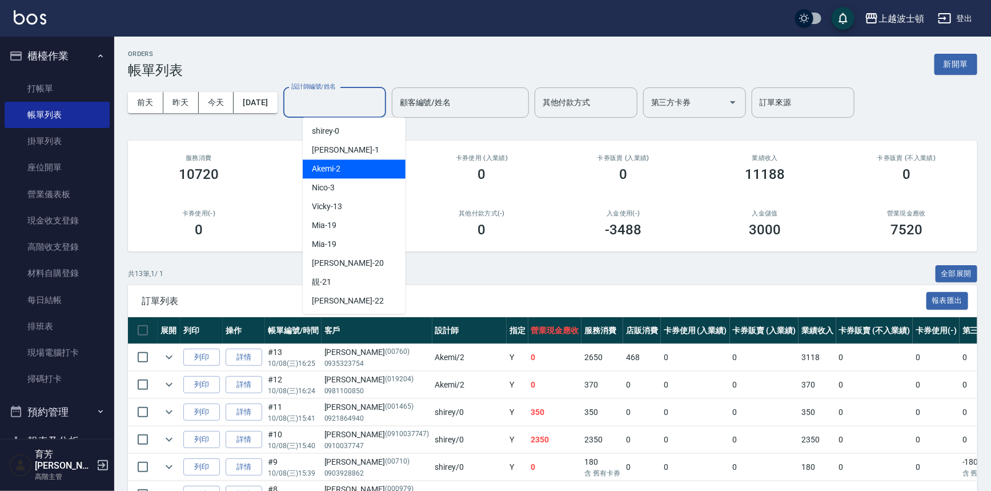
click at [373, 175] on div "Akemi -2" at bounding box center [354, 168] width 103 height 19
type input "Akemi-2"
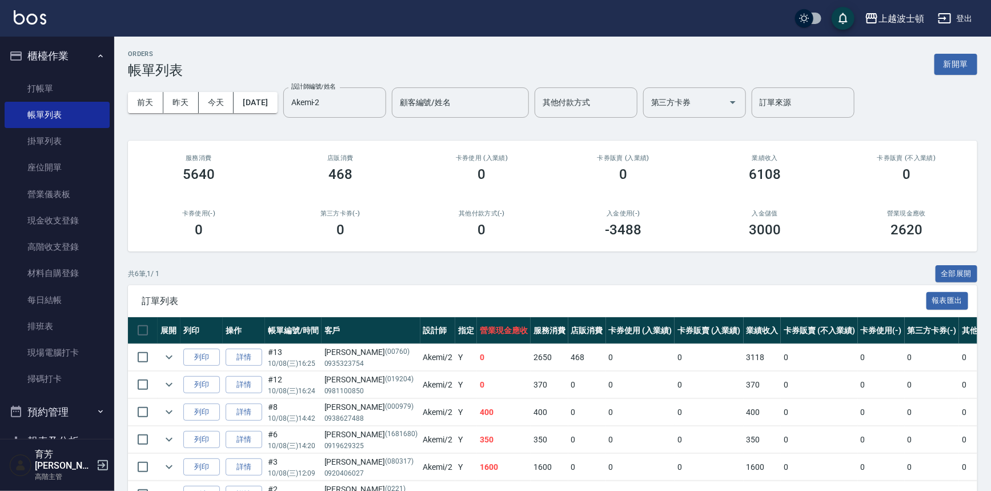
click at [480, 62] on div "ORDERS 帳單列表 新開單" at bounding box center [552, 64] width 849 height 28
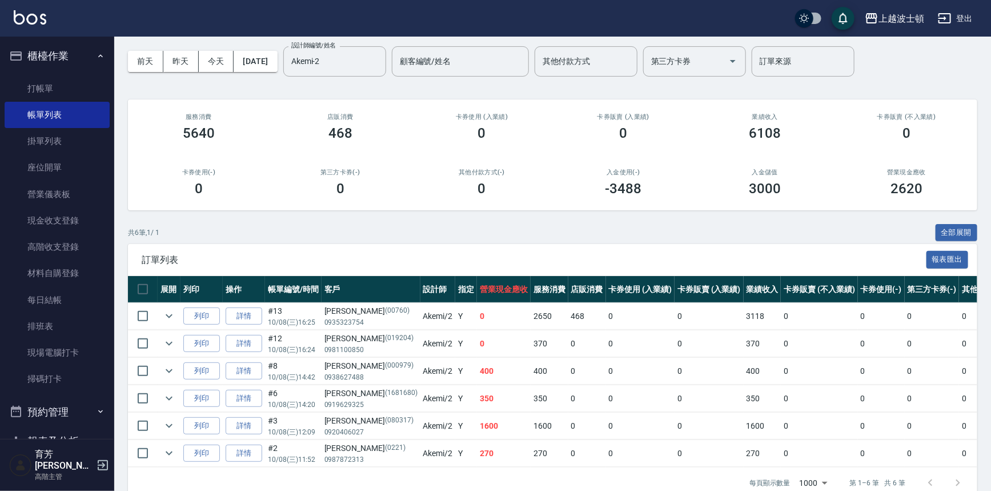
scroll to position [45, 0]
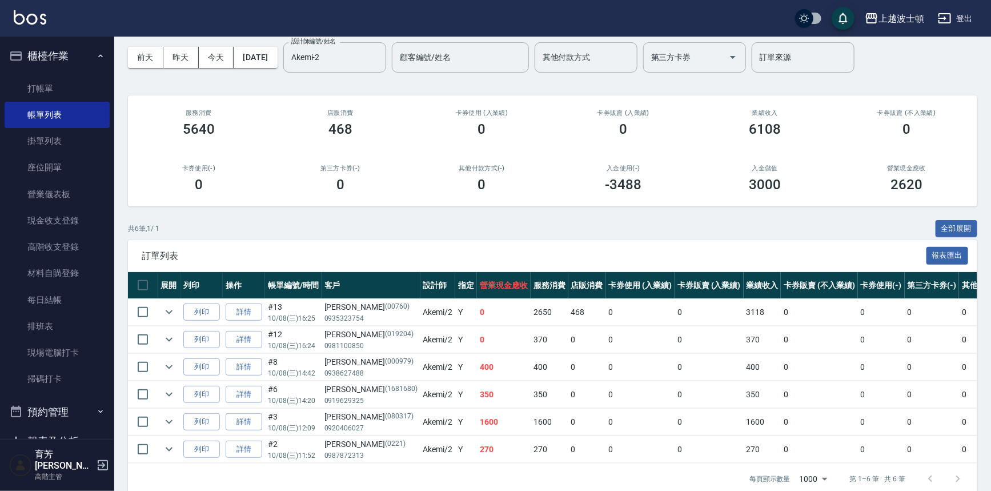
click at [362, 368] on p "0938627488" at bounding box center [370, 373] width 93 height 10
drag, startPoint x: 990, startPoint y: 191, endPoint x: 996, endPoint y: 125, distance: 67.1
click at [990, 125] on html "上越波士頓 登出 櫃檯作業 打帳單 帳單列表 掛單列表 座位開單 營業儀表板 現金收支登錄 高階收支登錄 材料自購登錄 每日結帳 排班表 現場電腦打卡 掃碼打…" at bounding box center [495, 231] width 991 height 553
click at [844, 140] on div "卡券販賣 (不入業績) 0" at bounding box center [907, 122] width 142 height 55
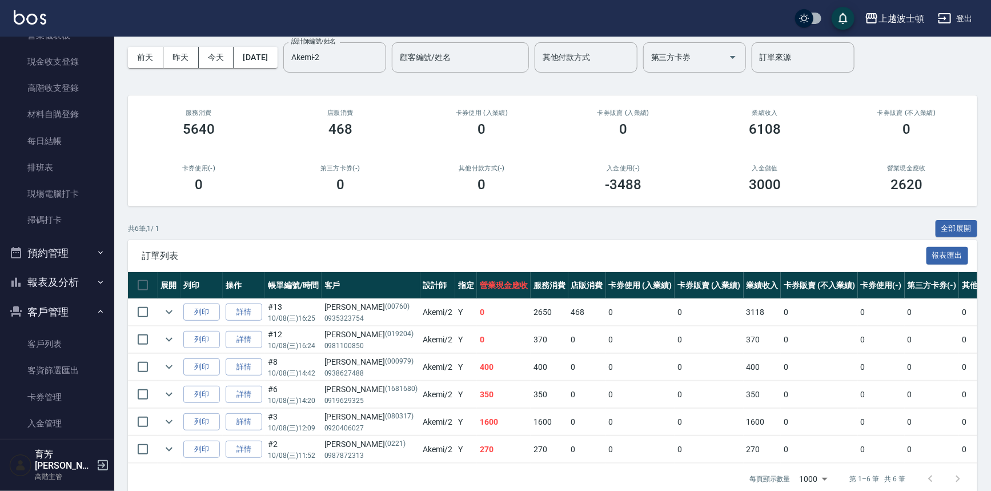
scroll to position [181, 0]
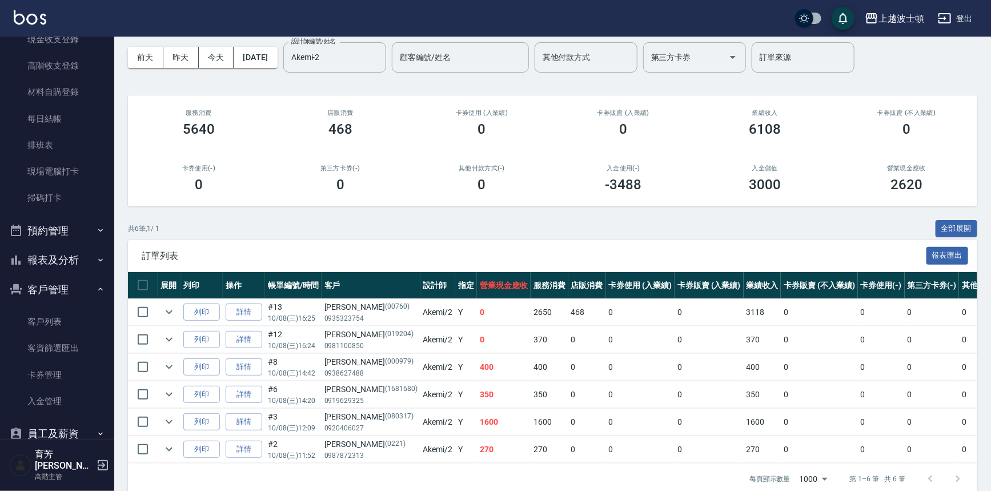
click at [43, 268] on button "報表及分析" at bounding box center [57, 260] width 105 height 30
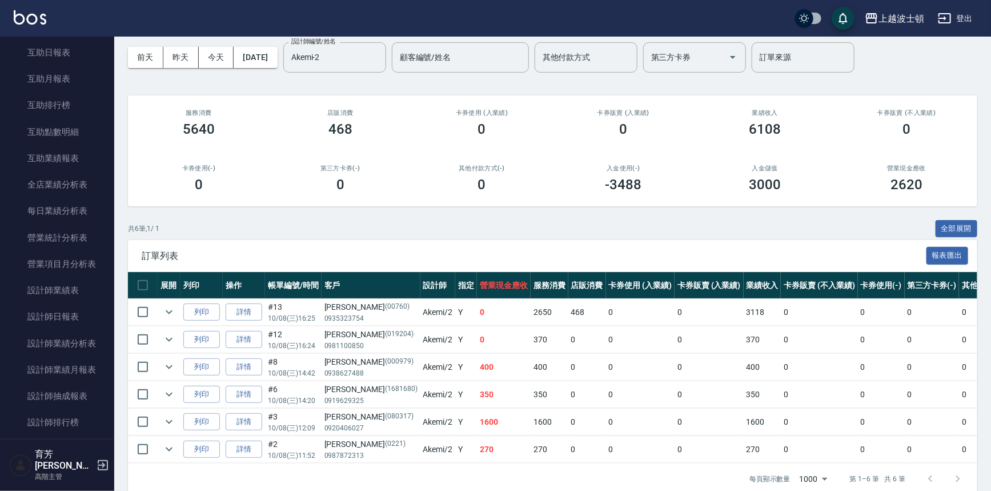
scroll to position [668, 0]
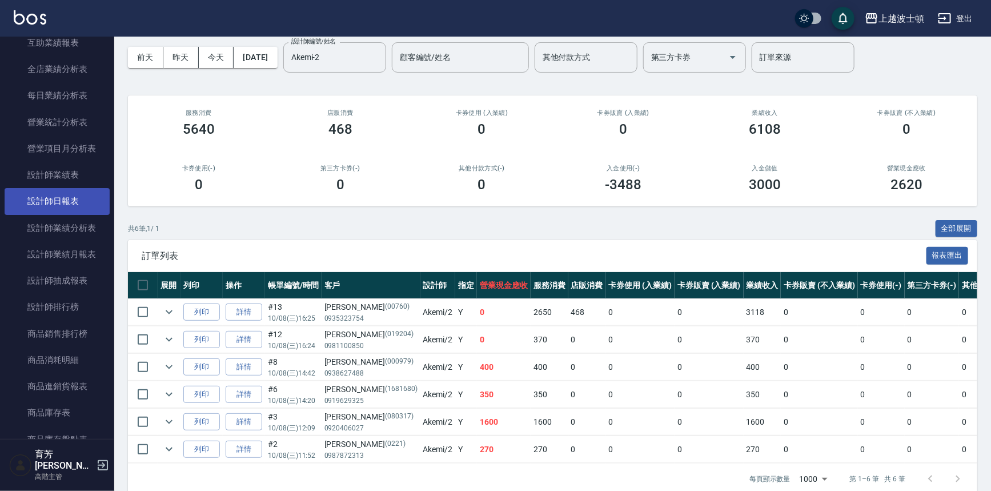
click at [74, 206] on link "設計師日報表" at bounding box center [57, 201] width 105 height 26
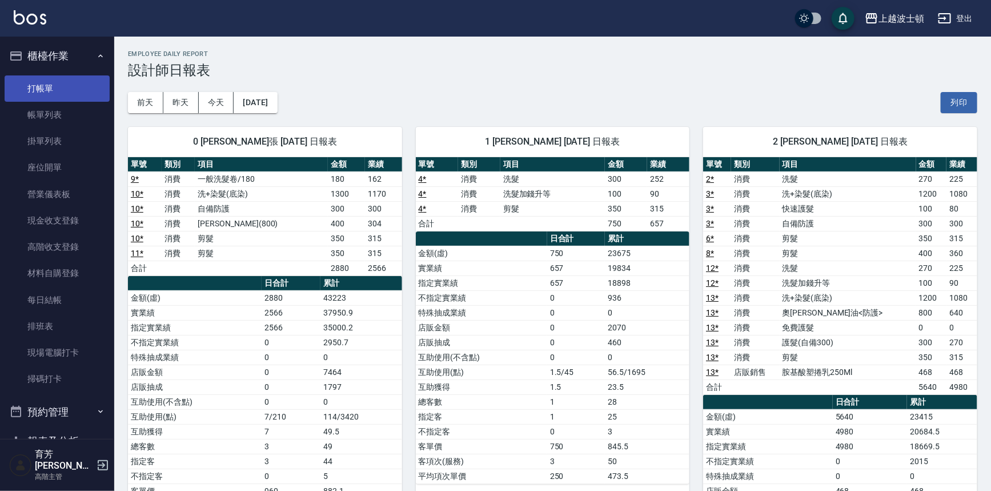
click at [51, 79] on link "打帳單" at bounding box center [57, 88] width 105 height 26
